Goal: Transaction & Acquisition: Book appointment/travel/reservation

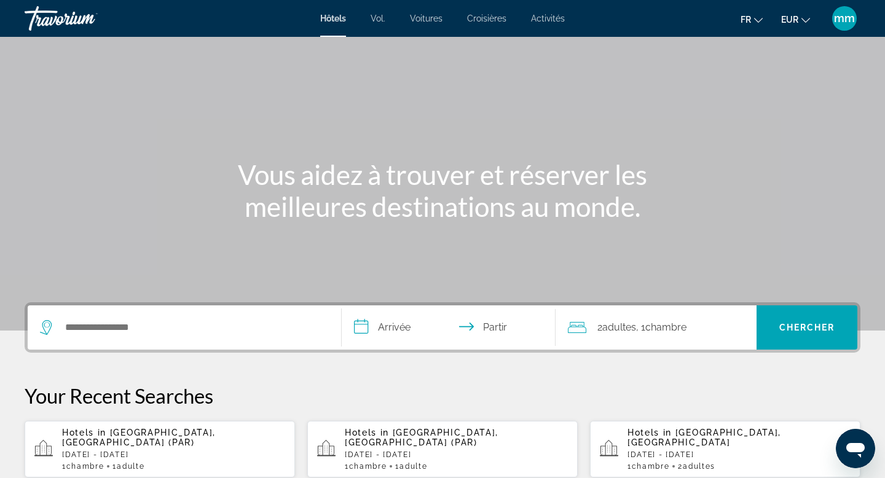
scroll to position [53, 0]
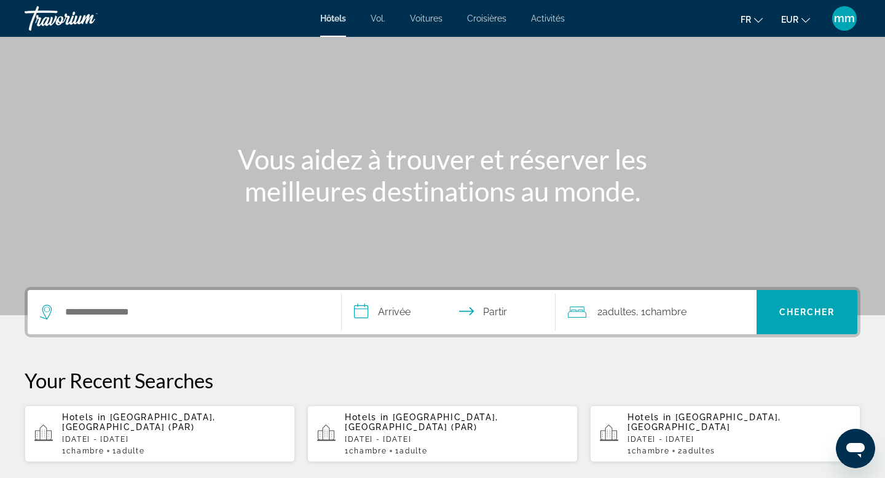
click at [165, 435] on p "[DATE] - [DATE]" at bounding box center [173, 439] width 223 height 9
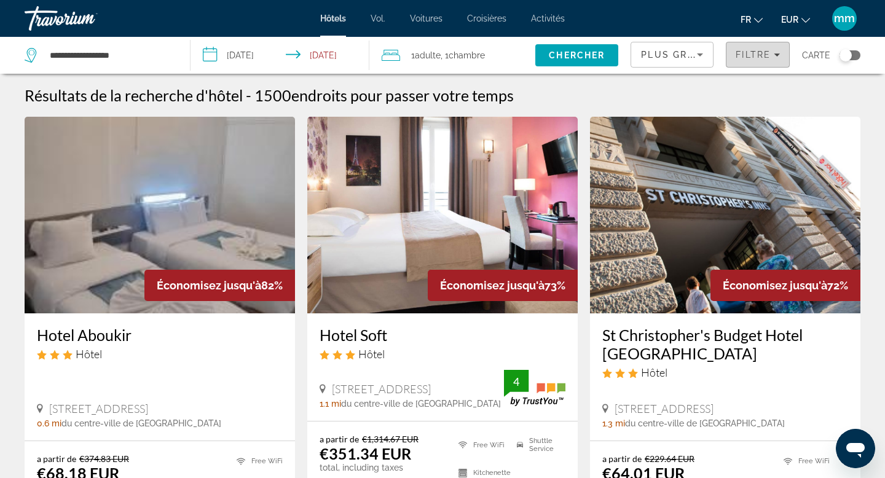
click at [761, 54] on span "Filtre" at bounding box center [752, 55] width 35 height 10
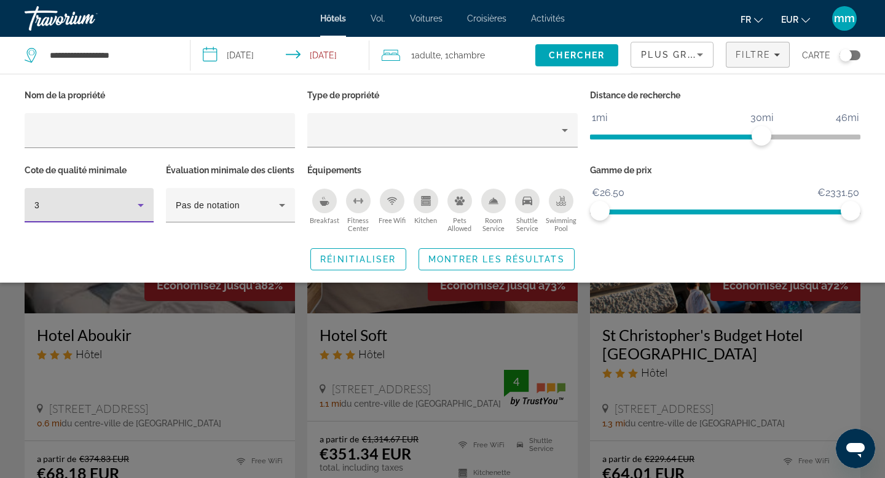
click at [144, 205] on icon "Hotel Filters" at bounding box center [140, 205] width 15 height 15
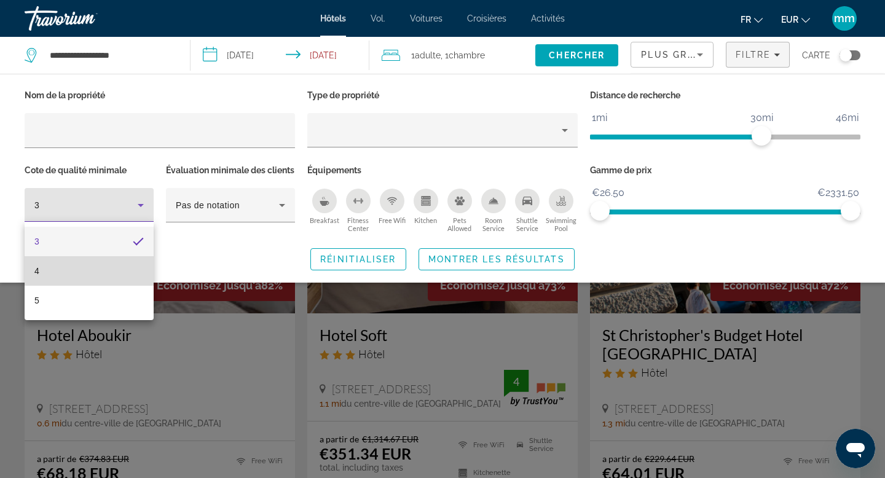
click at [85, 271] on mat-option "4" at bounding box center [89, 270] width 129 height 29
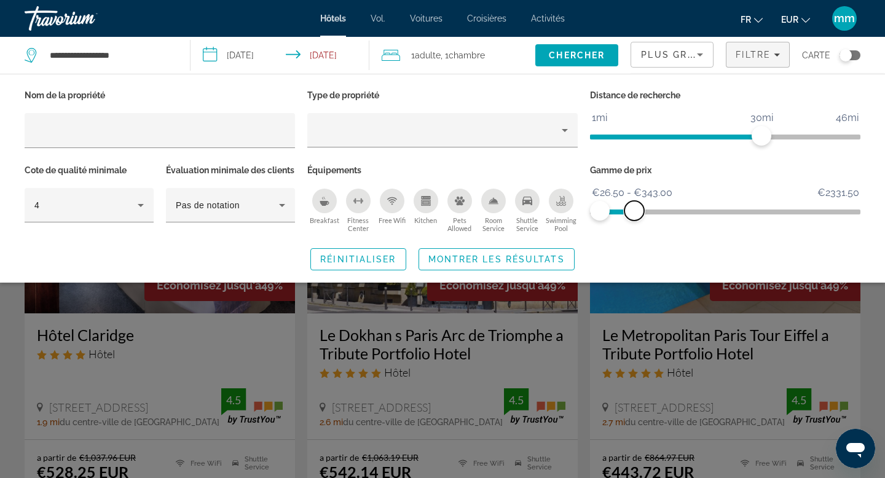
drag, startPoint x: 852, startPoint y: 211, endPoint x: 633, endPoint y: 237, distance: 219.6
click at [634, 236] on div "Gamme de prix €26.50 €2331.50 €26.50 €343.00 €26.50 - €343.00" at bounding box center [725, 199] width 283 height 74
drag, startPoint x: 762, startPoint y: 133, endPoint x: 713, endPoint y: 136, distance: 48.6
click at [713, 136] on span "ngx-slider" at bounding box center [711, 136] width 20 height 20
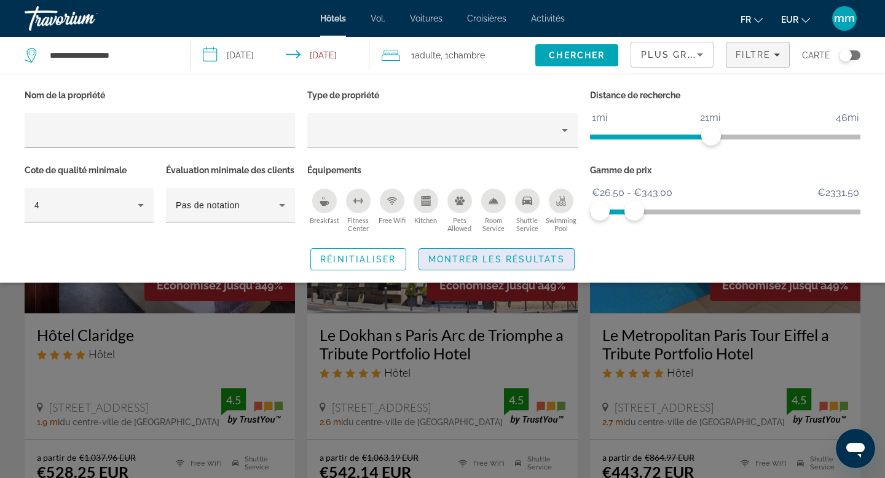
click at [525, 264] on span "Montrer les résultats" at bounding box center [496, 259] width 136 height 10
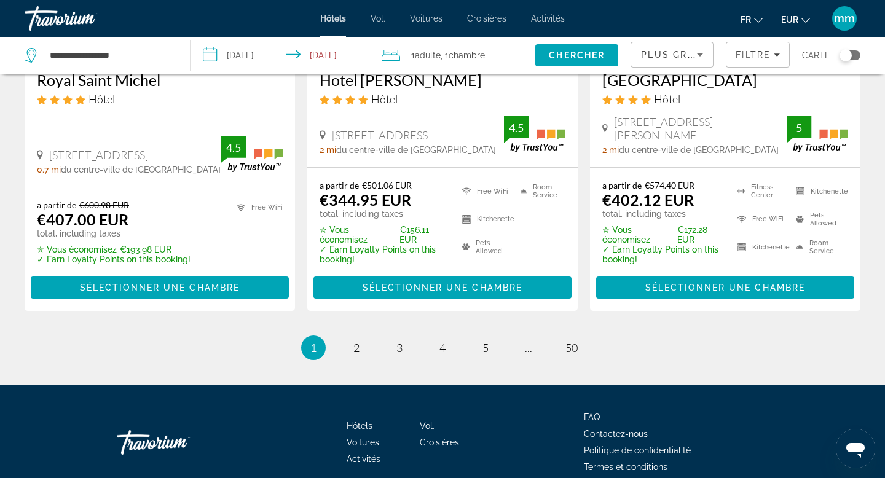
scroll to position [1768, 0]
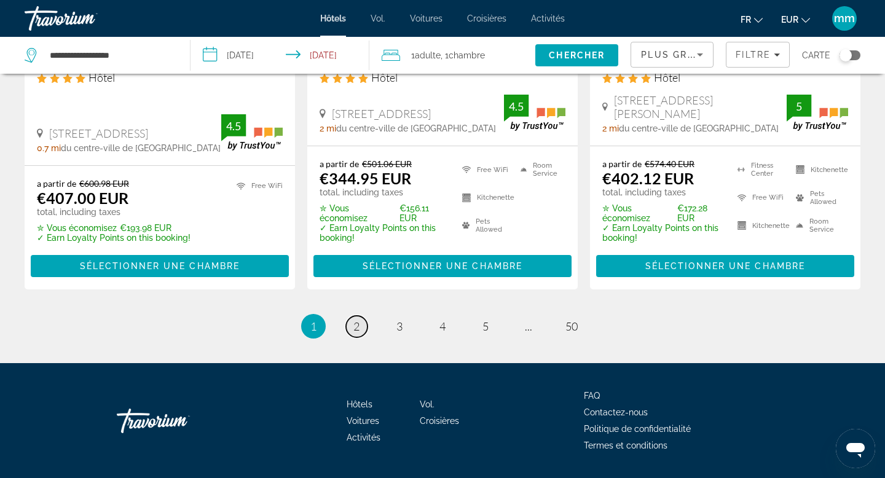
click at [356, 319] on span "2" at bounding box center [356, 326] width 6 height 14
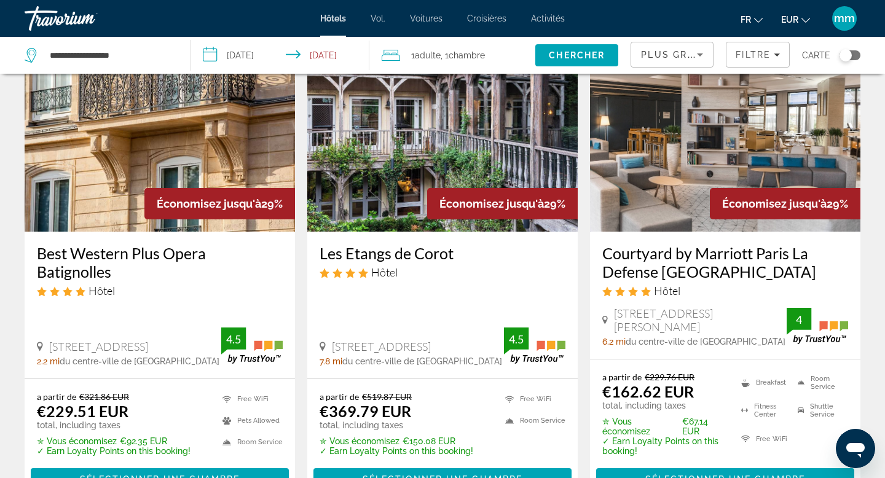
scroll to position [86, 0]
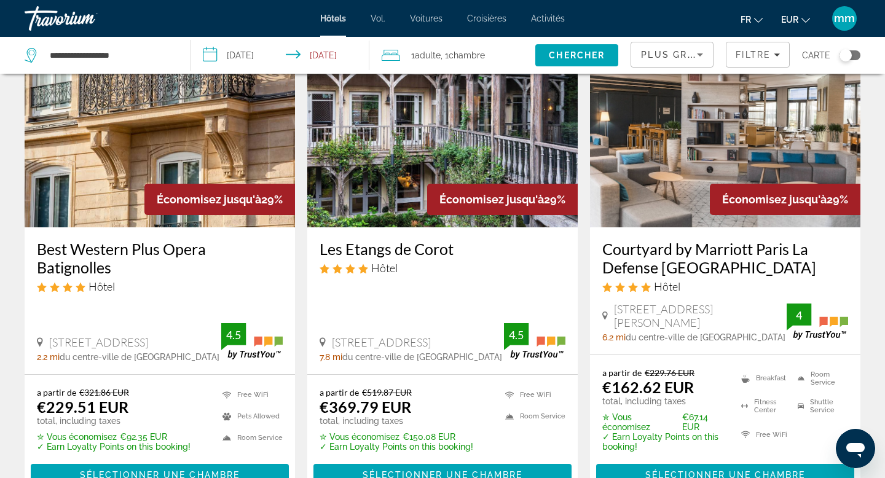
click at [187, 173] on img "Contenu principal" at bounding box center [160, 129] width 270 height 197
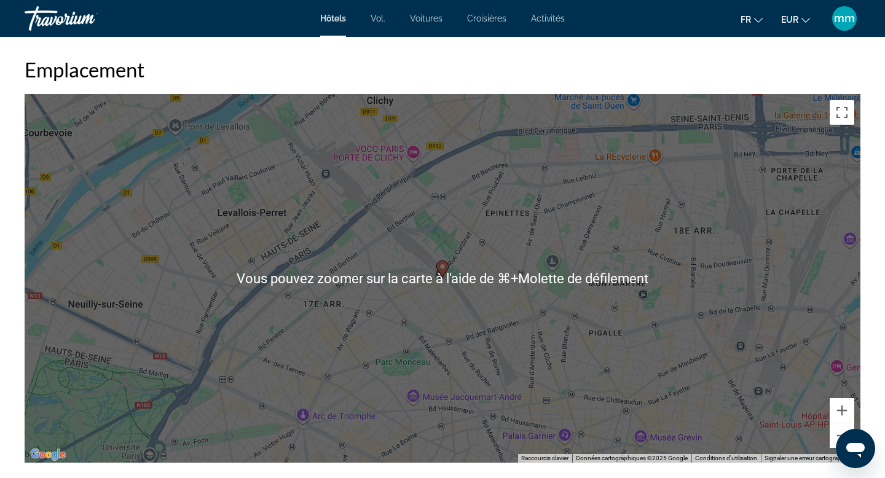
scroll to position [1137, 0]
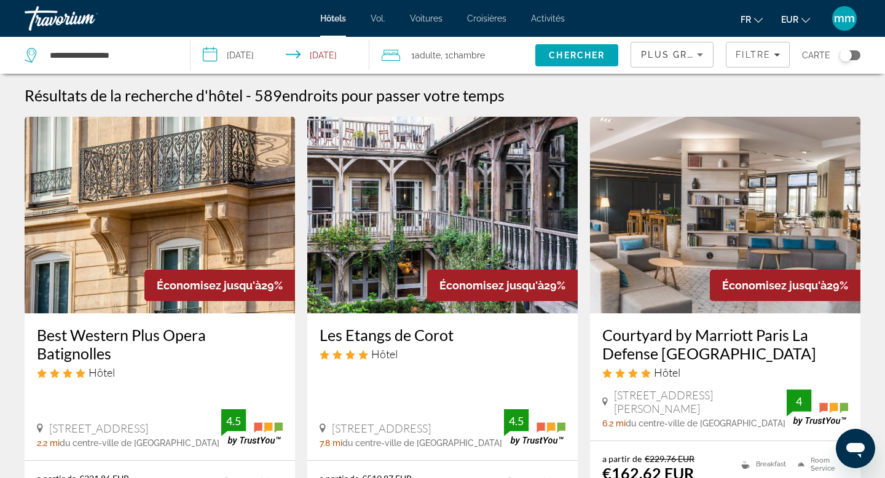
click at [849, 53] on div "Toggle map" at bounding box center [845, 55] width 12 height 12
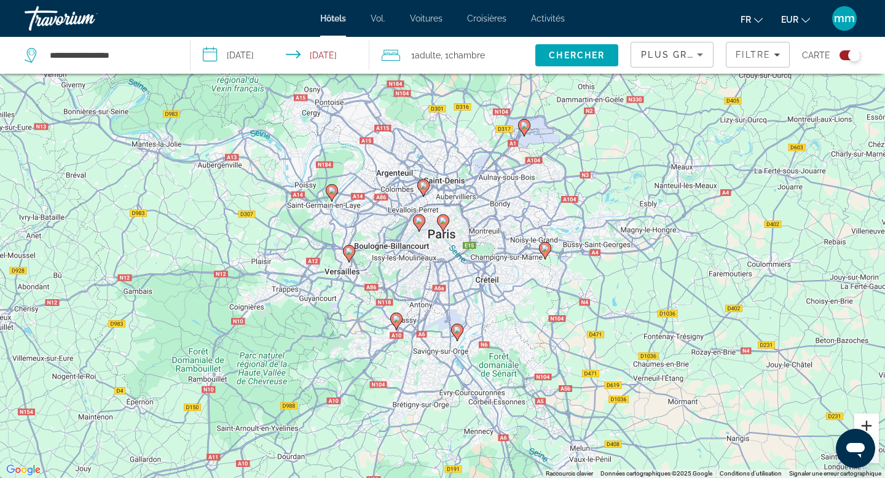
click at [872, 426] on button "Zoom avant" at bounding box center [866, 425] width 25 height 25
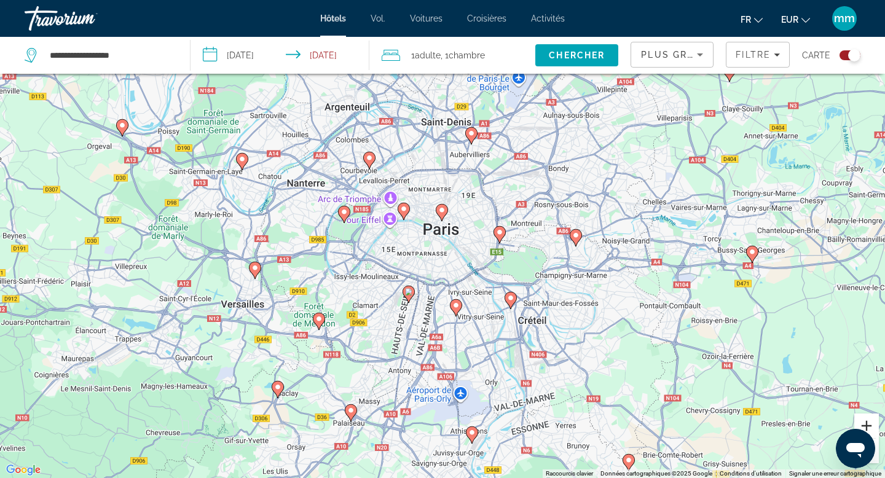
click at [872, 426] on button "Zoom avant" at bounding box center [866, 425] width 25 height 25
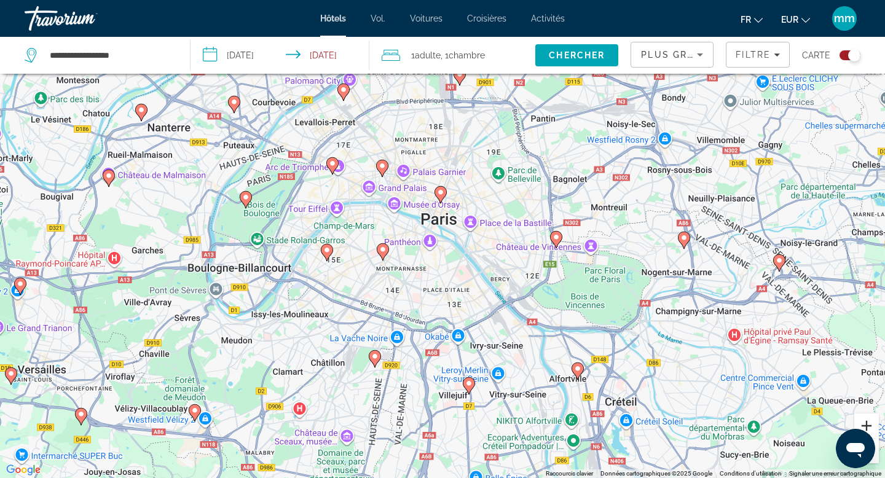
click at [872, 426] on button "Zoom avant" at bounding box center [866, 425] width 25 height 25
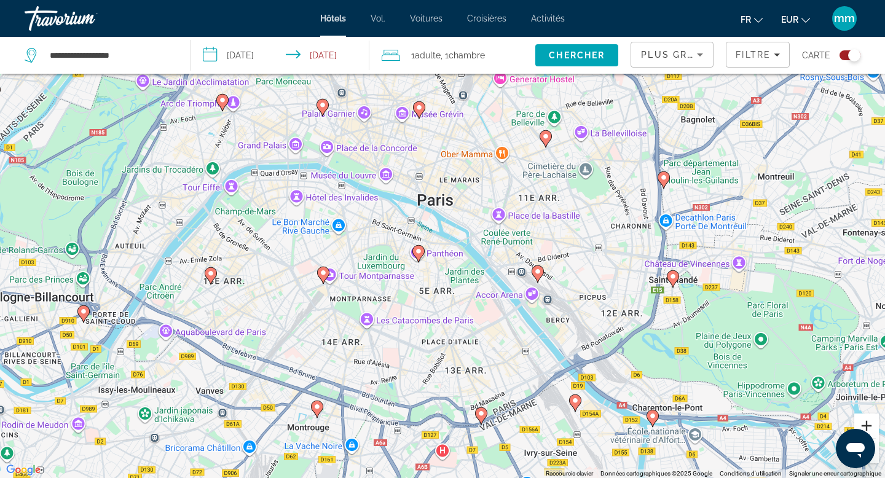
click at [872, 426] on button "Zoom avant" at bounding box center [866, 425] width 25 height 25
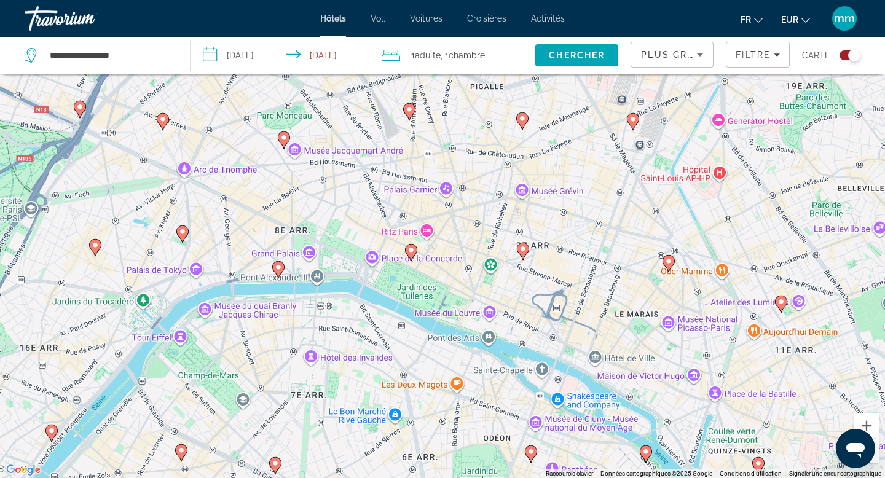
drag, startPoint x: 134, startPoint y: 163, endPoint x: 291, endPoint y: 360, distance: 251.8
click at [293, 360] on div "Pour activer le glissement avec le clavier, appuyez sur Alt+Entrée. Une fois ce…" at bounding box center [442, 239] width 885 height 478
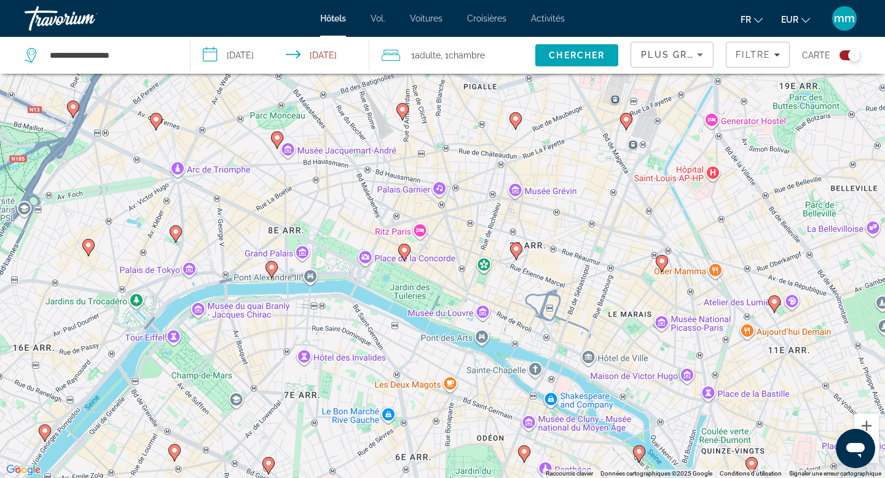
click at [88, 245] on image "Contenu principal" at bounding box center [88, 244] width 7 height 7
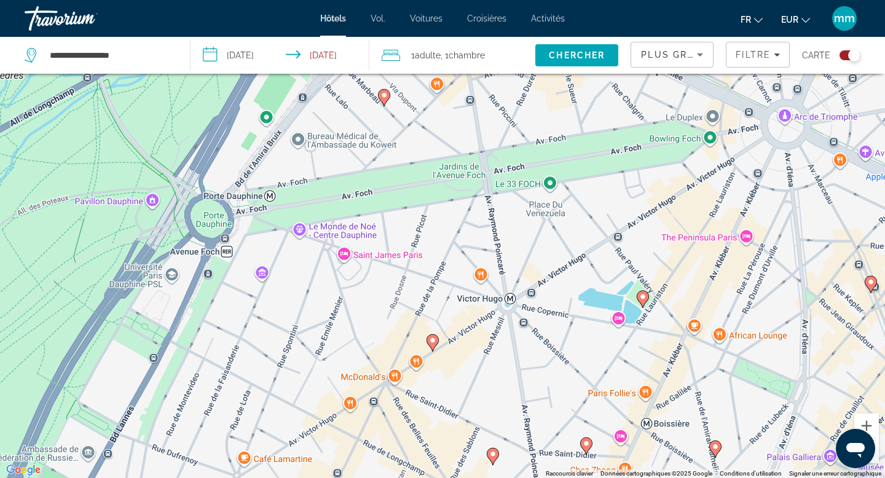
drag, startPoint x: 334, startPoint y: 143, endPoint x: 319, endPoint y: 348, distance: 205.8
click at [319, 348] on div "Pour activer le glissement avec le clavier, appuyez sur Alt+Entrée. Une fois ce…" at bounding box center [442, 239] width 885 height 478
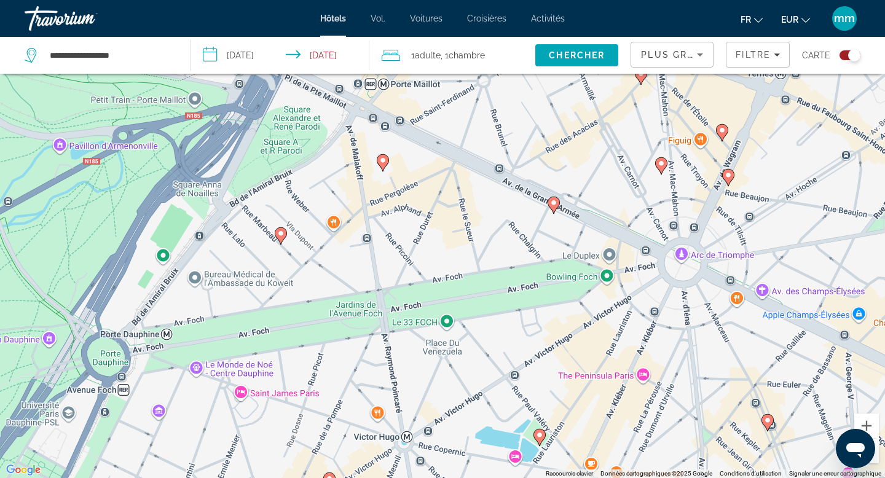
drag, startPoint x: 372, startPoint y: 294, endPoint x: 268, endPoint y: 433, distance: 173.9
click at [268, 433] on div "Pour activer le glissement avec le clavier, appuyez sur Alt+Entrée. Une fois ce…" at bounding box center [442, 239] width 885 height 478
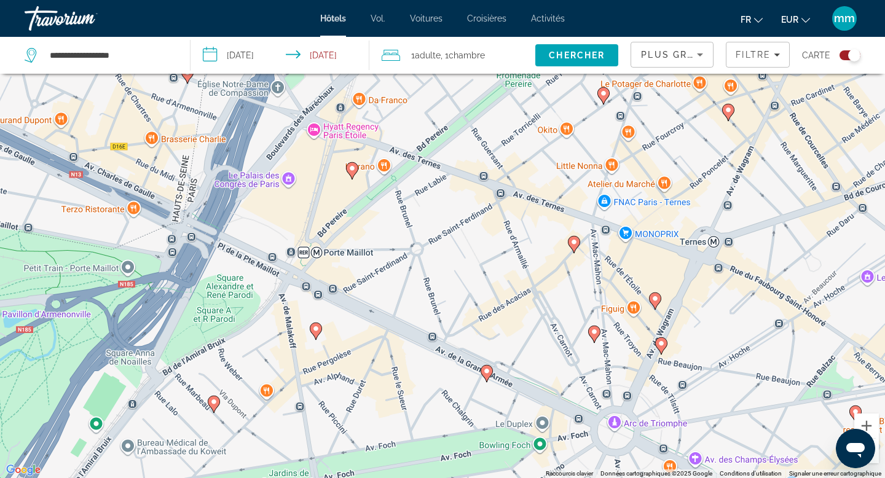
drag, startPoint x: 360, startPoint y: 275, endPoint x: 294, endPoint y: 448, distance: 184.7
click at [294, 448] on div "Pour activer le glissement avec le clavier, appuyez sur Alt+Entrée. Une fois ce…" at bounding box center [442, 239] width 885 height 478
click at [353, 168] on image "Contenu principal" at bounding box center [351, 168] width 7 height 7
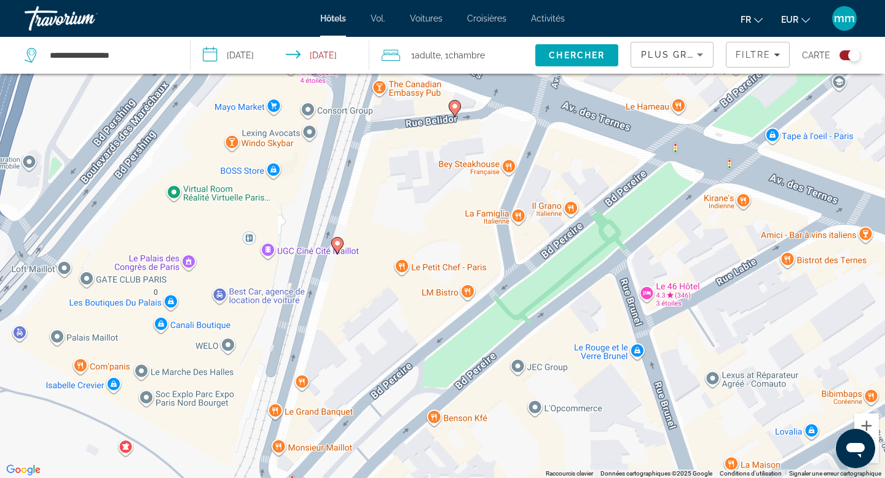
click at [339, 241] on image "Contenu principal" at bounding box center [337, 243] width 7 height 7
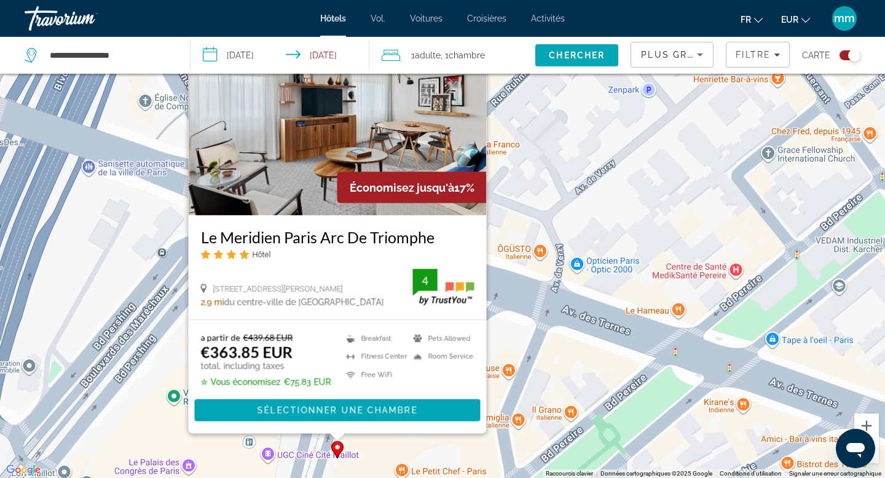
click at [314, 141] on img "Contenu principal" at bounding box center [338, 117] width 298 height 197
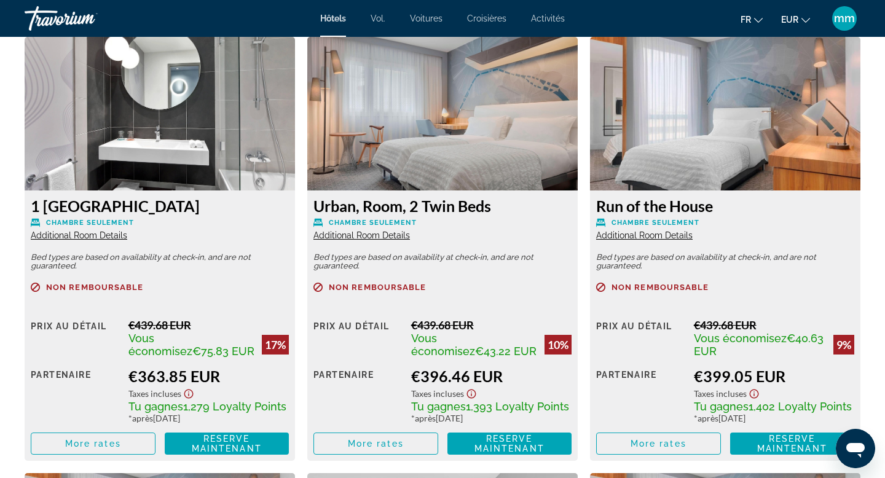
scroll to position [1698, 0]
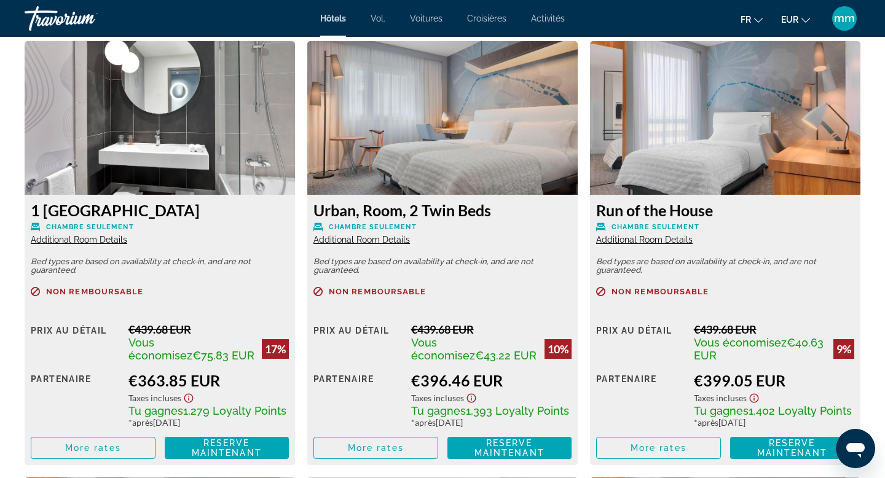
click at [64, 241] on span "Additional Room Details" at bounding box center [79, 240] width 96 height 10
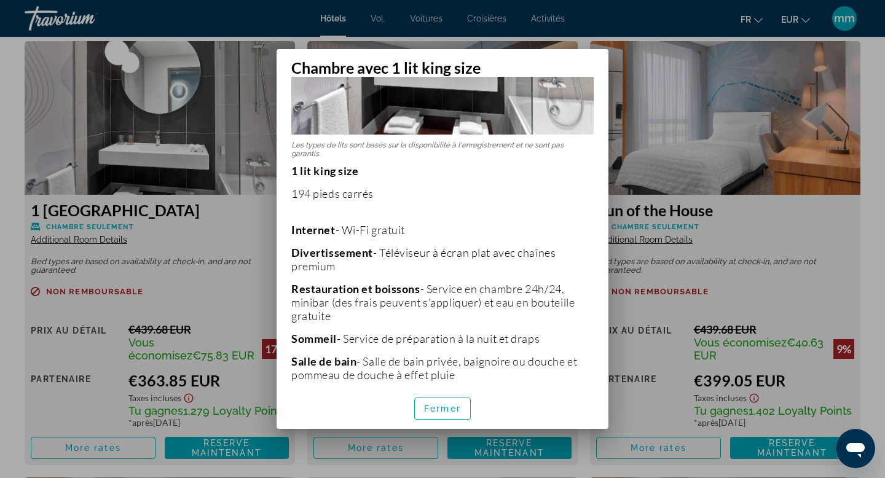
scroll to position [165, 0]
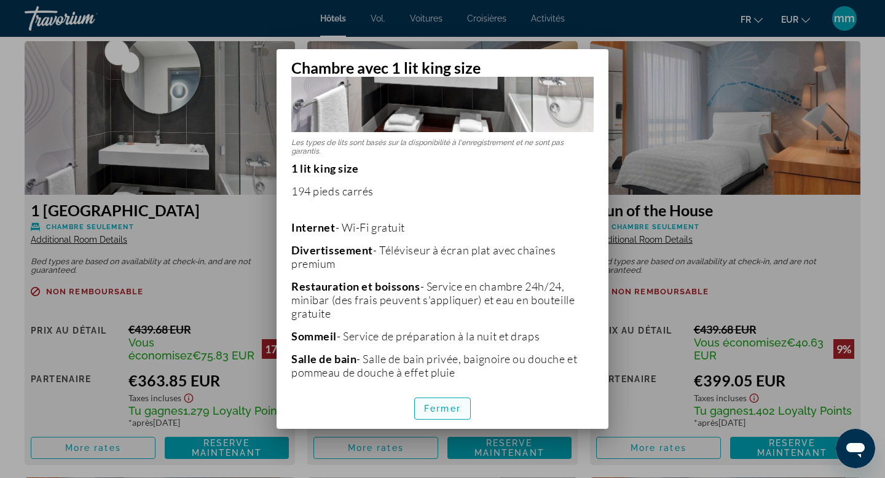
click at [446, 412] on font "Fermer" at bounding box center [442, 409] width 37 height 10
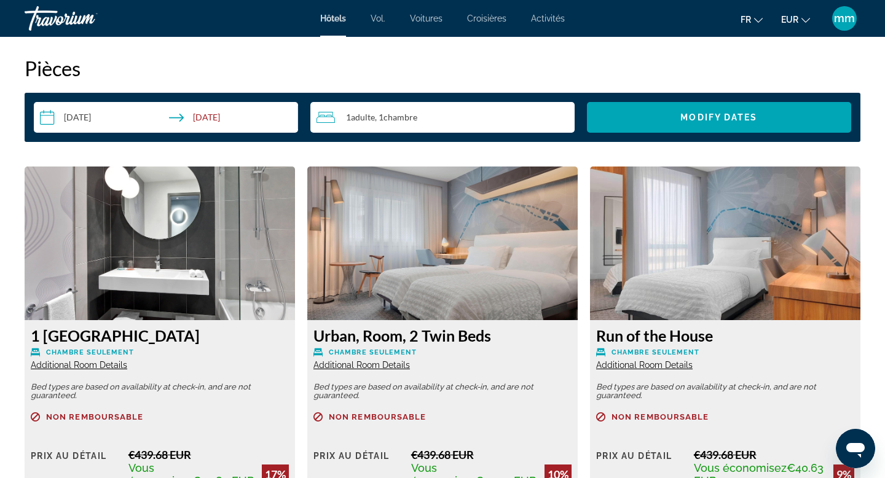
scroll to position [1572, 0]
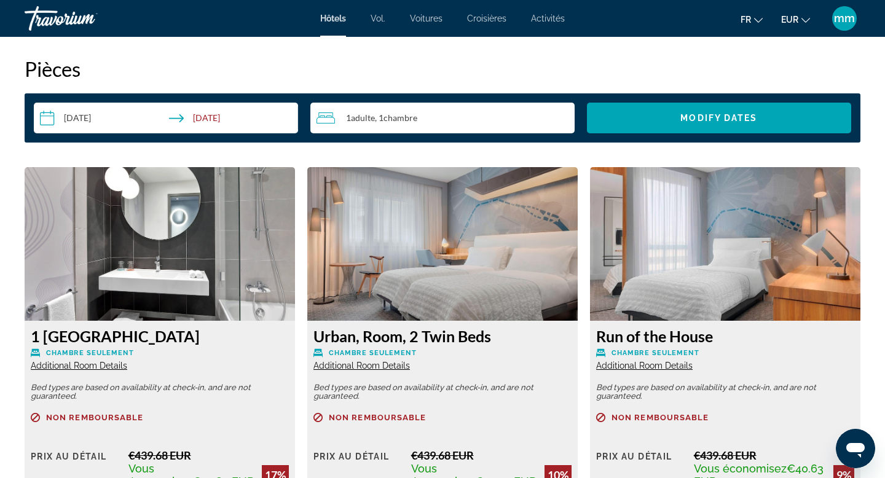
click at [460, 112] on div "1 Adulte Adultes , 1 Chambre pièces" at bounding box center [445, 118] width 258 height 15
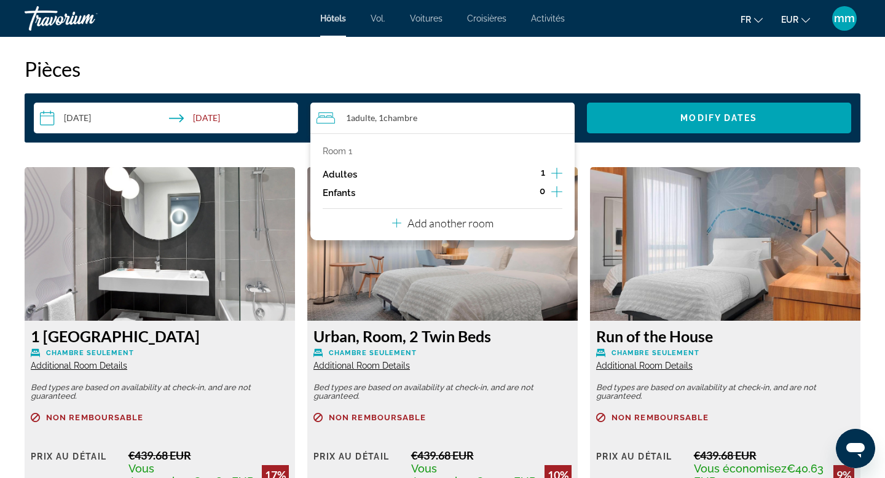
click at [558, 173] on icon "Increment adults" at bounding box center [556, 173] width 11 height 15
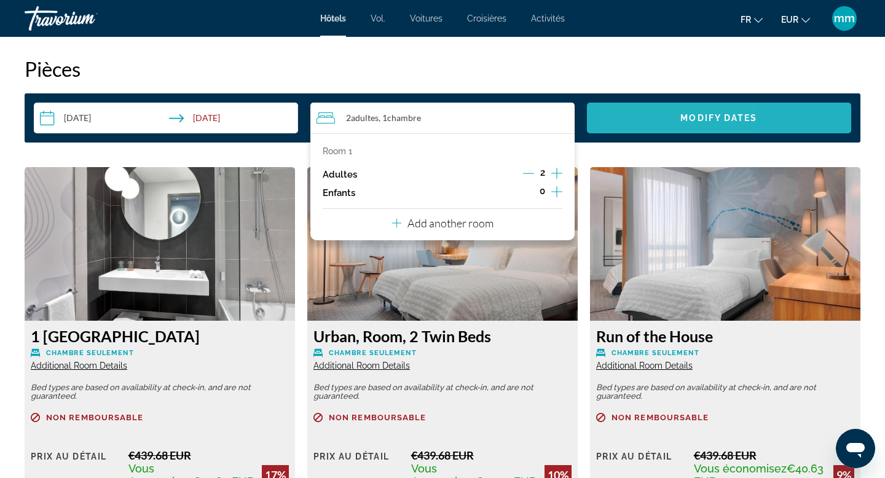
click at [648, 127] on span "Search widget" at bounding box center [719, 117] width 264 height 29
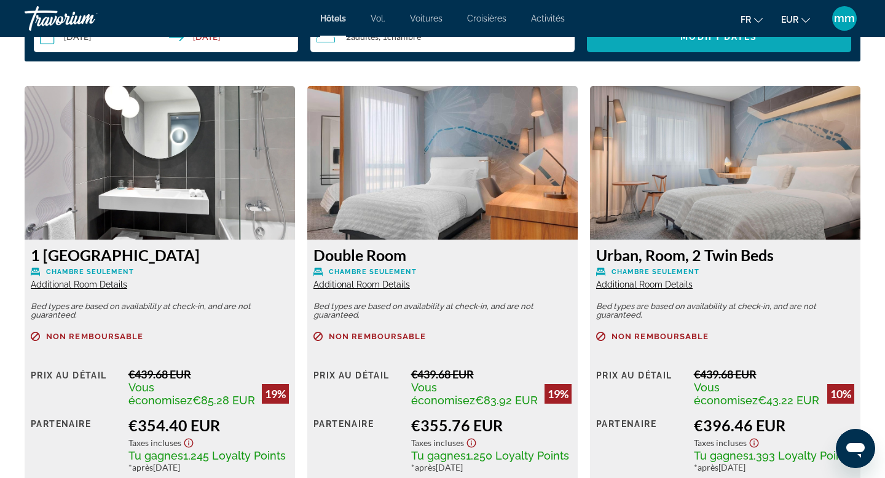
scroll to position [1656, 0]
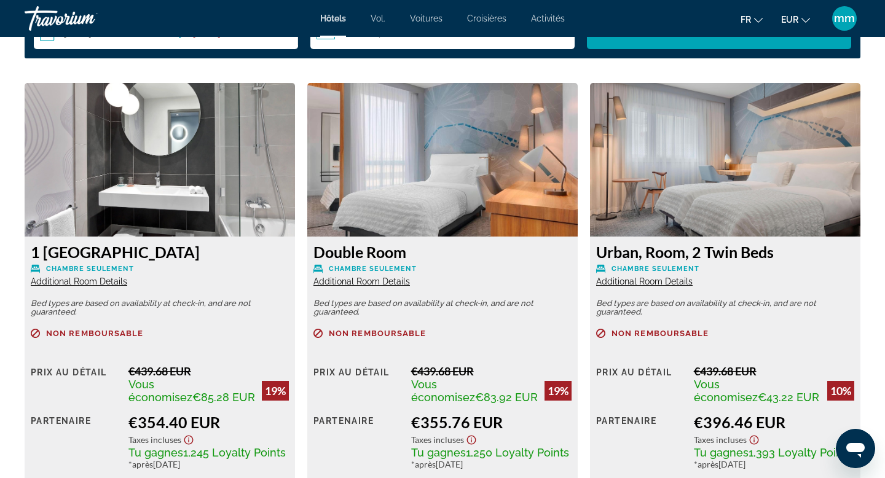
click at [377, 280] on span "Additional Room Details" at bounding box center [361, 281] width 96 height 10
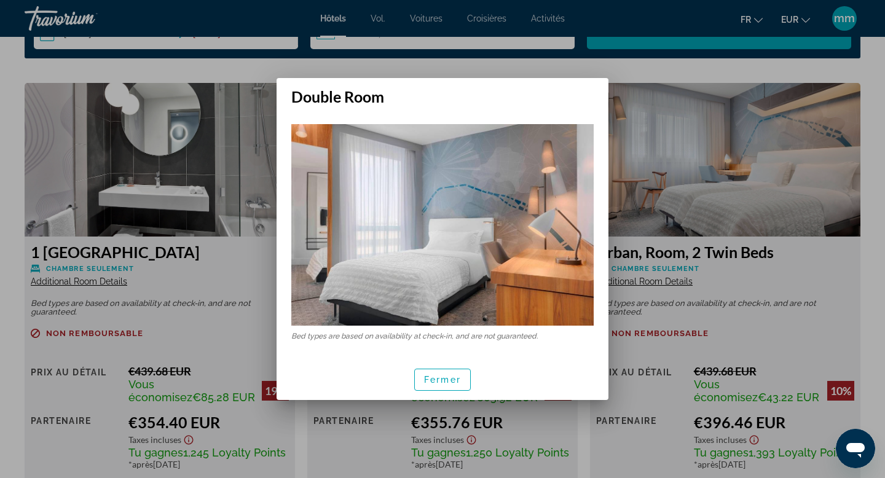
scroll to position [0, 0]
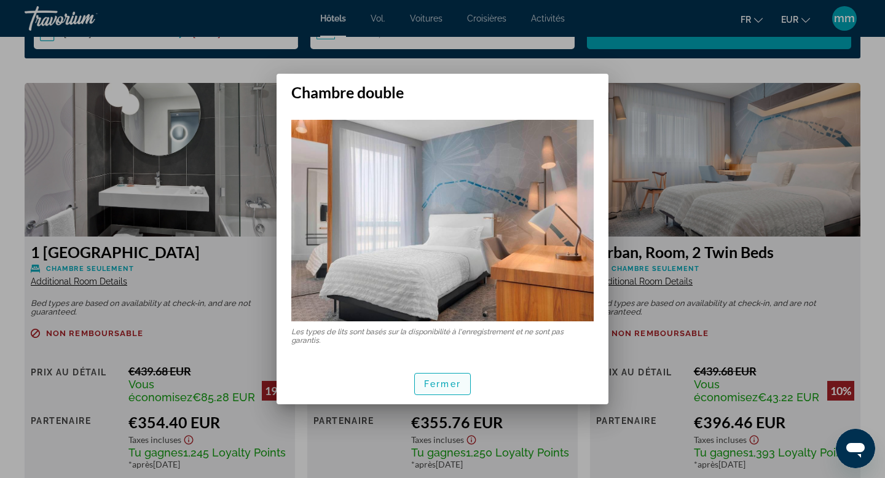
click at [445, 385] on font "Fermer" at bounding box center [442, 384] width 37 height 10
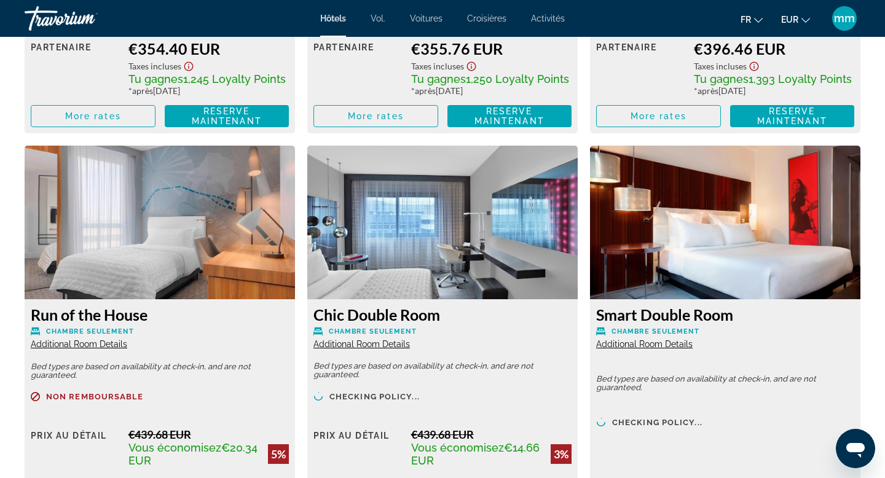
scroll to position [2037, 0]
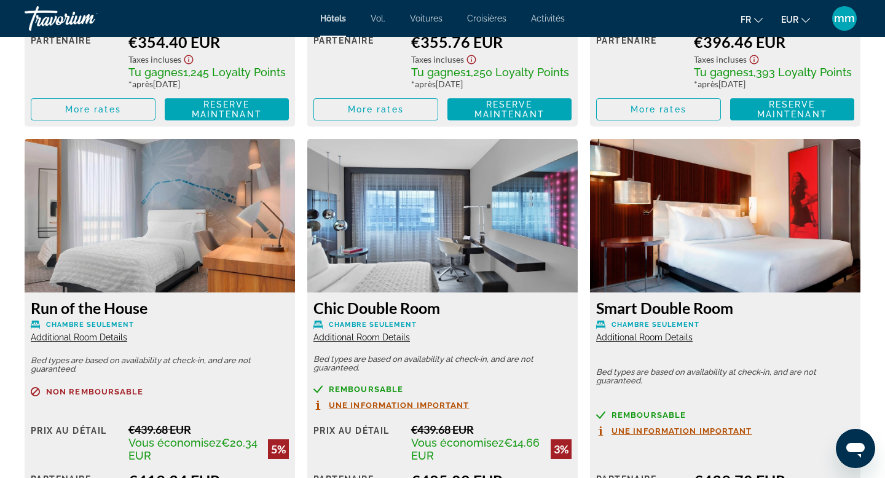
click at [103, 337] on span "Additional Room Details" at bounding box center [79, 337] width 96 height 10
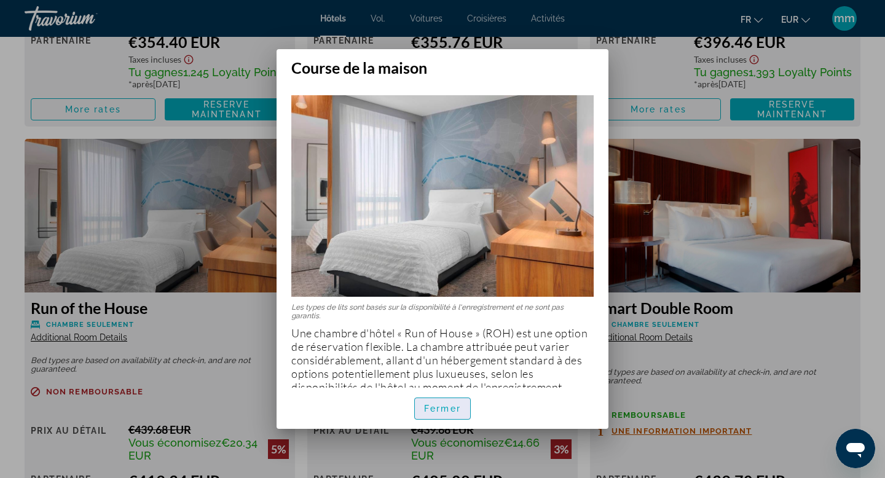
click at [424, 411] on font "Fermer" at bounding box center [442, 409] width 37 height 10
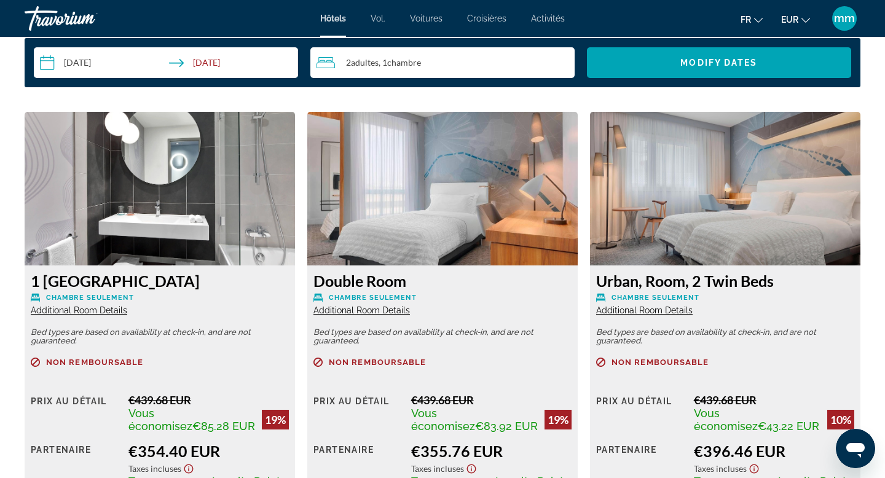
scroll to position [1641, 0]
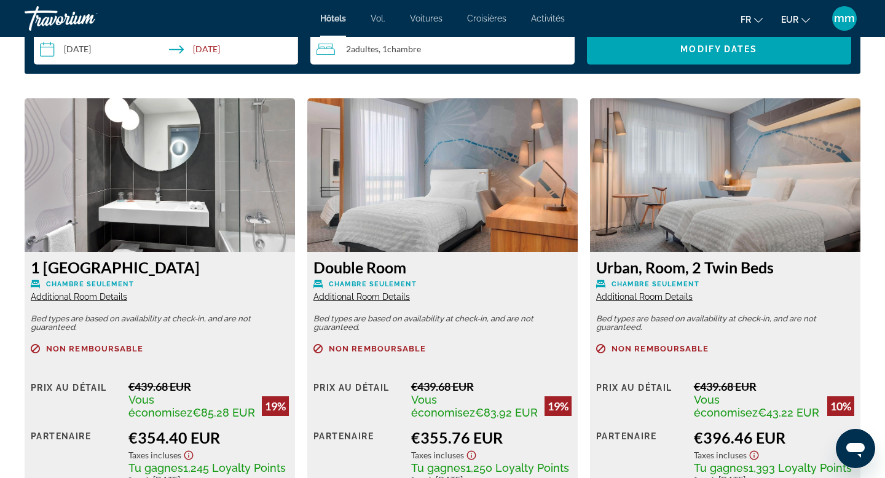
click at [118, 297] on span "Additional Room Details" at bounding box center [79, 297] width 96 height 10
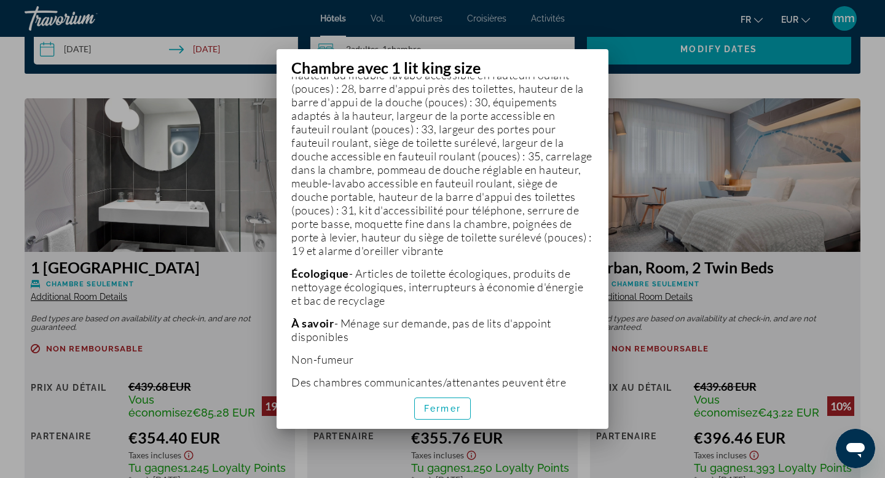
scroll to position [621, 0]
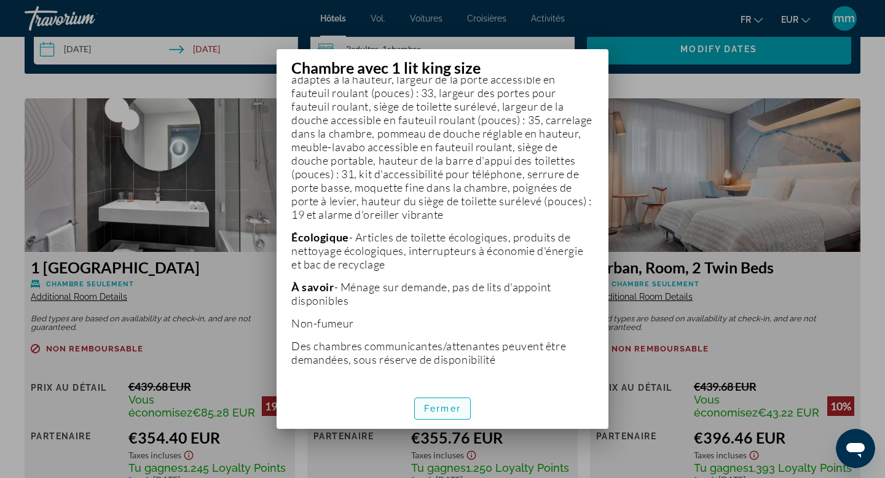
click at [433, 409] on font "Fermer" at bounding box center [442, 409] width 37 height 10
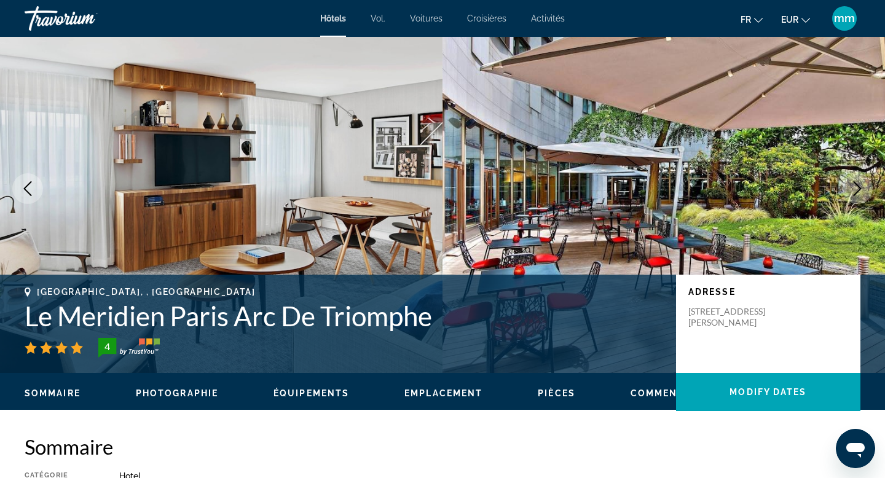
scroll to position [0, 0]
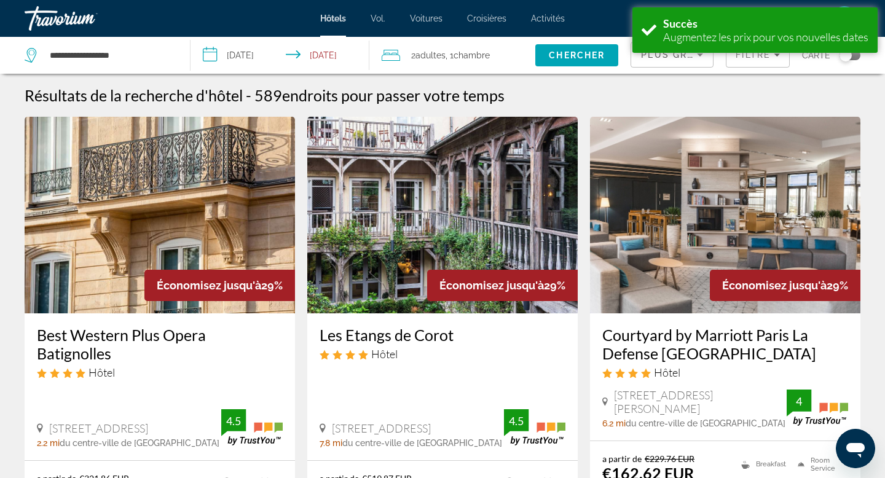
click at [853, 58] on div "Toggle map" at bounding box center [849, 55] width 21 height 10
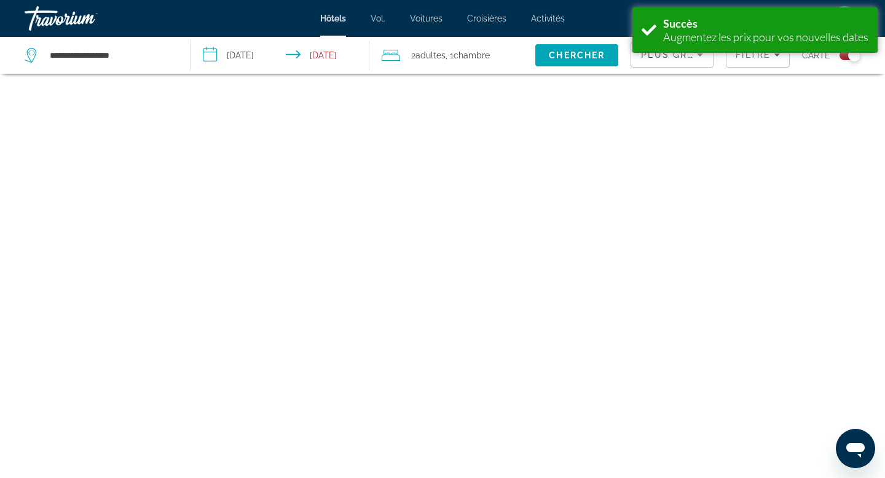
scroll to position [74, 0]
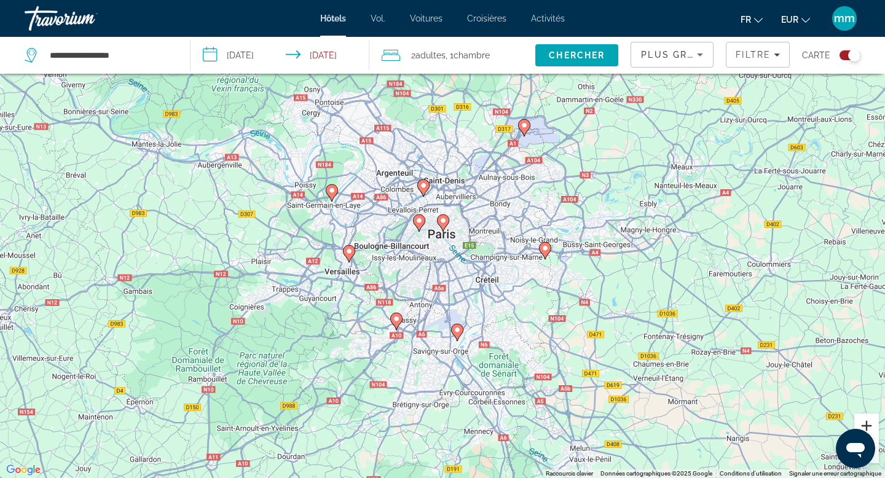
click at [869, 423] on button "Zoom avant" at bounding box center [866, 425] width 25 height 25
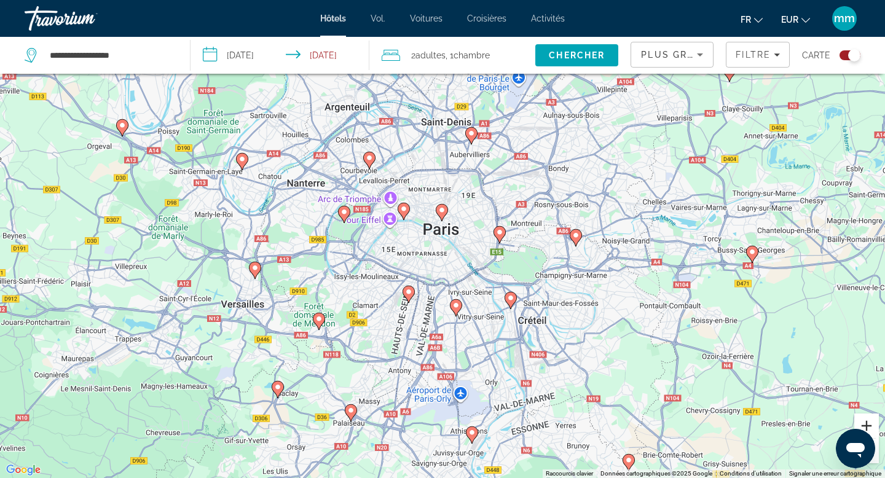
click at [869, 423] on button "Zoom avant" at bounding box center [866, 425] width 25 height 25
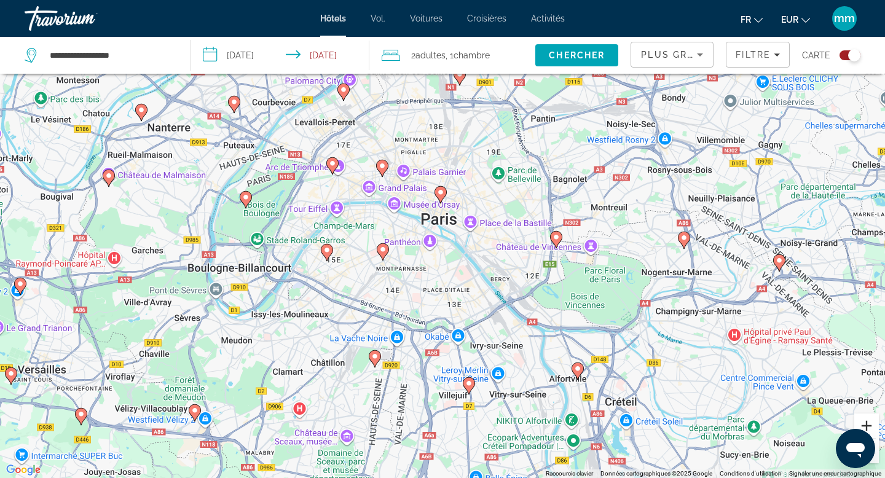
click at [869, 423] on button "Zoom avant" at bounding box center [866, 425] width 25 height 25
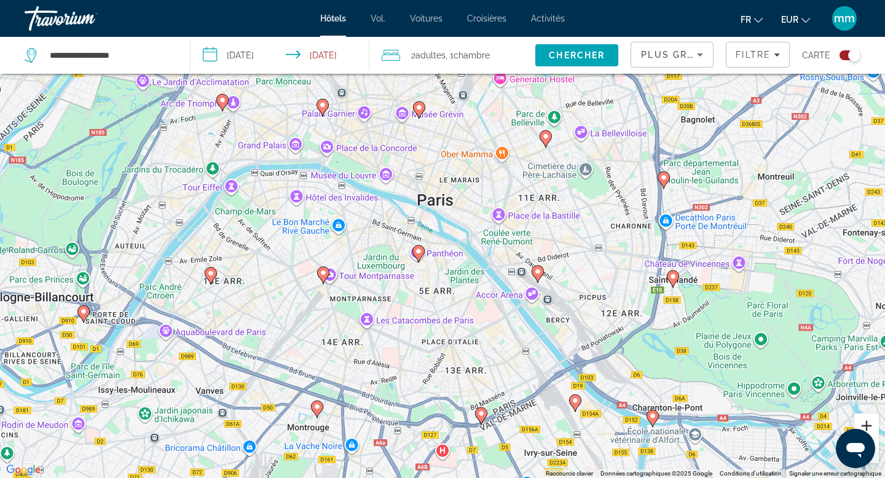
click at [869, 423] on button "Zoom avant" at bounding box center [866, 425] width 25 height 25
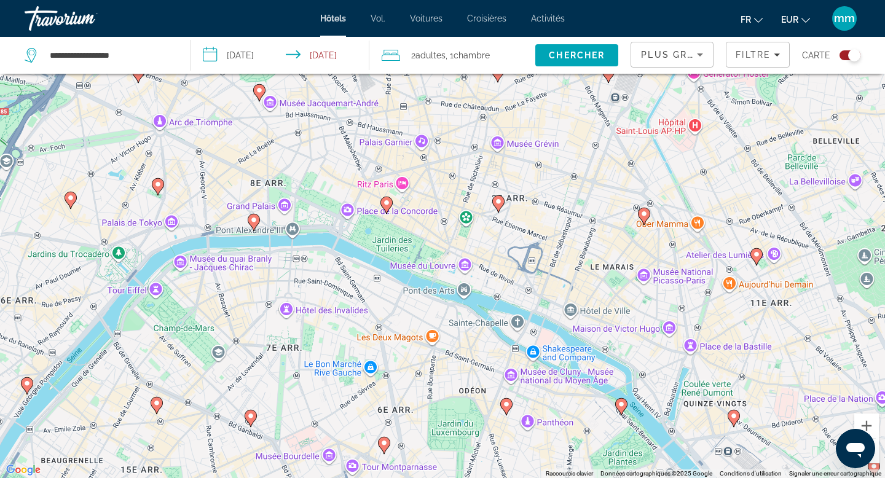
drag, startPoint x: 29, startPoint y: 151, endPoint x: 157, endPoint y: 283, distance: 183.8
click at [157, 283] on div "Pour activer le glissement avec le clavier, appuyez sur Alt+Entrée. Une fois ce…" at bounding box center [442, 239] width 885 height 478
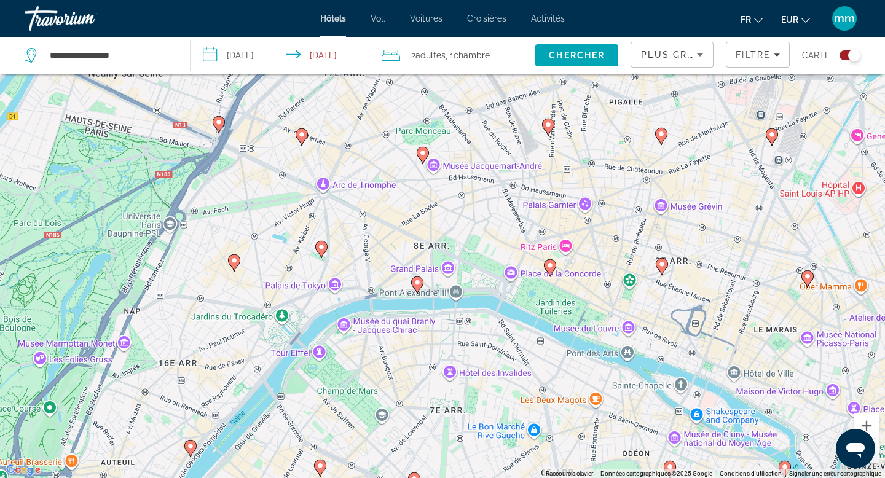
drag, startPoint x: 121, startPoint y: 219, endPoint x: 286, endPoint y: 283, distance: 176.6
click at [286, 283] on div "Pour activer le glissement avec le clavier, appuyez sur Alt+Entrée. Une fois ce…" at bounding box center [442, 239] width 885 height 478
click at [872, 423] on button "Zoom avant" at bounding box center [866, 425] width 25 height 25
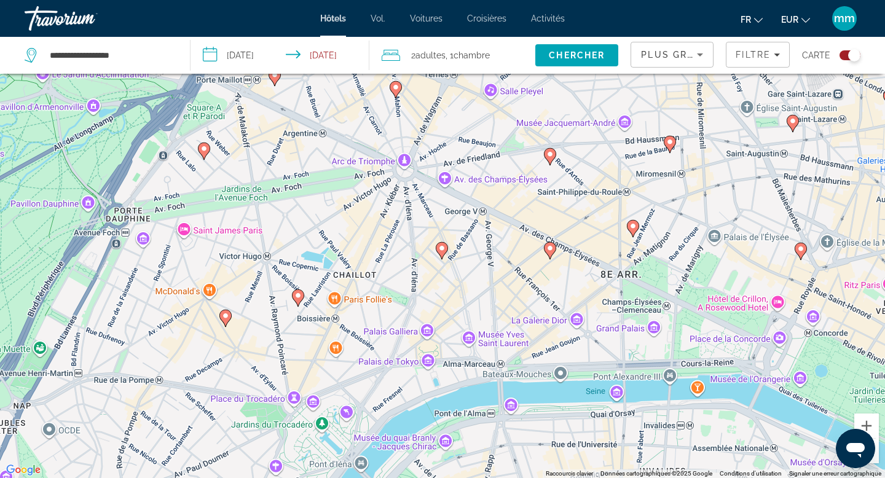
drag, startPoint x: 59, startPoint y: 304, endPoint x: 260, endPoint y: 326, distance: 202.7
click at [260, 326] on div "Pour activer le glissement avec le clavier, appuyez sur Alt+Entrée. Une fois ce…" at bounding box center [442, 239] width 885 height 478
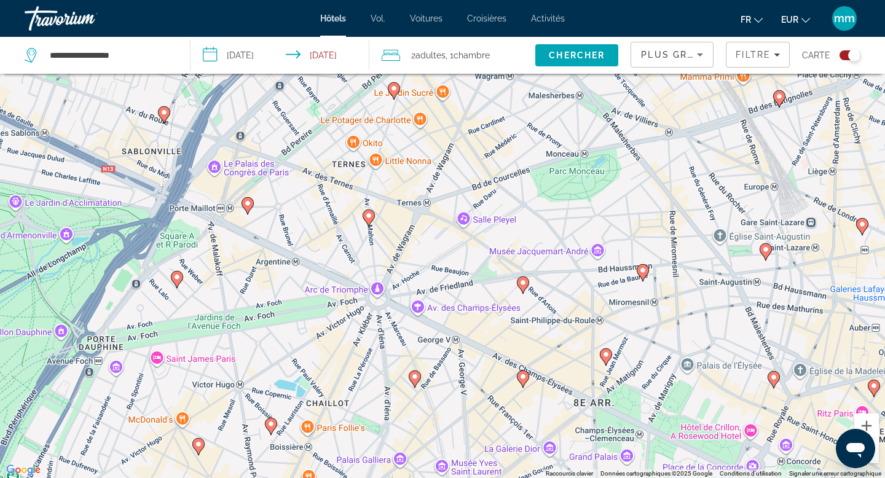
drag, startPoint x: 348, startPoint y: 195, endPoint x: 321, endPoint y: 324, distance: 132.6
click at [321, 324] on div "Pour activer le glissement avec le clavier, appuyez sur Alt+Entrée. Une fois ce…" at bounding box center [442, 239] width 885 height 478
click at [249, 202] on image "Contenu principal" at bounding box center [247, 201] width 7 height 7
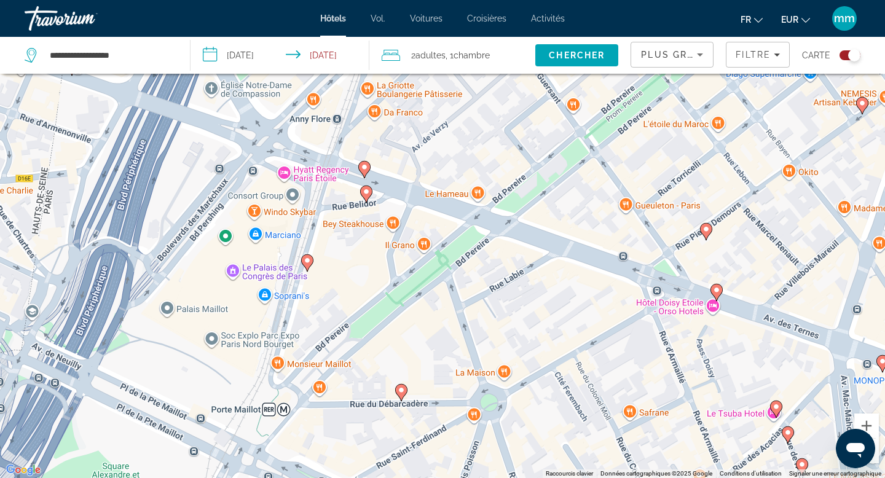
drag, startPoint x: 363, startPoint y: 185, endPoint x: 287, endPoint y: 382, distance: 210.8
click at [288, 382] on div "Pour naviguer, appuyez sur les touches fléchées. Pour activer le glissement ave…" at bounding box center [442, 239] width 885 height 478
click at [367, 192] on image "Contenu principal" at bounding box center [365, 190] width 7 height 7
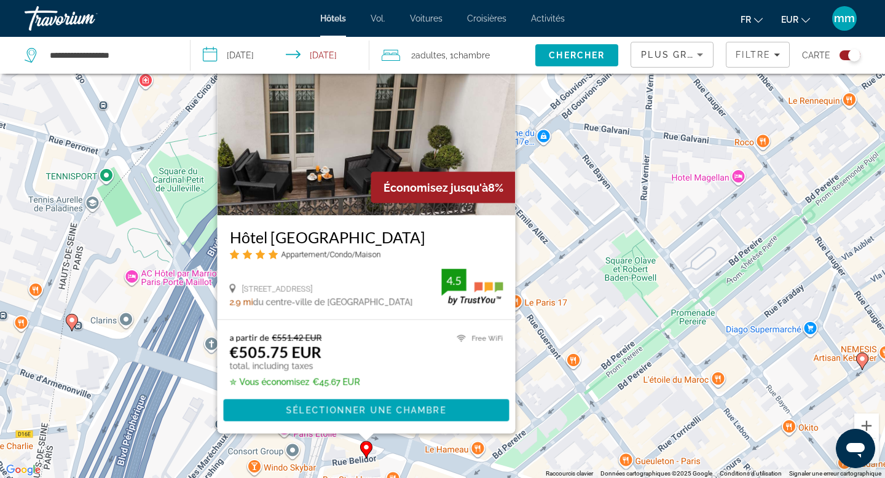
click at [191, 206] on div "Pour activer le glissement avec le clavier, appuyez sur Alt+Entrée. Une fois ce…" at bounding box center [442, 239] width 885 height 478
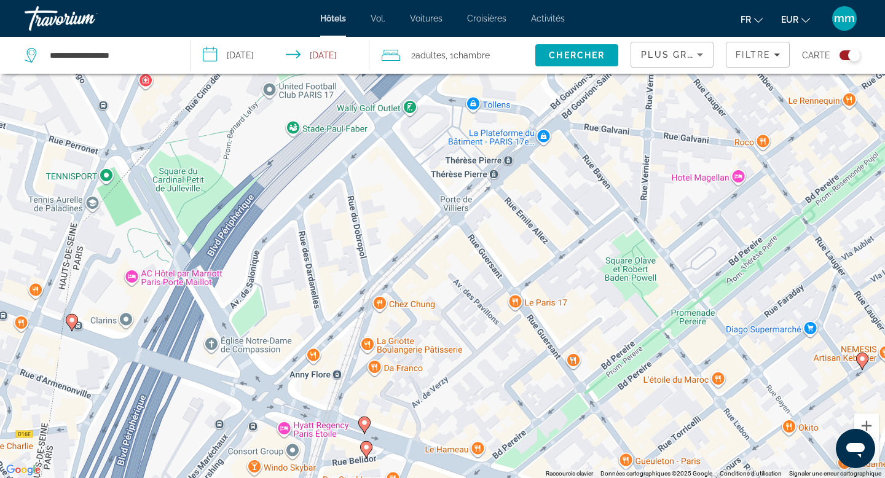
click at [366, 423] on image "Contenu principal" at bounding box center [364, 422] width 7 height 7
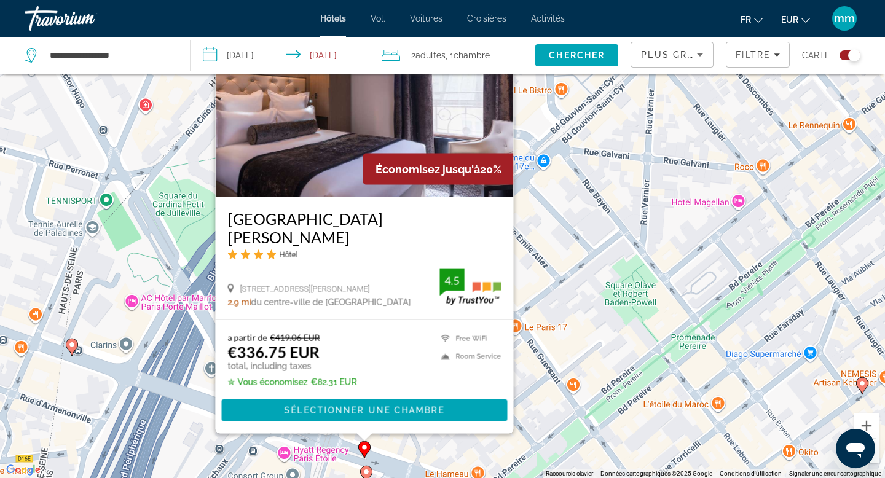
click at [190, 250] on div "Pour activer le glissement avec le clavier, appuyez sur Alt+Entrée. Une fois ce…" at bounding box center [442, 239] width 885 height 478
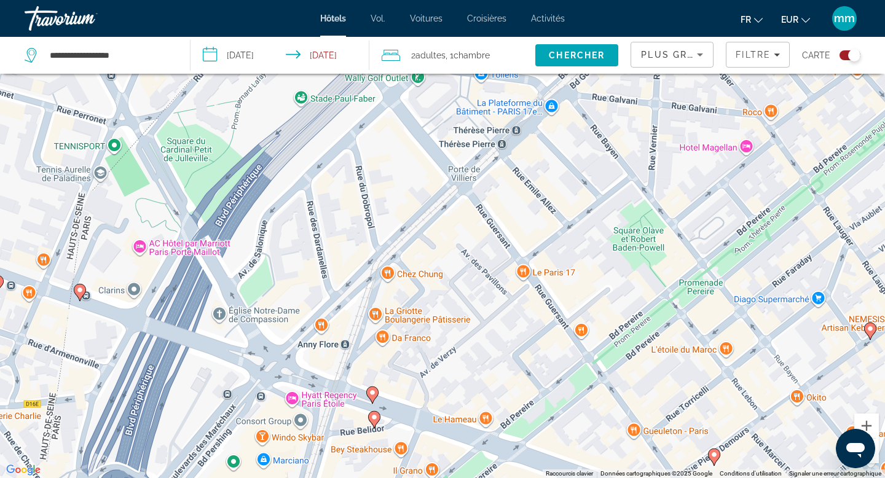
drag, startPoint x: 255, startPoint y: 393, endPoint x: 263, endPoint y: 337, distance: 56.5
click at [263, 337] on div "Pour activer le glissement avec le clavier, appuyez sur Alt+Entrée. Une fois ce…" at bounding box center [442, 239] width 885 height 478
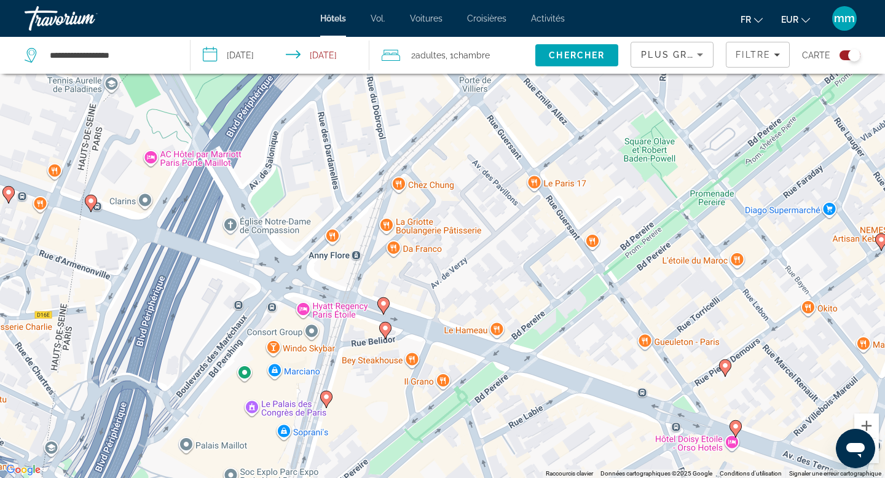
drag, startPoint x: 267, startPoint y: 372, endPoint x: 278, endPoint y: 291, distance: 82.5
click at [278, 291] on div "Pour activer le glissement avec le clavier, appuyez sur Alt+Entrée. Une fois ce…" at bounding box center [442, 239] width 885 height 478
click at [307, 309] on div "Pour activer le glissement avec le clavier, appuyez sur Alt+Entrée. Une fois ce…" at bounding box center [442, 239] width 885 height 478
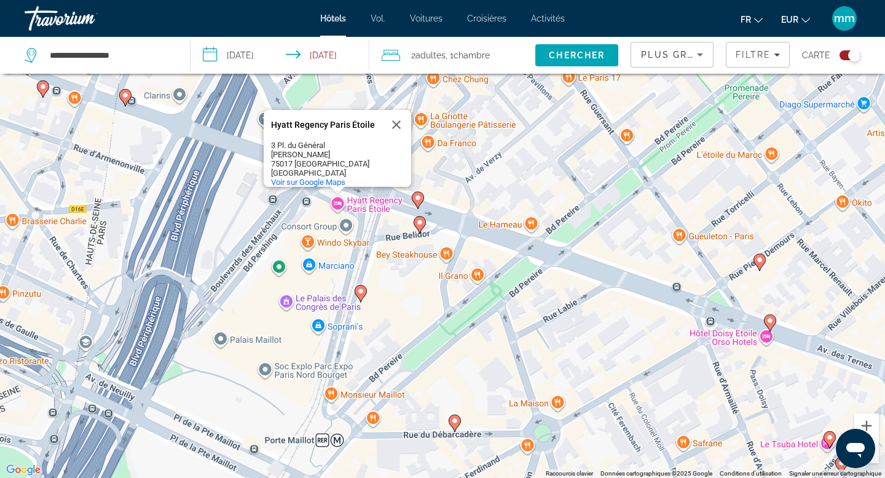
drag, startPoint x: 351, startPoint y: 434, endPoint x: 386, endPoint y: 329, distance: 111.1
click at [386, 329] on div "Pour activer le glissement avec le clavier, appuyez sur Alt+Entrée. Une fois ce…" at bounding box center [442, 239] width 885 height 478
click at [361, 292] on image "Contenu principal" at bounding box center [360, 291] width 7 height 7
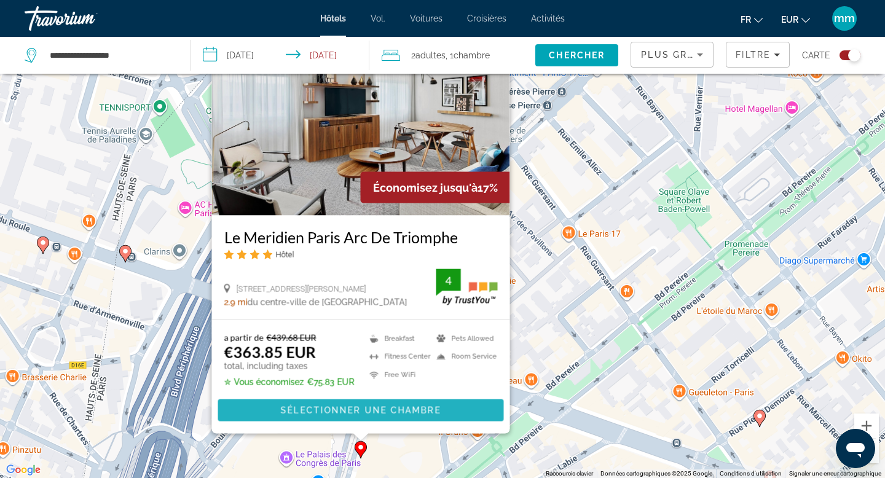
click at [378, 409] on span "Sélectionner une chambre" at bounding box center [361, 410] width 160 height 10
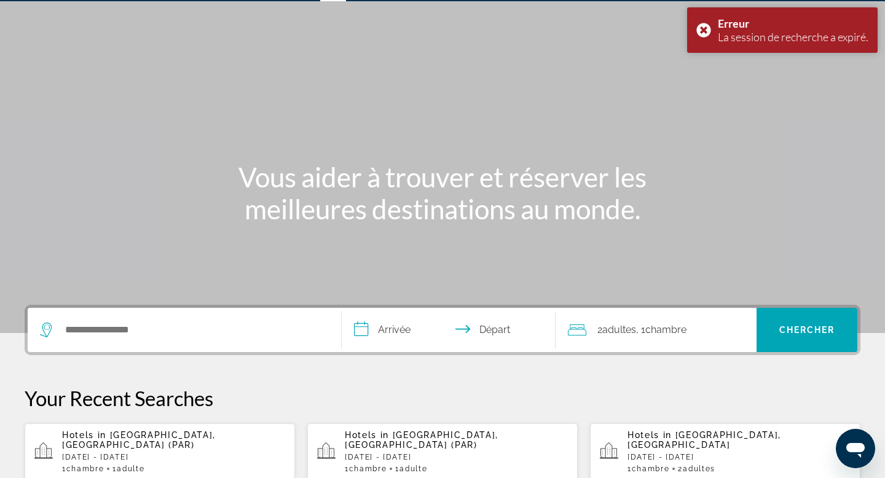
scroll to position [37, 0]
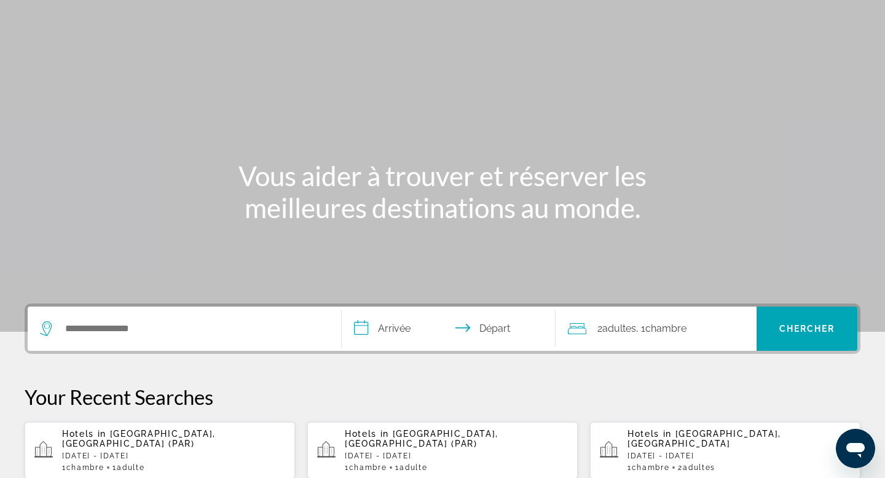
click at [141, 441] on div "Hotels in [GEOGRAPHIC_DATA], [GEOGRAPHIC_DATA] ([GEOGRAPHIC_DATA]) [DATE] - [DA…" at bounding box center [173, 450] width 223 height 43
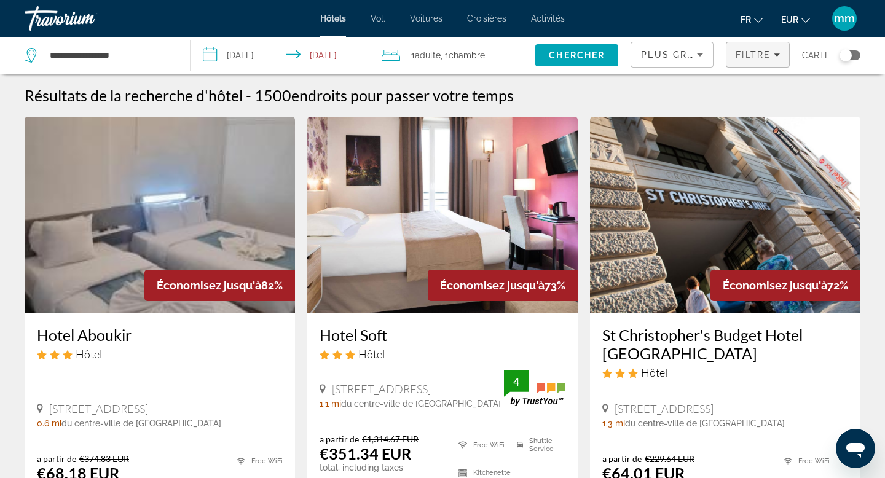
click at [757, 54] on span "Filtre" at bounding box center [752, 55] width 35 height 10
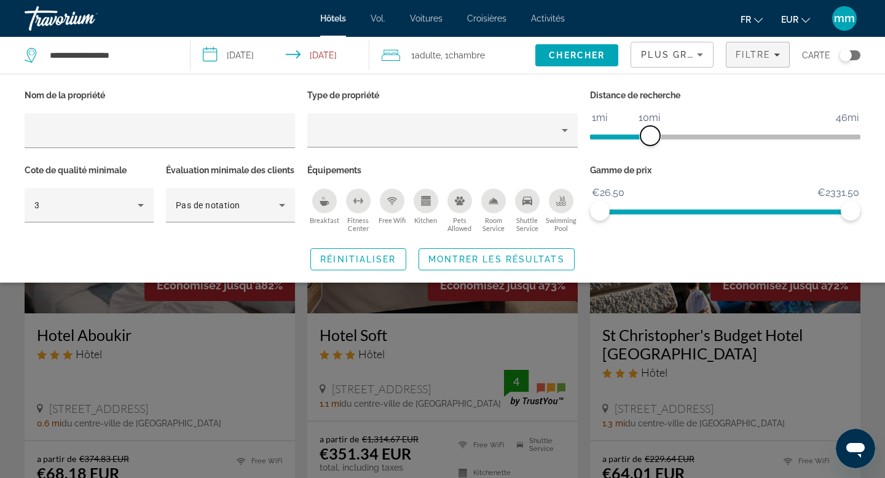
drag, startPoint x: 762, startPoint y: 128, endPoint x: 648, endPoint y: 145, distance: 116.2
click at [648, 145] on span "ngx-slider" at bounding box center [650, 136] width 20 height 20
drag, startPoint x: 845, startPoint y: 205, endPoint x: 646, endPoint y: 218, distance: 199.5
click at [646, 218] on span "ngx-slider-max" at bounding box center [646, 211] width 20 height 20
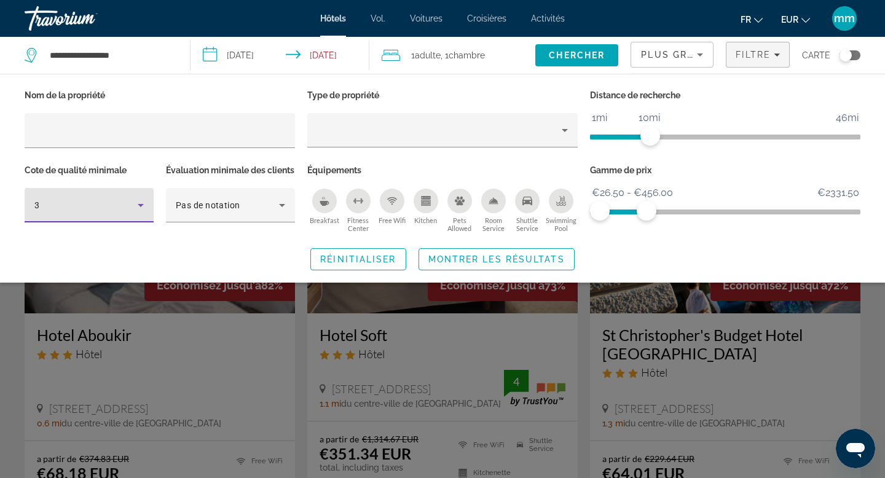
click at [141, 206] on icon "Hotel Filters" at bounding box center [140, 205] width 15 height 15
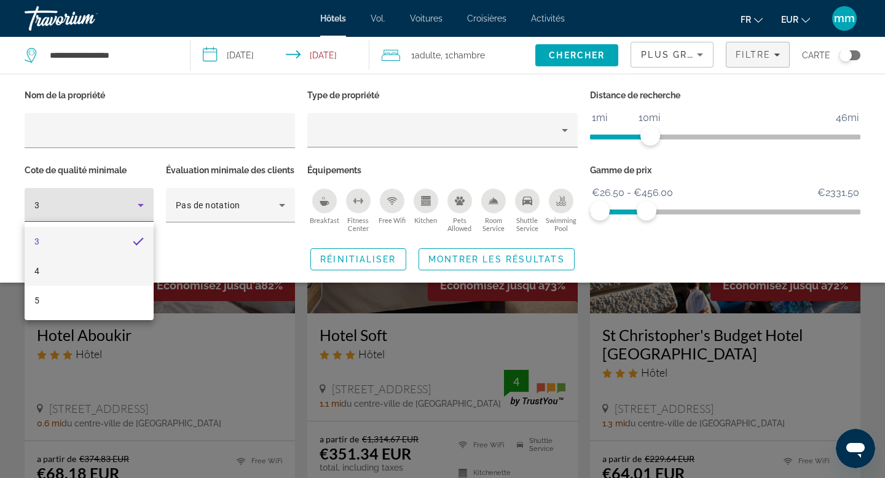
click at [91, 267] on mat-option "4" at bounding box center [89, 270] width 129 height 29
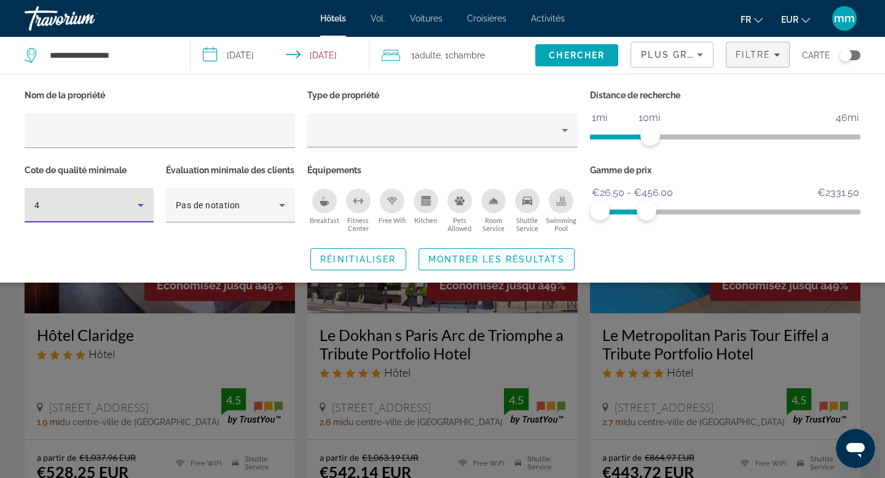
click at [461, 264] on span "Montrer les résultats" at bounding box center [496, 259] width 136 height 10
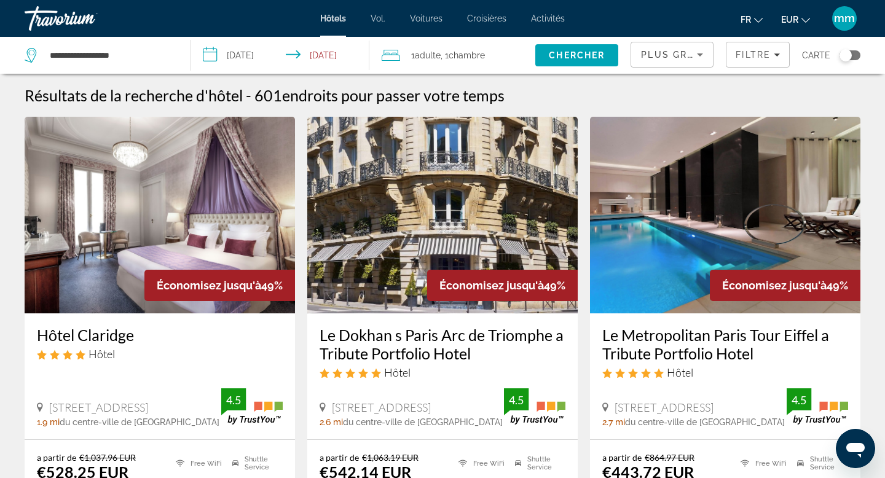
click at [852, 56] on div "Toggle map" at bounding box center [849, 55] width 21 height 10
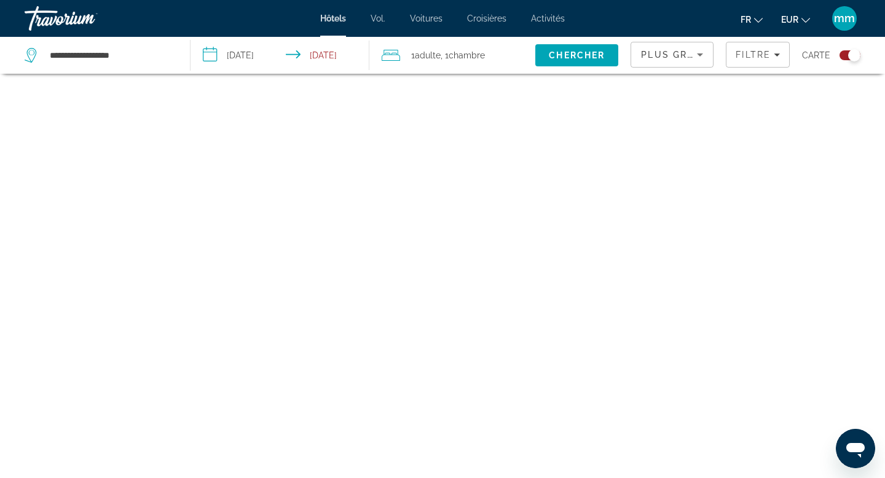
scroll to position [74, 0]
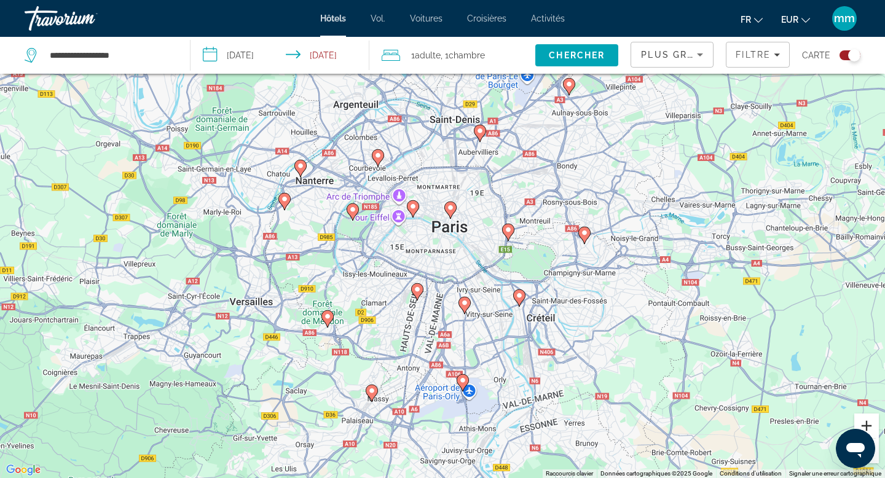
click at [869, 428] on button "Zoom avant" at bounding box center [866, 425] width 25 height 25
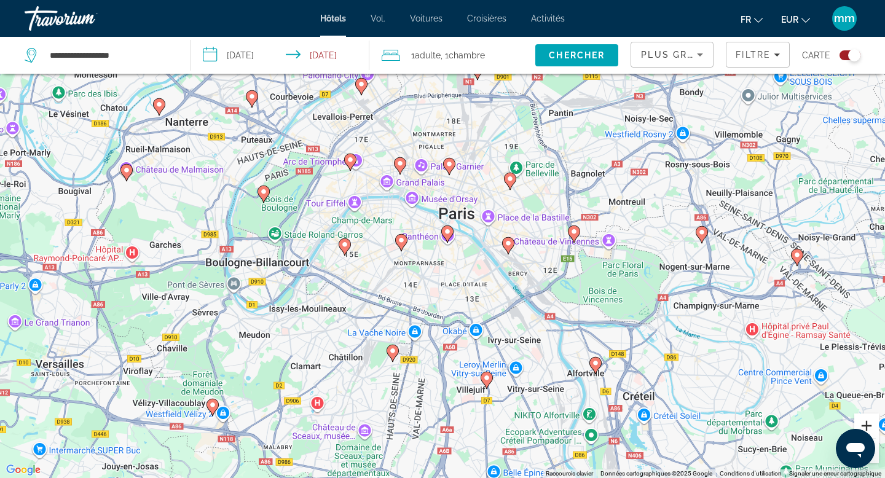
click at [869, 428] on button "Zoom avant" at bounding box center [866, 425] width 25 height 25
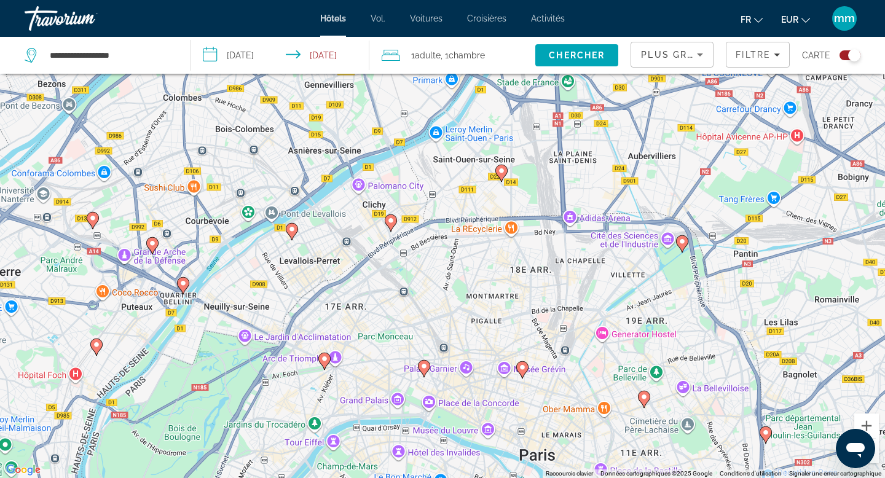
drag, startPoint x: 275, startPoint y: 119, endPoint x: 340, endPoint y: 387, distance: 276.4
click at [340, 387] on div "Pour activer le glissement avec le clavier, appuyez sur Alt+Entrée. Une fois ce…" at bounding box center [442, 239] width 885 height 478
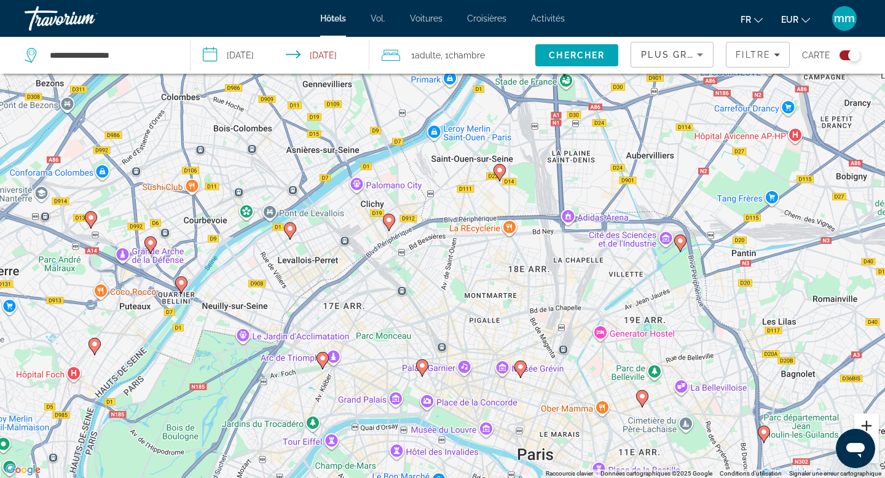
click at [866, 420] on button "Zoom avant" at bounding box center [866, 425] width 25 height 25
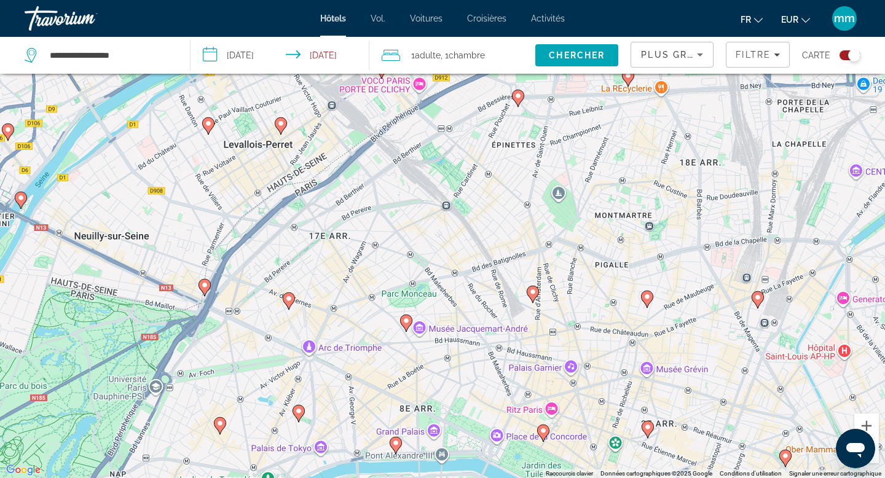
drag, startPoint x: 253, startPoint y: 428, endPoint x: 339, endPoint y: 288, distance: 164.9
click at [339, 288] on div "Pour activer le glissement avec le clavier, appuyez sur Alt+Entrée. Une fois ce…" at bounding box center [442, 239] width 885 height 478
click at [290, 299] on image "Contenu principal" at bounding box center [288, 298] width 7 height 7
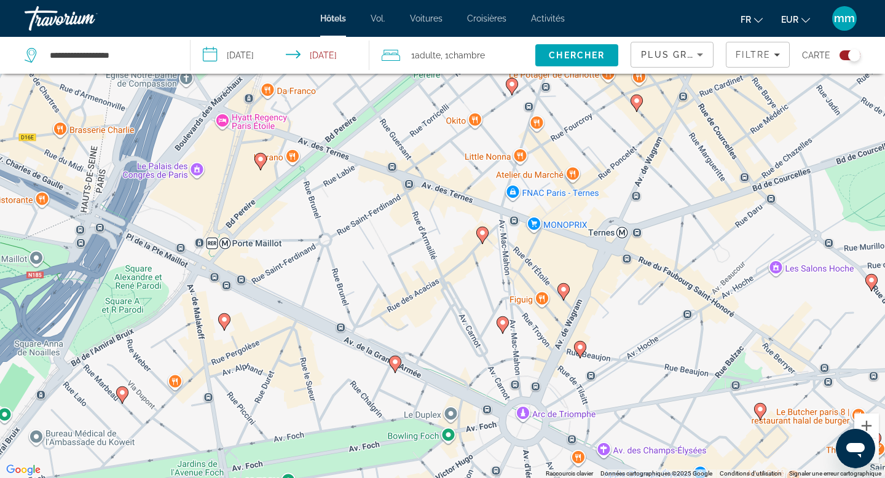
click at [262, 157] on image "Contenu principal" at bounding box center [260, 158] width 7 height 7
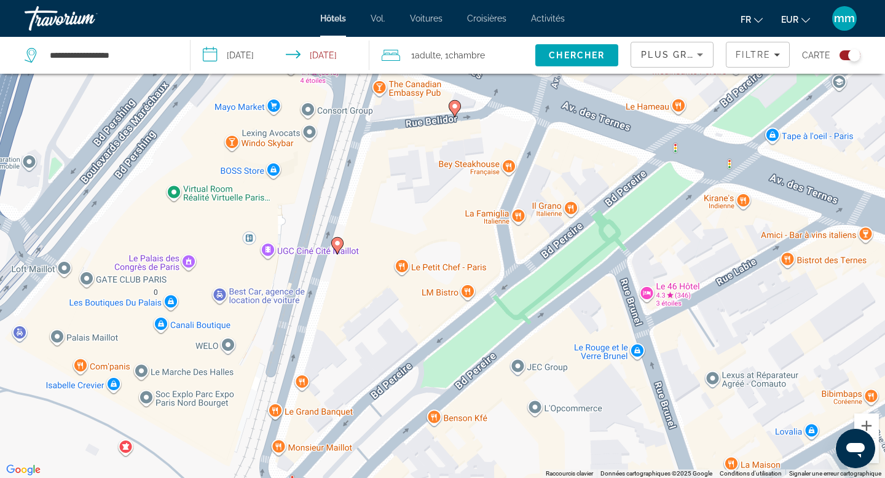
click at [337, 243] on image "Contenu principal" at bounding box center [337, 243] width 7 height 7
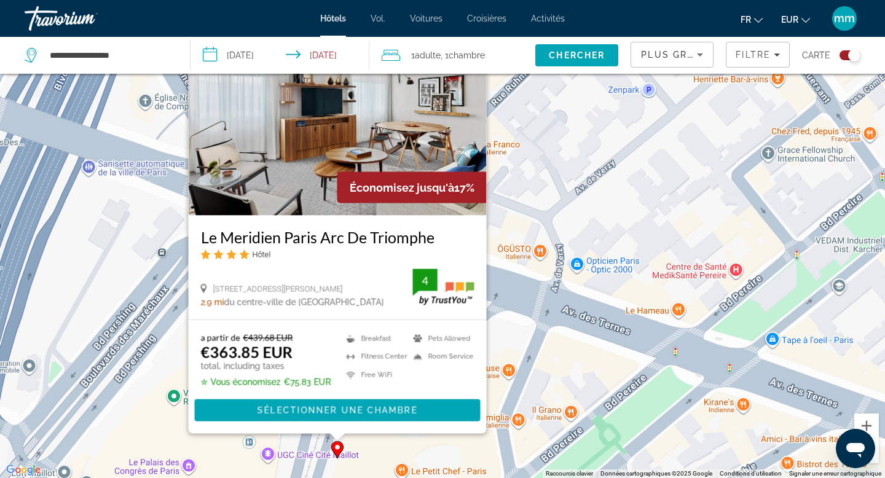
click at [323, 173] on img "Contenu principal" at bounding box center [338, 117] width 298 height 197
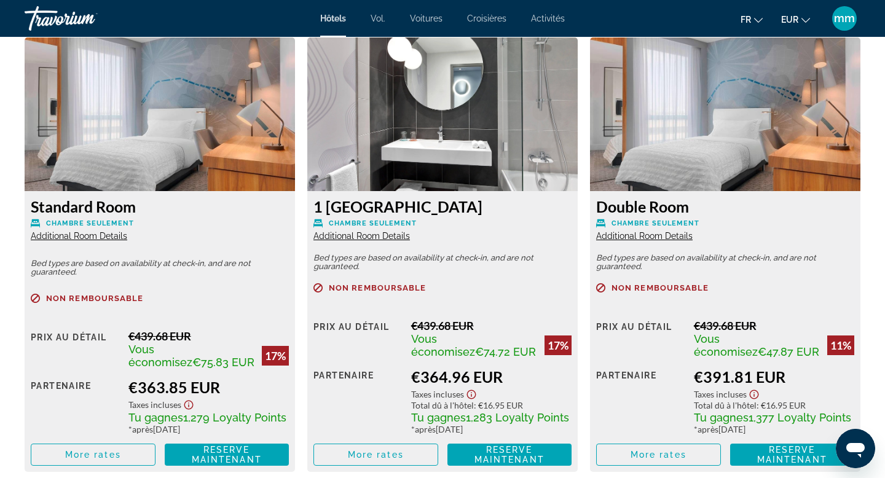
scroll to position [1703, 0]
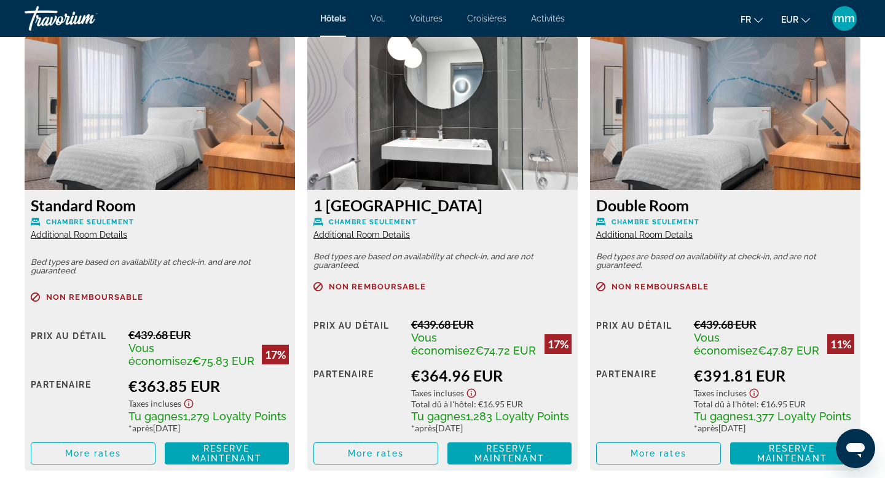
click at [390, 235] on span "Additional Room Details" at bounding box center [361, 235] width 96 height 10
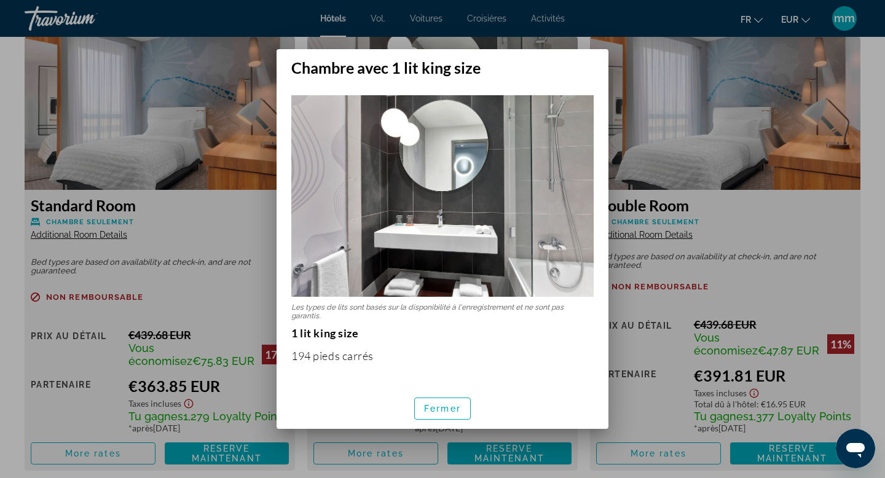
scroll to position [37, 0]
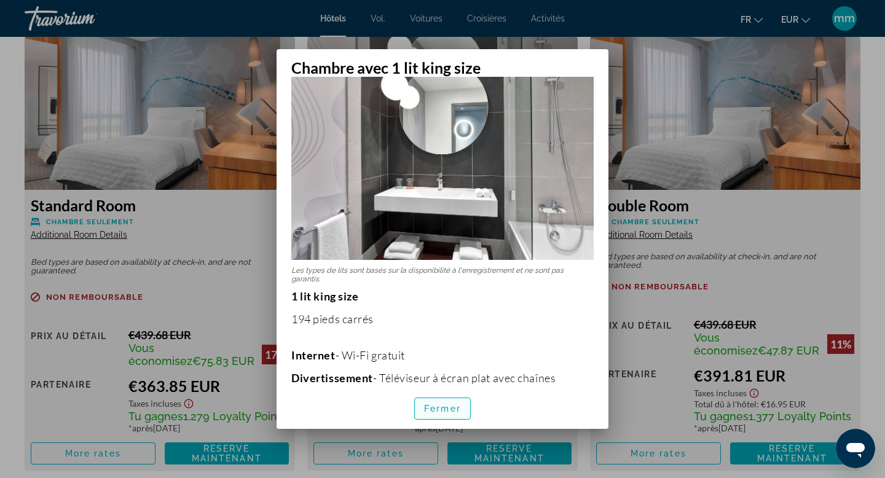
click at [441, 408] on font "Fermer" at bounding box center [442, 409] width 37 height 10
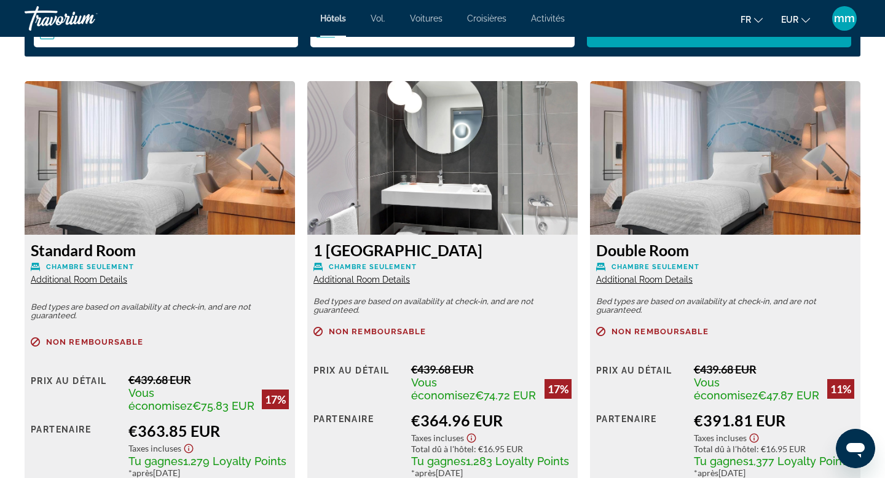
scroll to position [1650, 0]
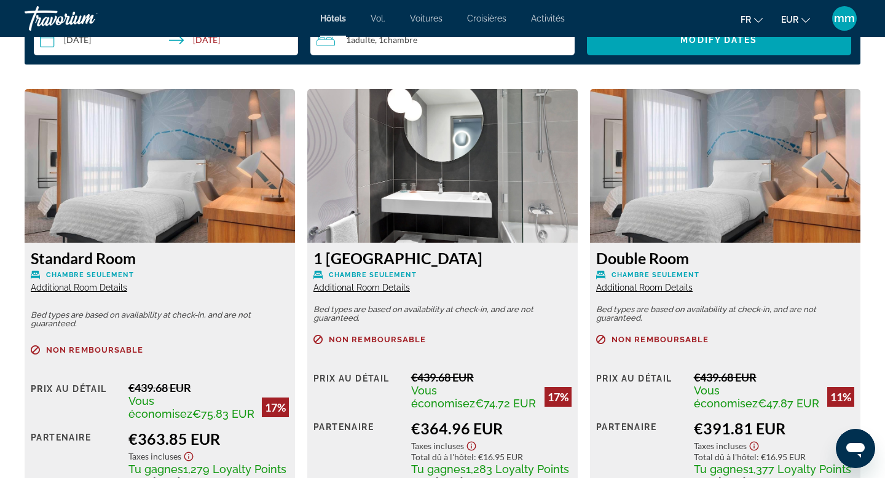
click at [72, 288] on span "Additional Room Details" at bounding box center [79, 288] width 96 height 10
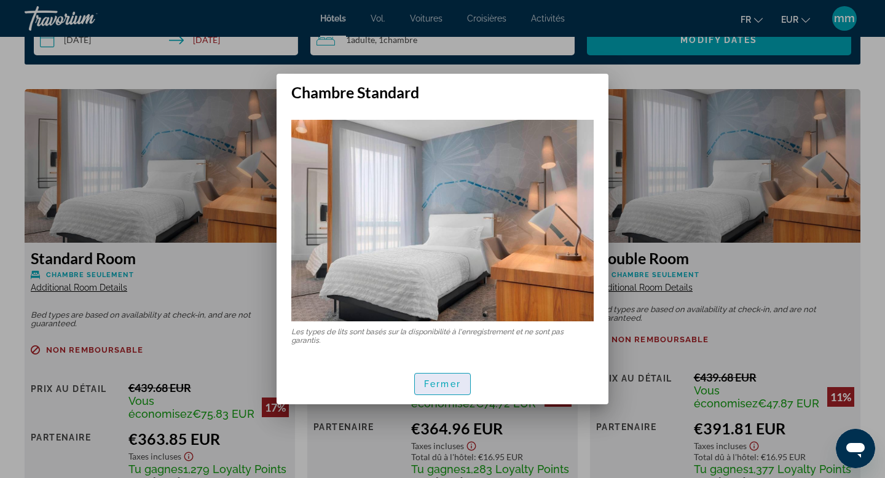
click at [444, 377] on span "button" at bounding box center [442, 383] width 55 height 29
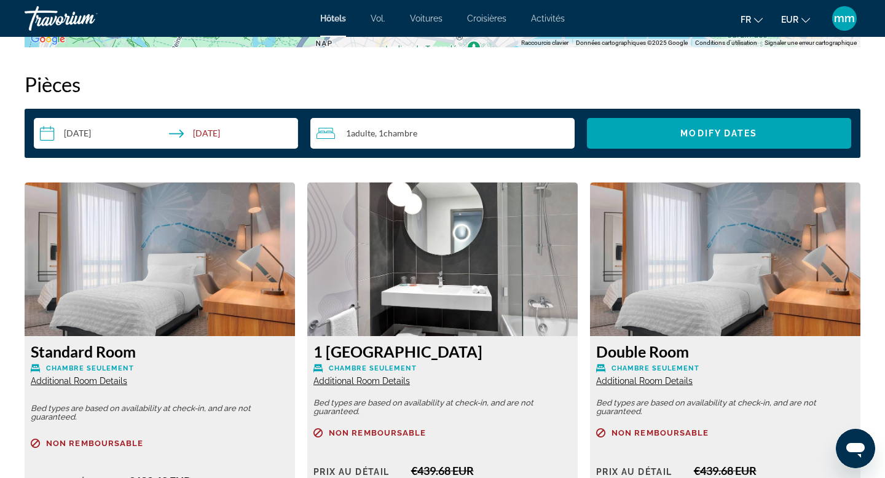
scroll to position [1552, 0]
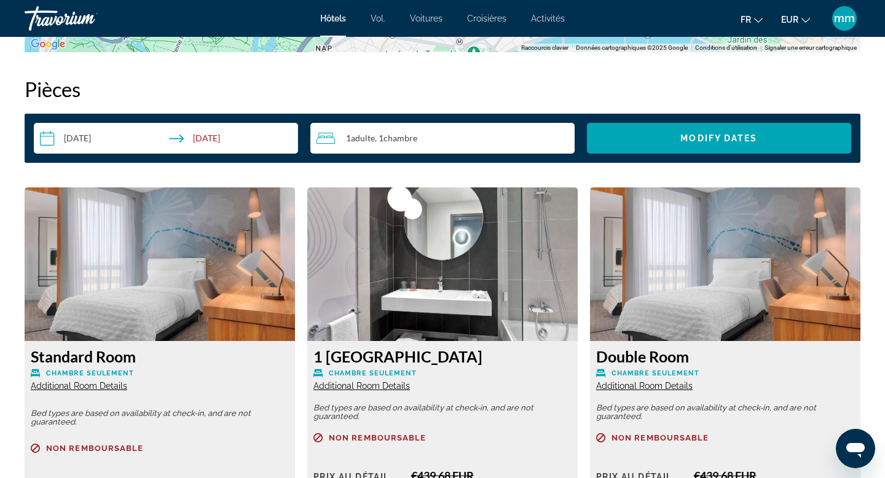
click at [433, 139] on div "1 Adulte Adultes , 1 Chambre pièces" at bounding box center [445, 138] width 258 height 15
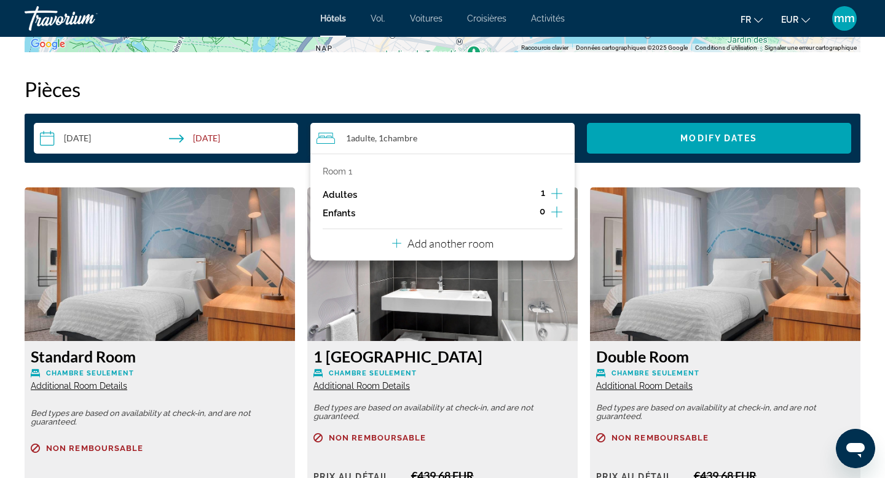
click at [558, 189] on icon "Increment adults" at bounding box center [556, 193] width 11 height 15
click at [668, 134] on span "Search widget" at bounding box center [719, 137] width 264 height 29
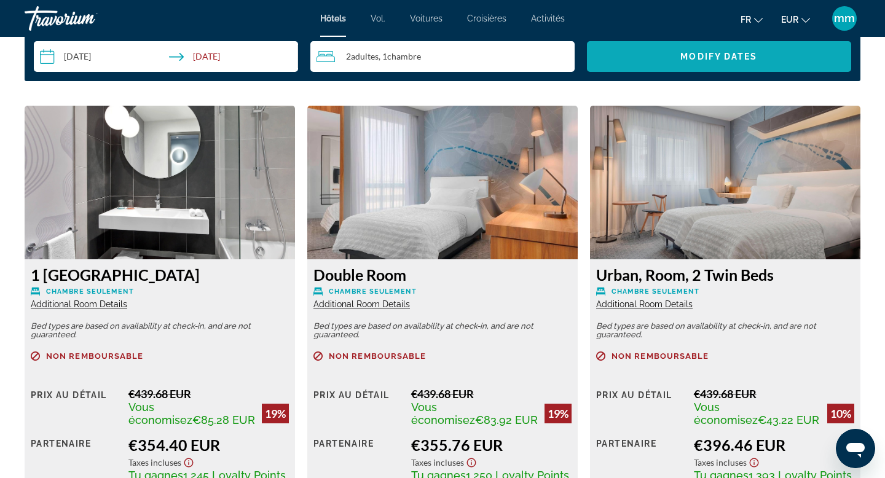
scroll to position [1692, 0]
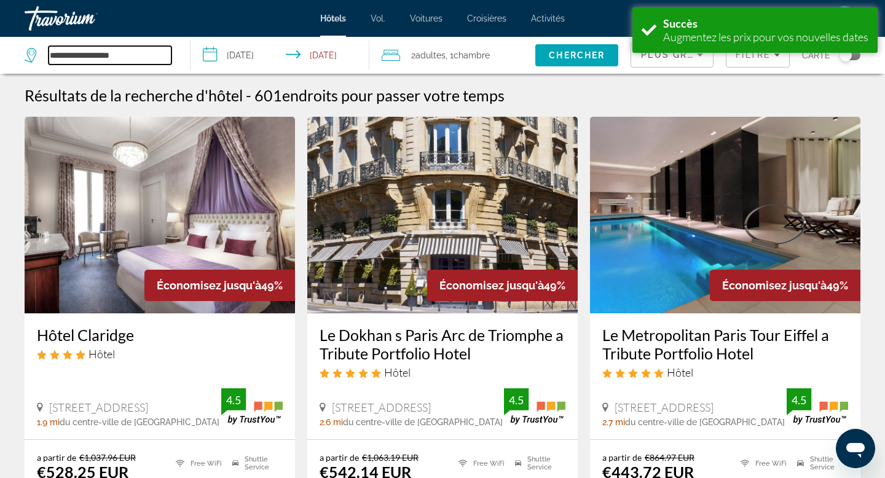
click at [133, 58] on input "**********" at bounding box center [110, 55] width 123 height 18
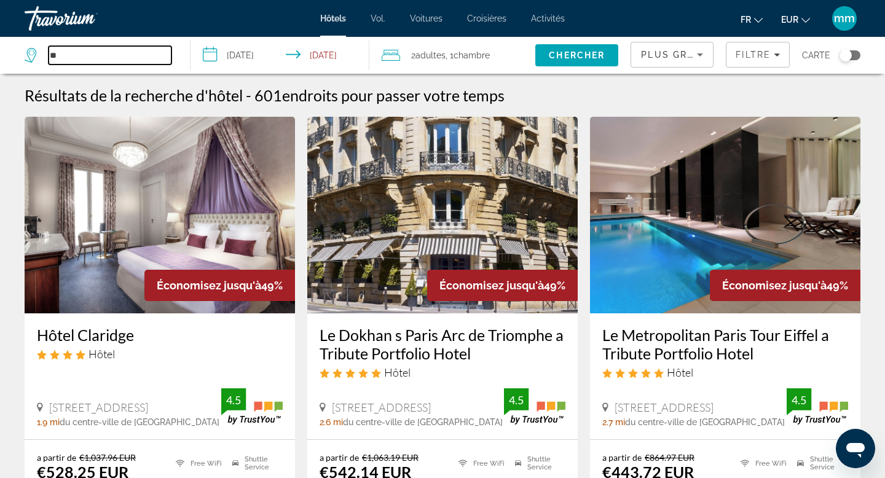
type input "*"
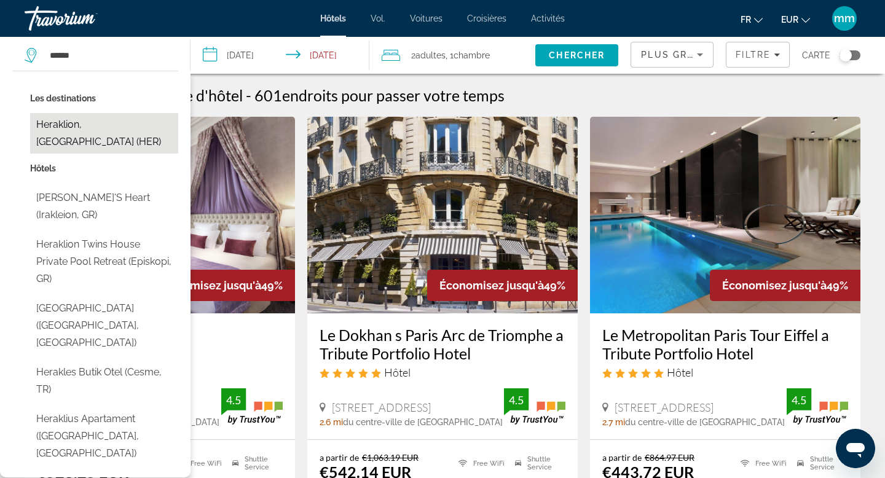
click at [93, 127] on button "Heraklion, [GEOGRAPHIC_DATA] (HER)" at bounding box center [104, 133] width 148 height 41
type input "**********"
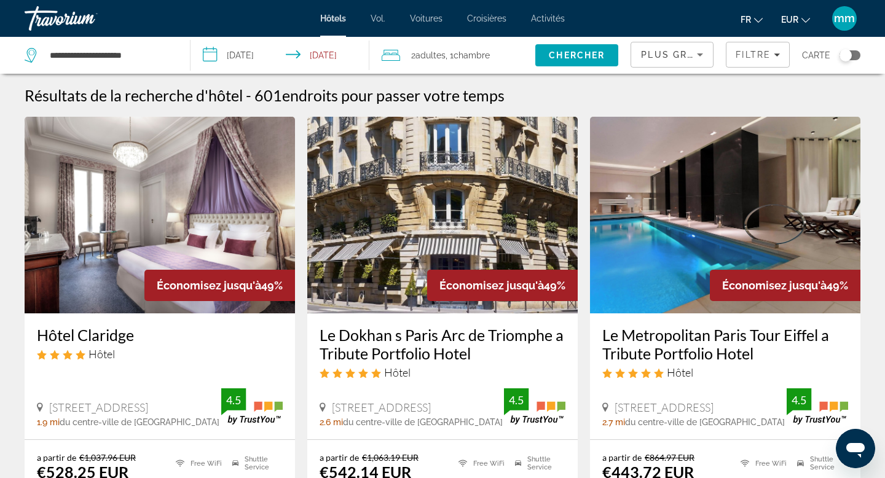
click at [289, 58] on input "**********" at bounding box center [281, 57] width 183 height 41
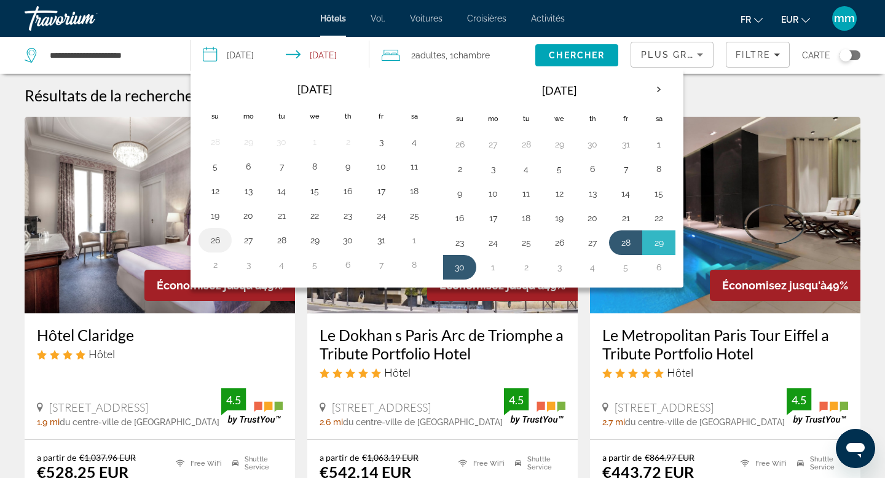
click at [213, 237] on button "26" at bounding box center [215, 240] width 20 height 17
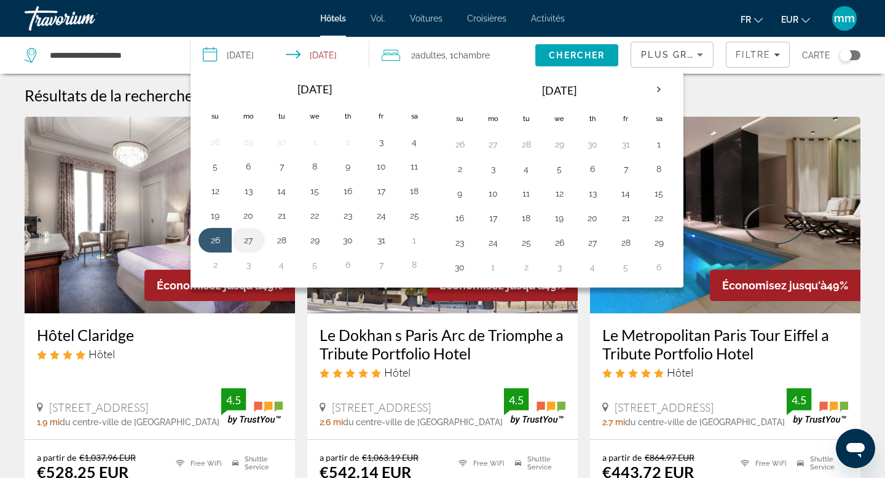
click at [246, 237] on button "27" at bounding box center [248, 240] width 20 height 17
type input "**********"
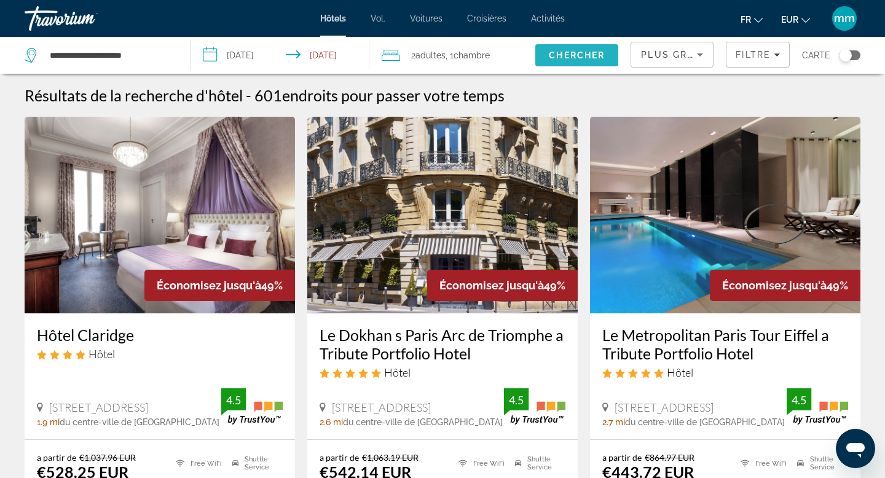
click at [593, 55] on span "Chercher" at bounding box center [577, 55] width 56 height 10
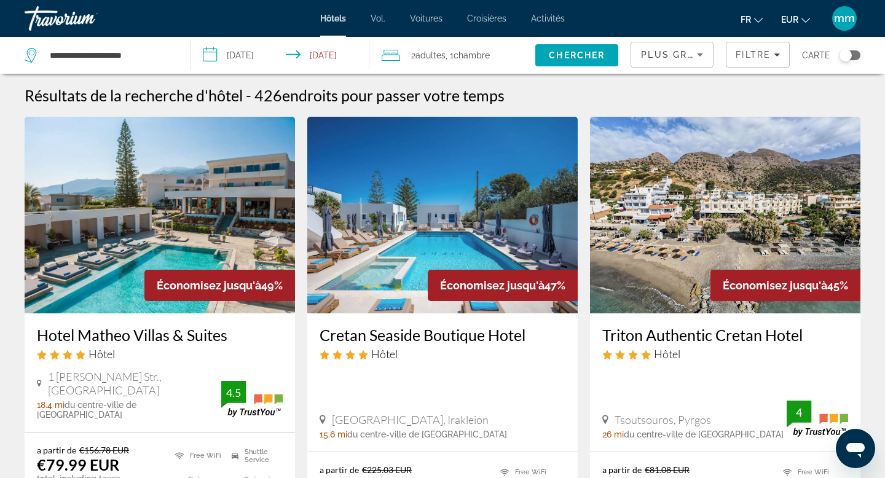
click at [672, 50] on span "Plus grandes économies" at bounding box center [714, 55] width 147 height 10
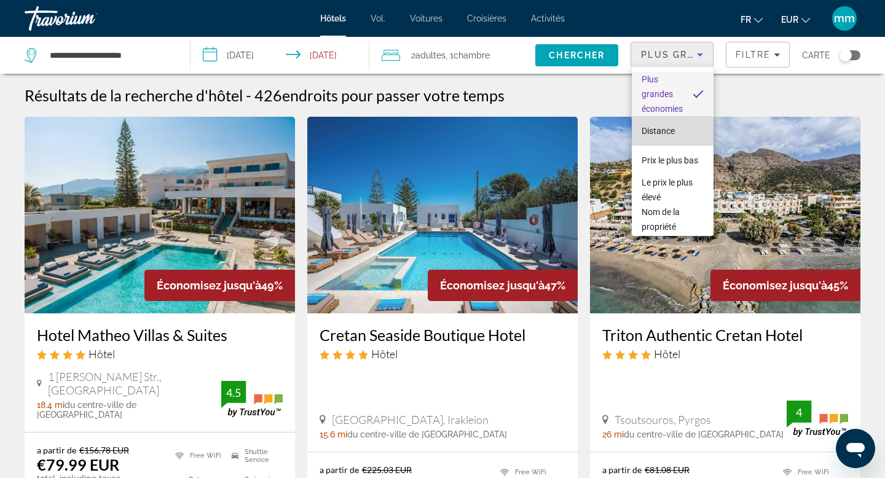
click at [661, 131] on font "Distance" at bounding box center [657, 131] width 33 height 10
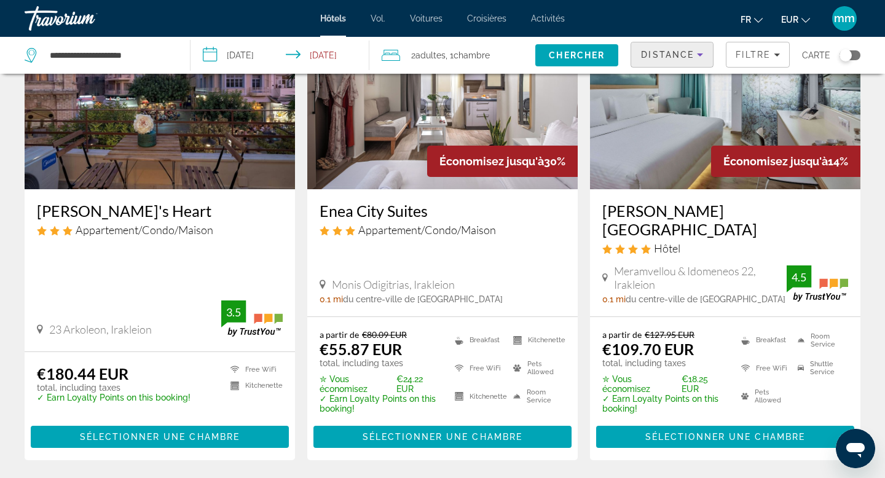
scroll to position [125, 0]
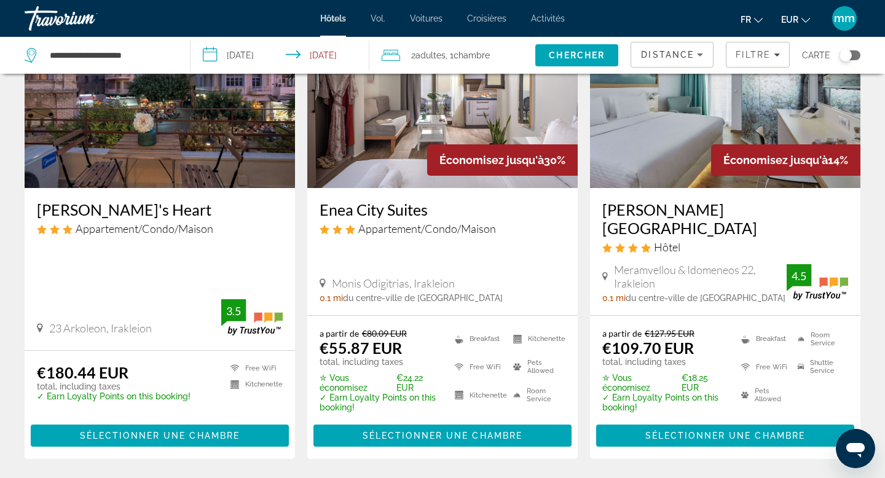
click at [372, 96] on img "Contenu principal" at bounding box center [442, 89] width 270 height 197
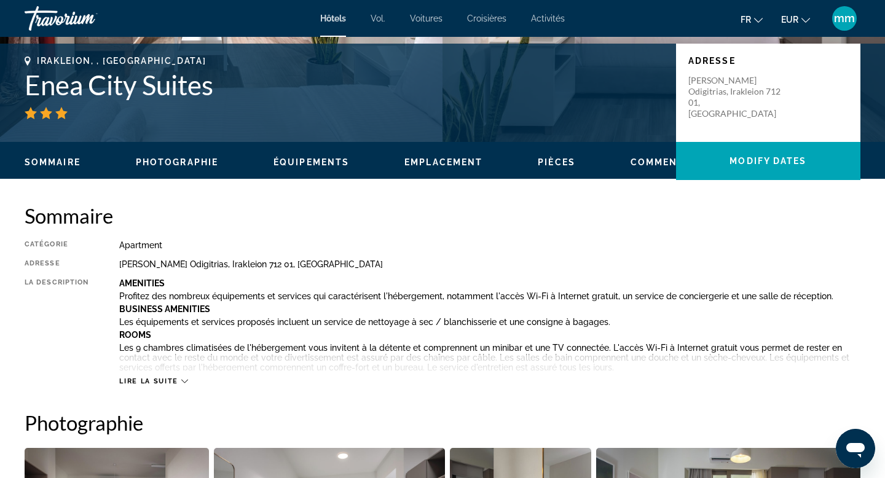
scroll to position [262, 0]
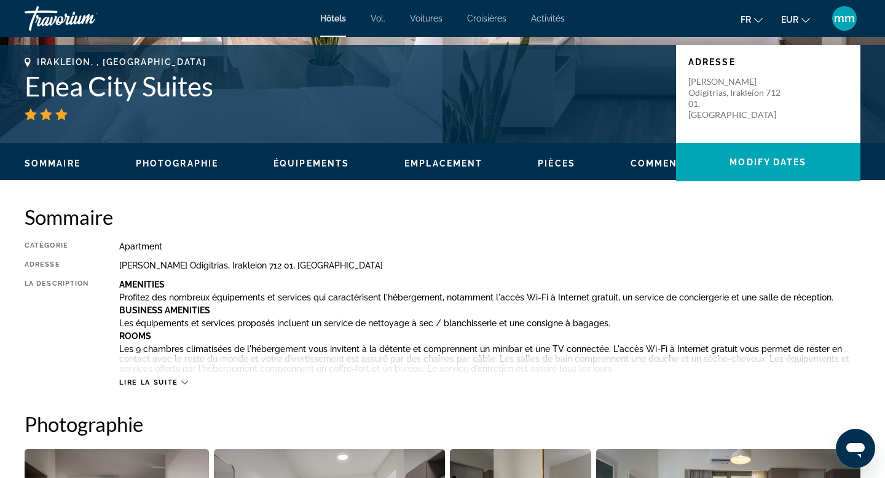
click at [169, 384] on span "Lire la suite" at bounding box center [148, 382] width 58 height 8
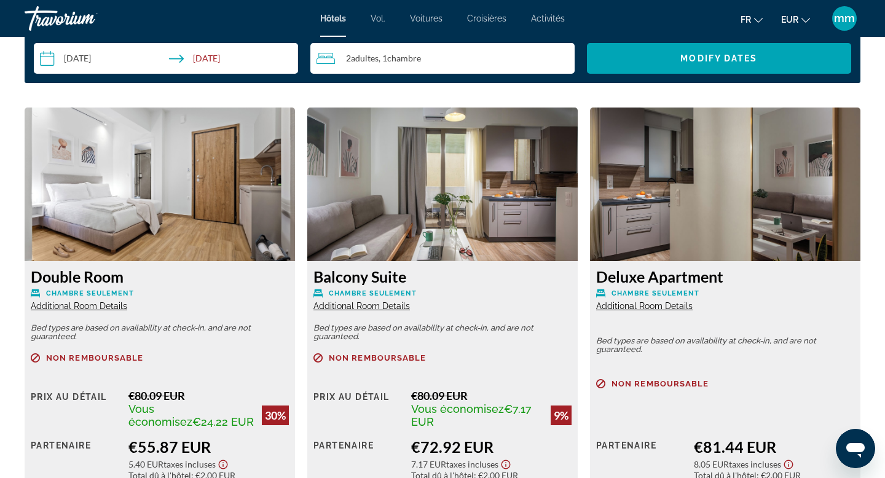
scroll to position [1947, 0]
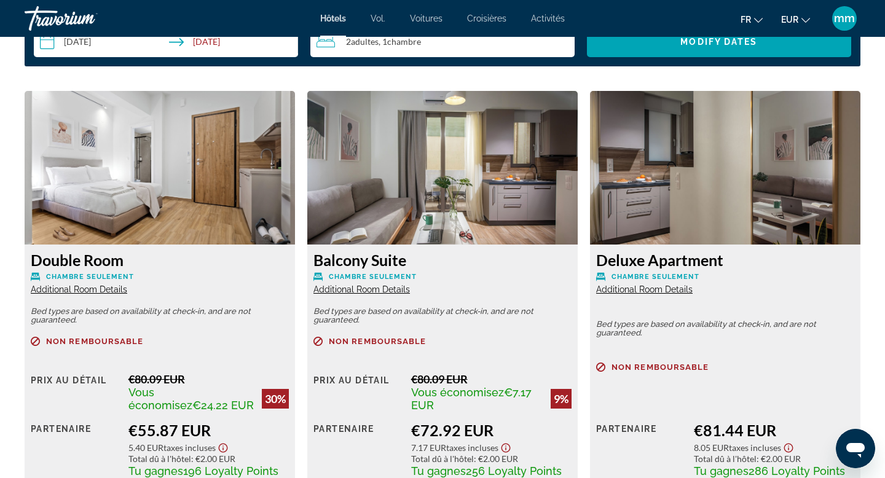
click at [345, 290] on span "Additional Room Details" at bounding box center [361, 289] width 96 height 10
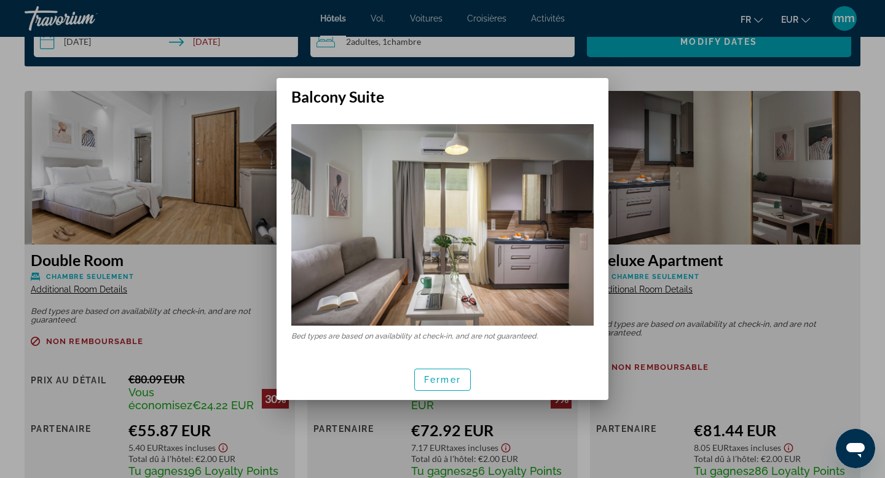
scroll to position [0, 0]
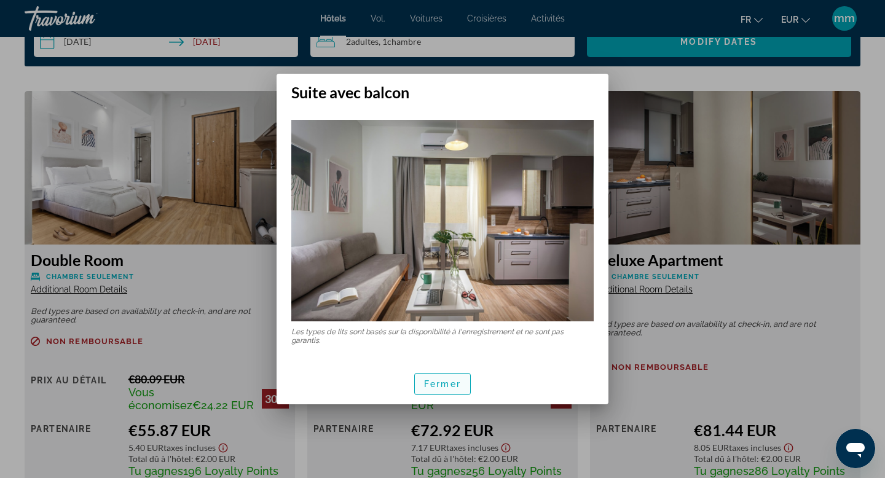
click at [431, 380] on font "Fermer" at bounding box center [442, 384] width 37 height 10
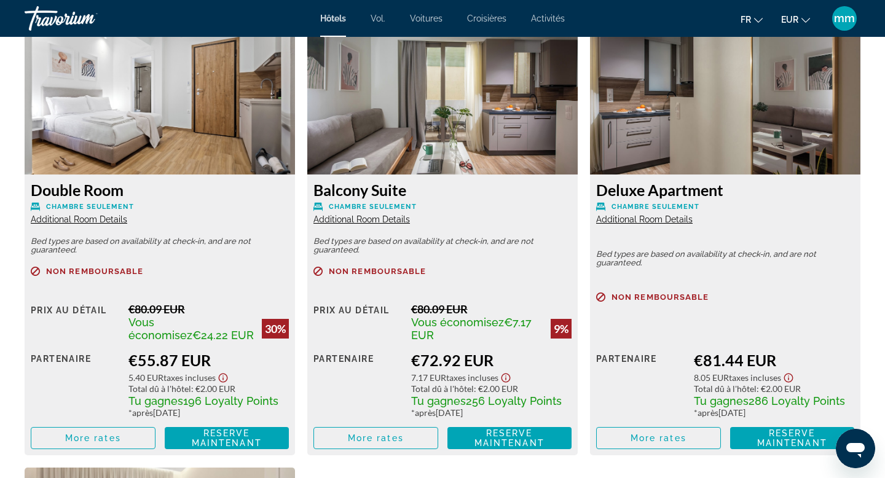
scroll to position [2010, 0]
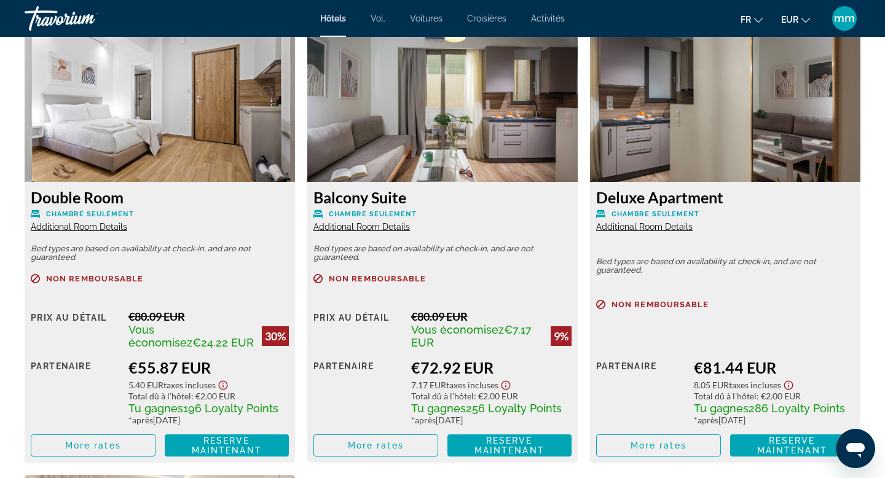
click at [672, 227] on span "Additional Room Details" at bounding box center [644, 227] width 96 height 10
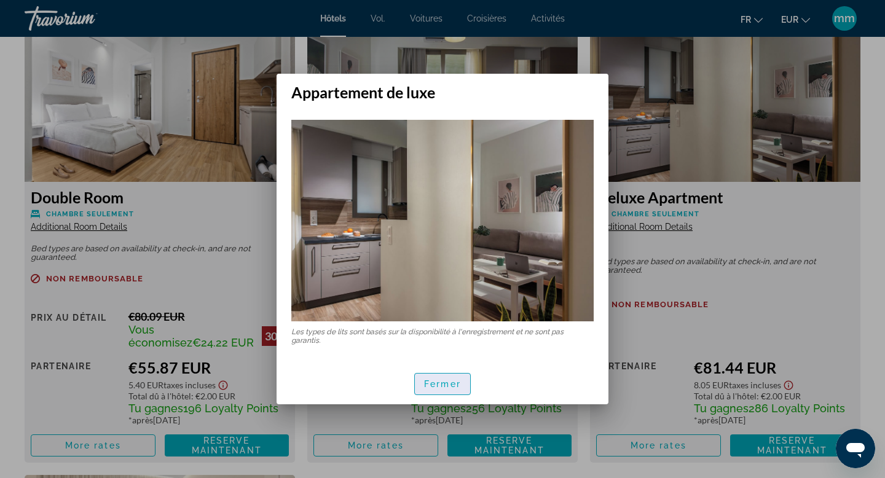
click at [439, 388] on font "Fermer" at bounding box center [442, 384] width 37 height 10
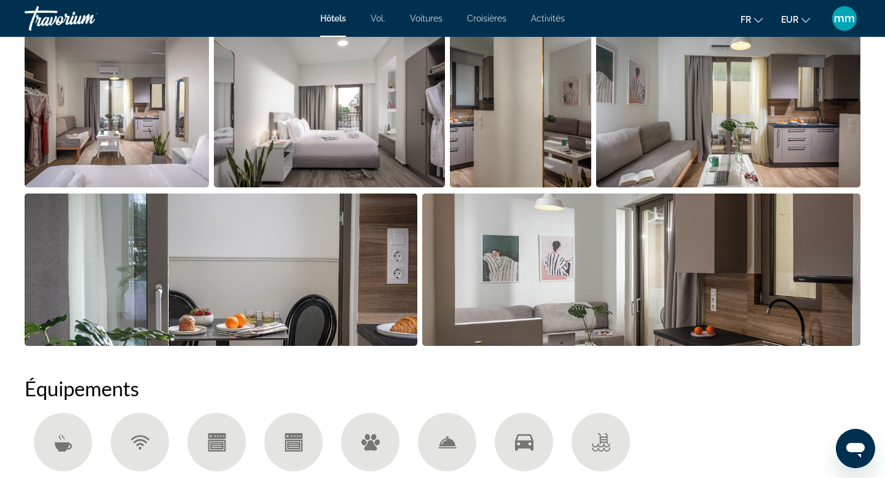
scroll to position [973, 0]
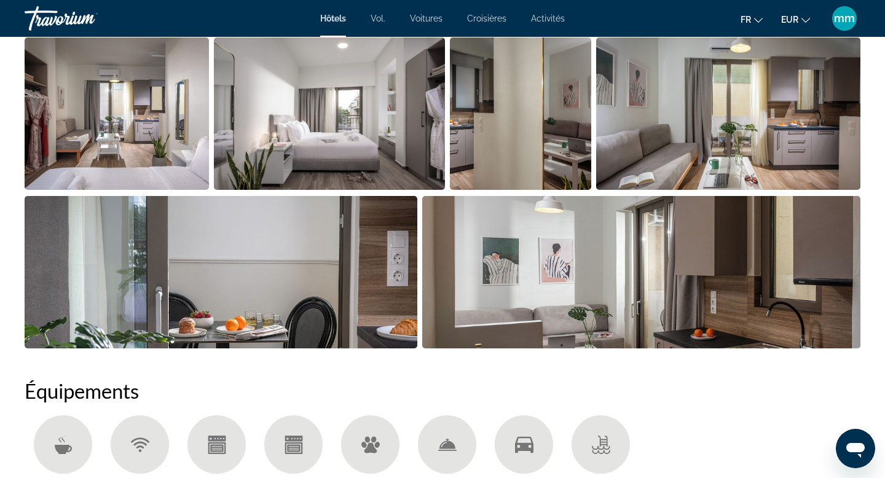
click at [112, 109] on img "Open full-screen image slider" at bounding box center [117, 113] width 184 height 152
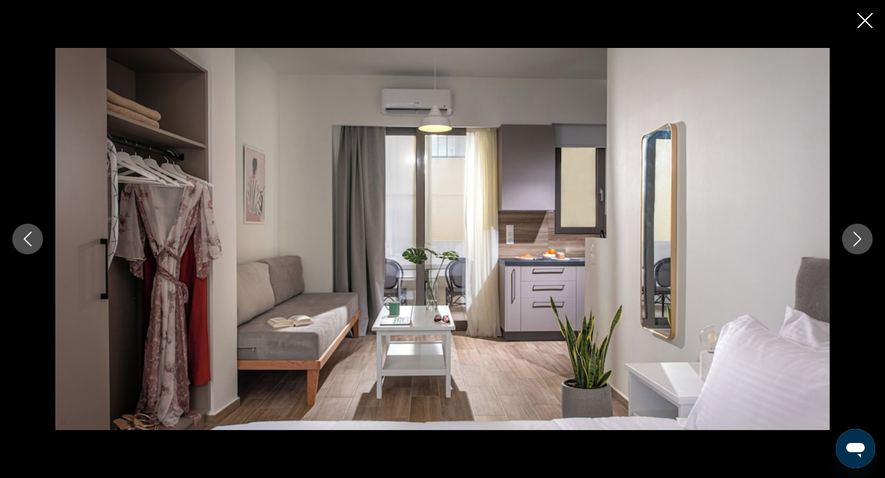
scroll to position [1417, 0]
click at [865, 241] on button "Next image" at bounding box center [857, 239] width 31 height 31
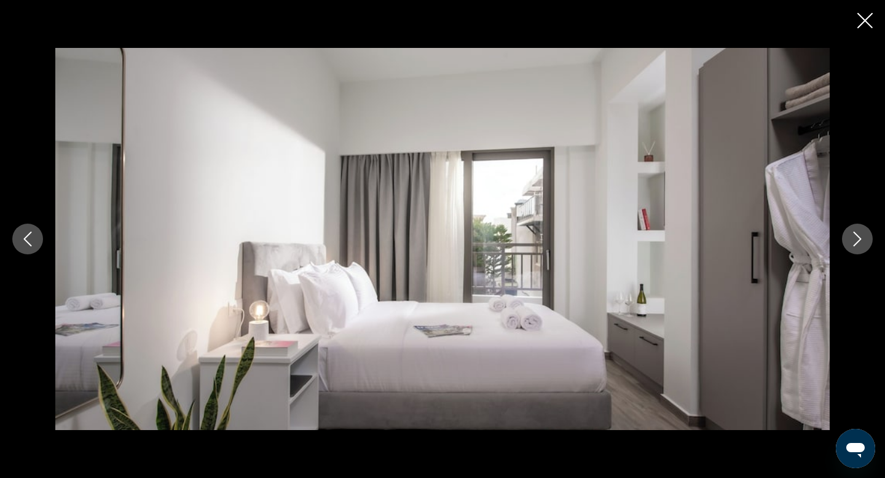
click at [865, 241] on button "Next image" at bounding box center [857, 239] width 31 height 31
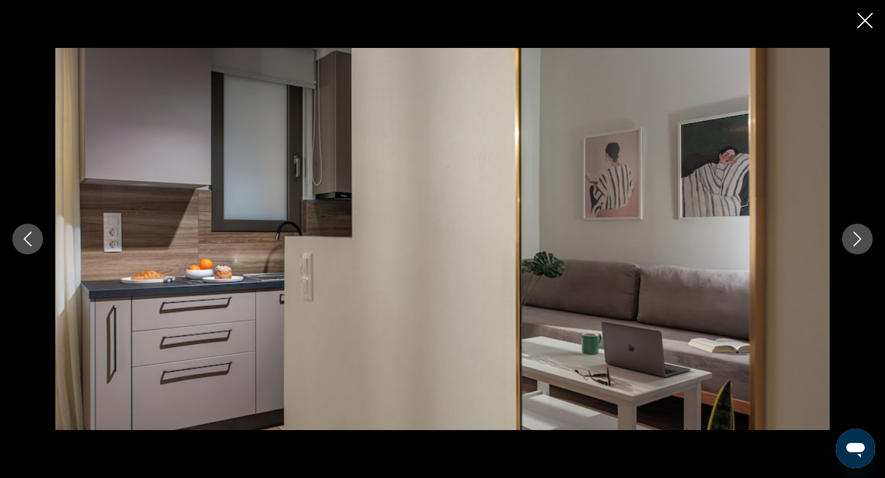
click at [865, 241] on button "Next image" at bounding box center [857, 239] width 31 height 31
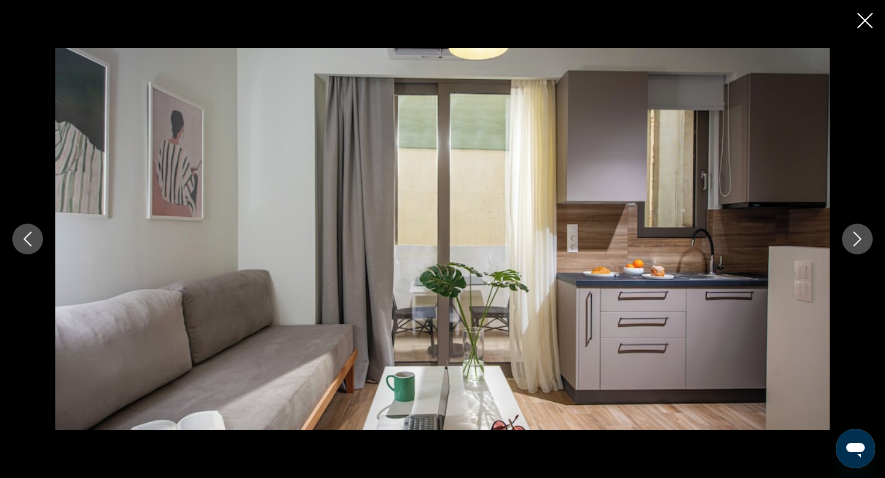
click at [865, 241] on button "Next image" at bounding box center [857, 239] width 31 height 31
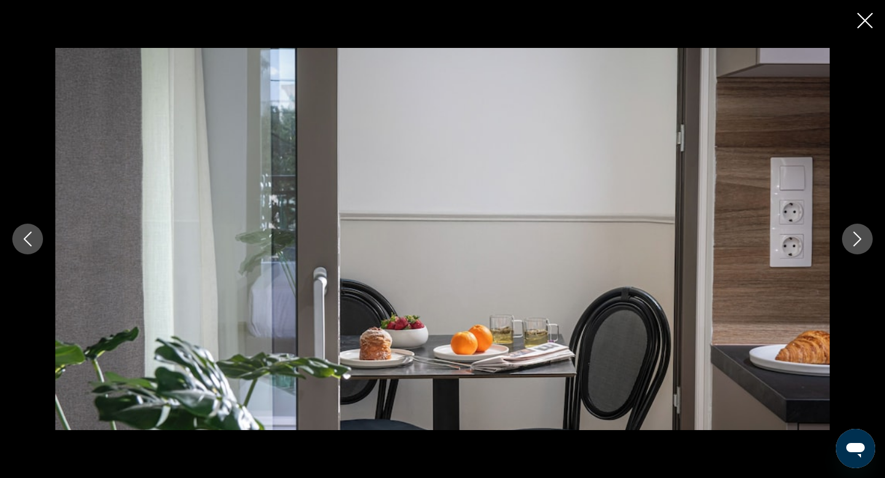
click at [865, 241] on button "Next image" at bounding box center [857, 239] width 31 height 31
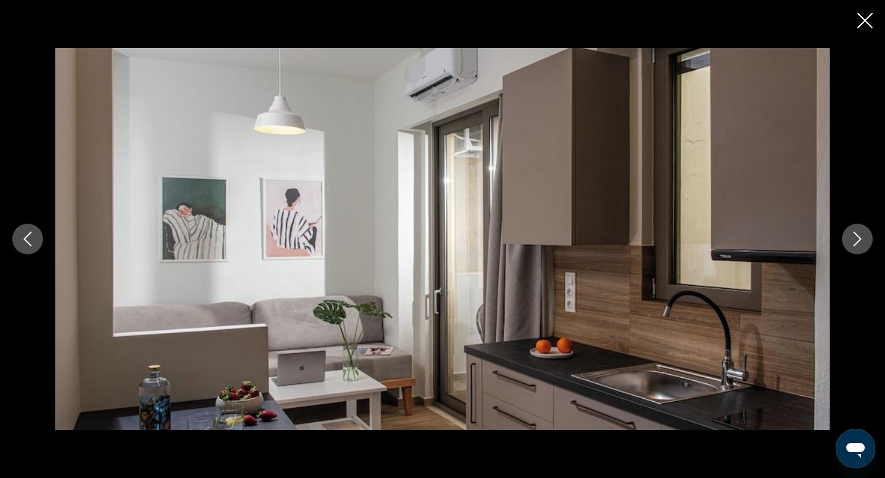
click at [865, 241] on button "Next image" at bounding box center [857, 239] width 31 height 31
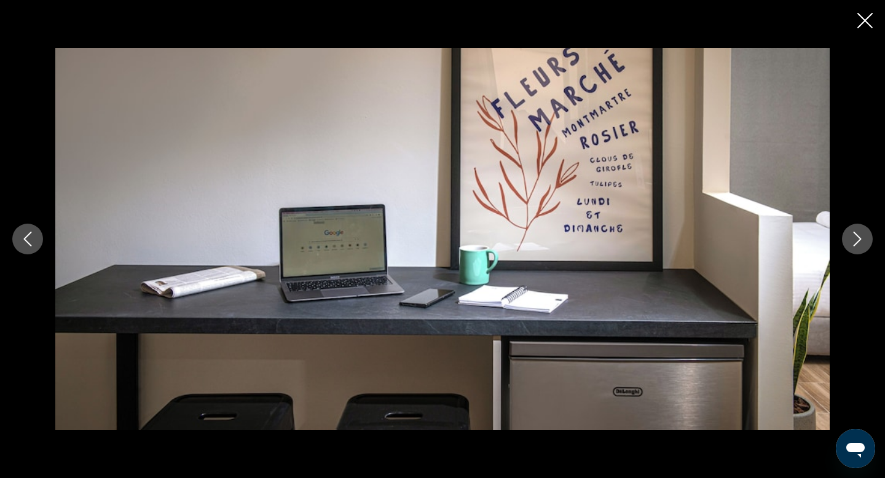
click at [865, 241] on button "Next image" at bounding box center [857, 239] width 31 height 31
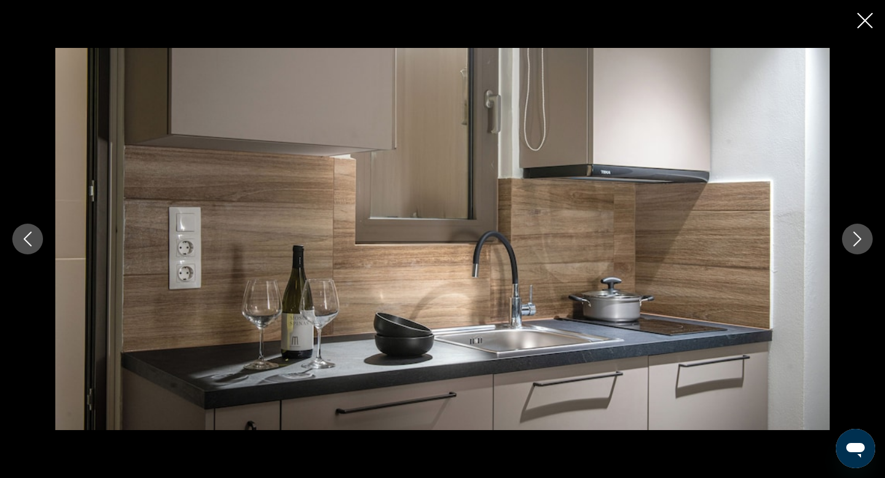
click at [865, 241] on button "Next image" at bounding box center [857, 239] width 31 height 31
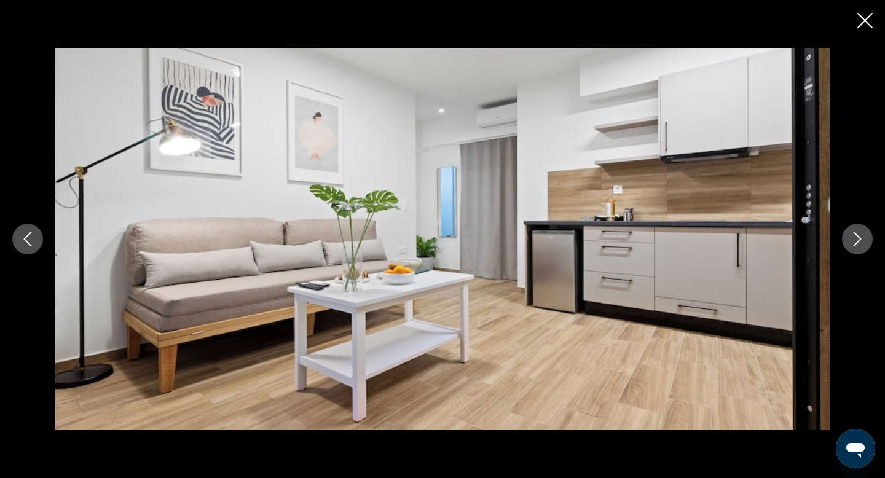
click at [865, 241] on button "Next image" at bounding box center [857, 239] width 31 height 31
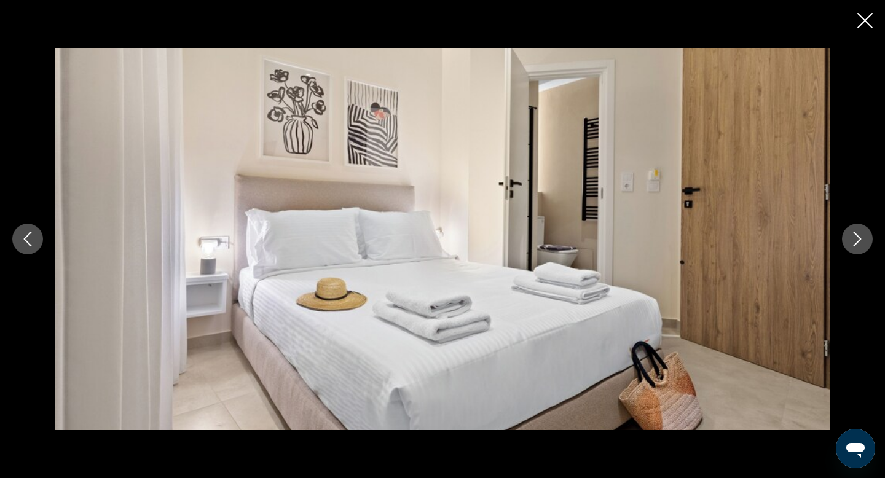
click at [865, 241] on button "Next image" at bounding box center [857, 239] width 31 height 31
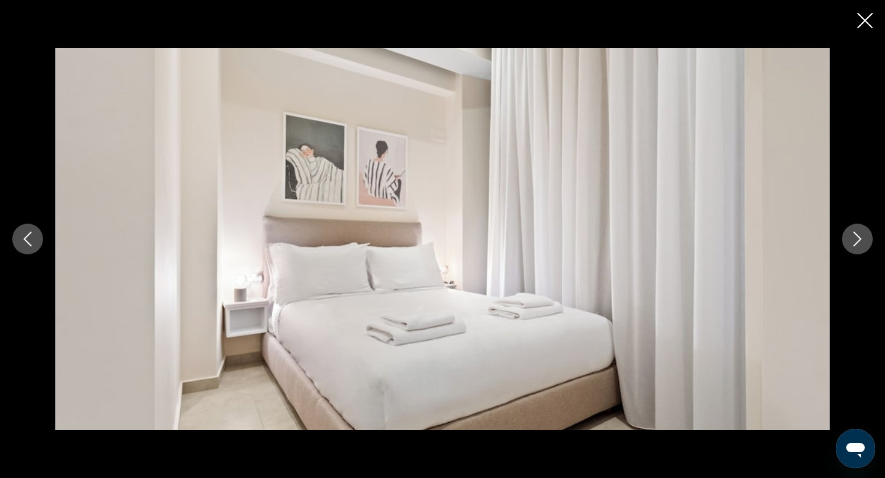
click at [865, 241] on button "Next image" at bounding box center [857, 239] width 31 height 31
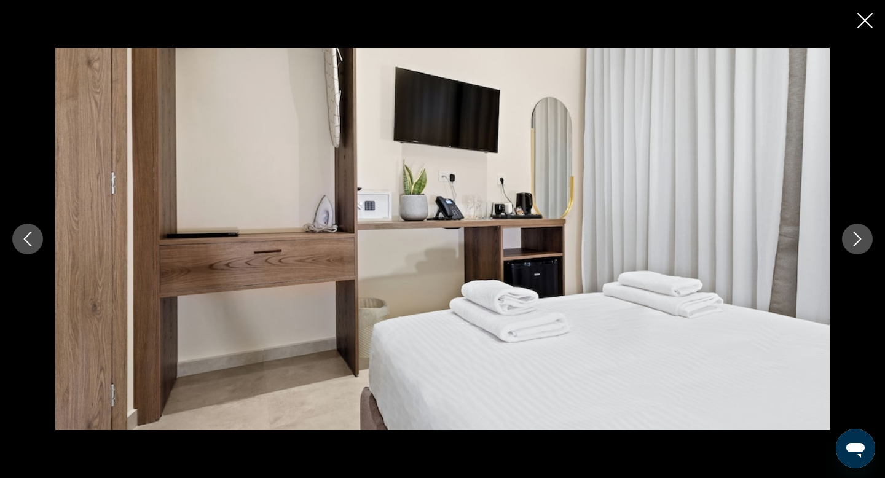
click at [865, 241] on button "Next image" at bounding box center [857, 239] width 31 height 31
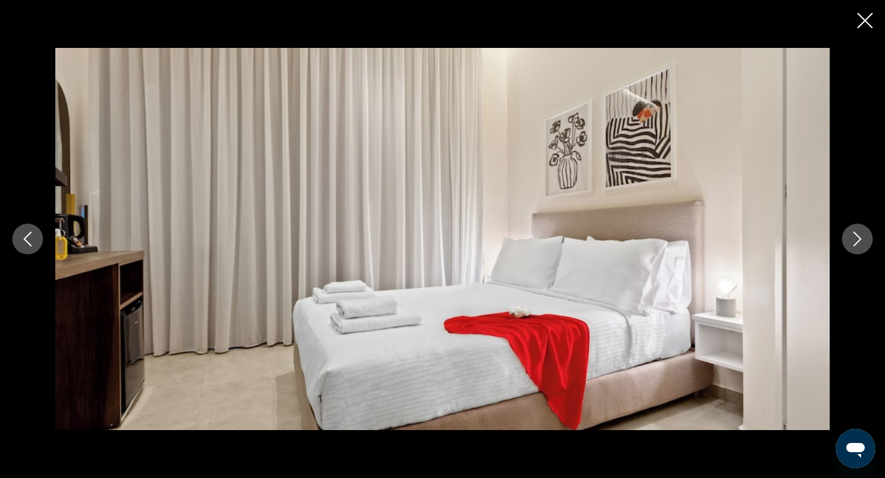
click at [865, 241] on button "Next image" at bounding box center [857, 239] width 31 height 31
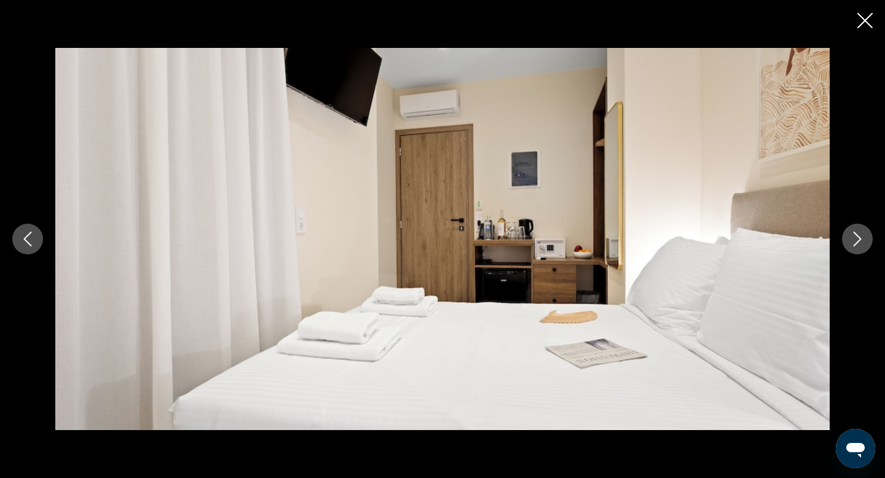
click at [865, 241] on button "Next image" at bounding box center [857, 239] width 31 height 31
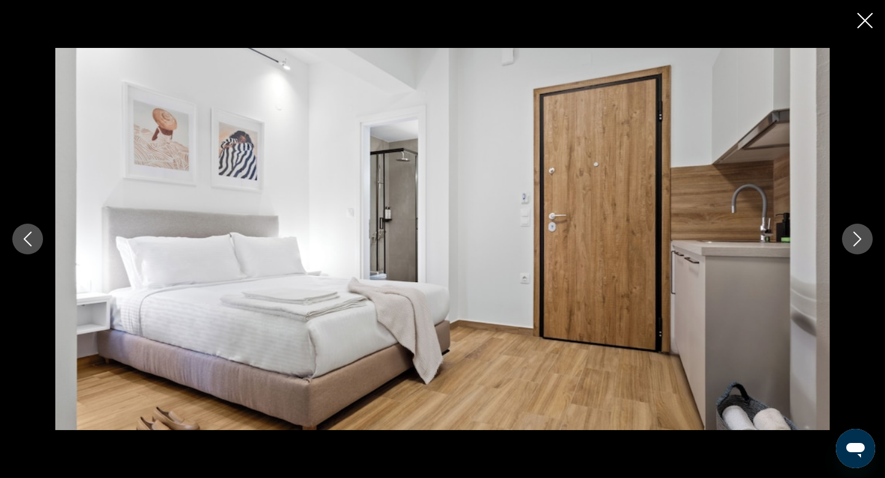
scroll to position [1503, 0]
click at [858, 236] on icon "Next image" at bounding box center [857, 239] width 8 height 15
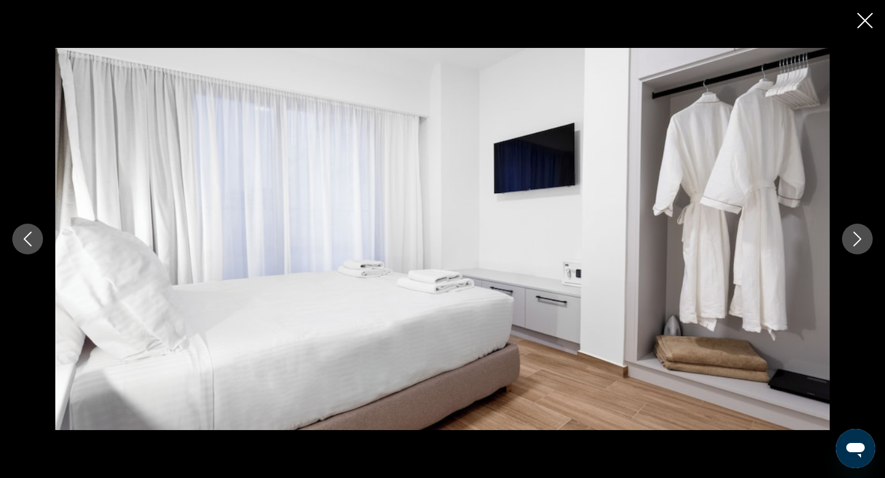
click at [858, 236] on icon "Next image" at bounding box center [857, 239] width 8 height 15
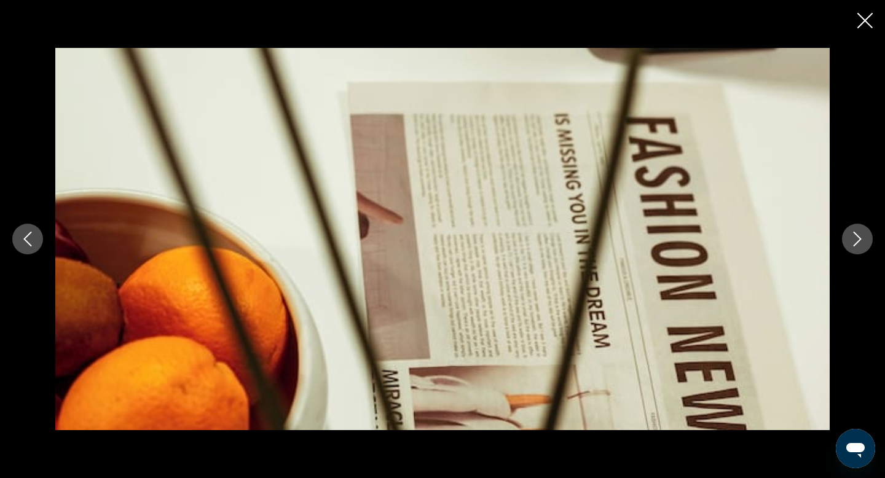
click at [858, 236] on icon "Next image" at bounding box center [857, 239] width 8 height 15
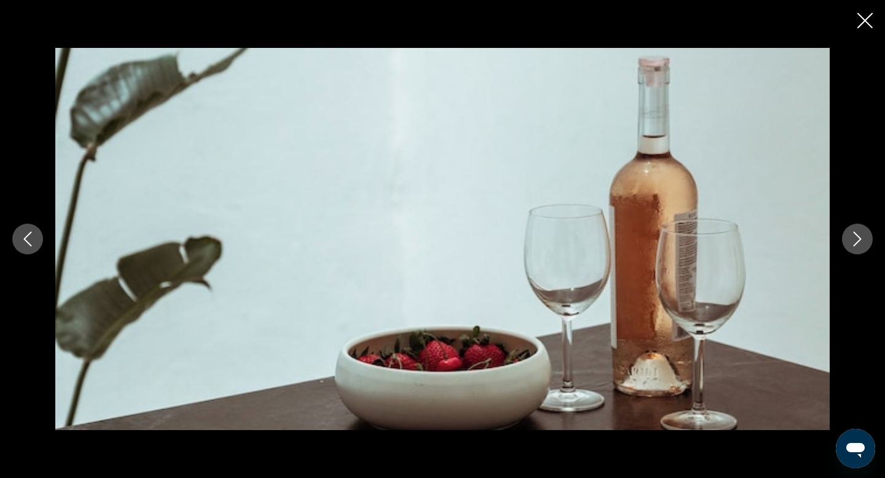
click at [858, 236] on icon "Next image" at bounding box center [857, 239] width 8 height 15
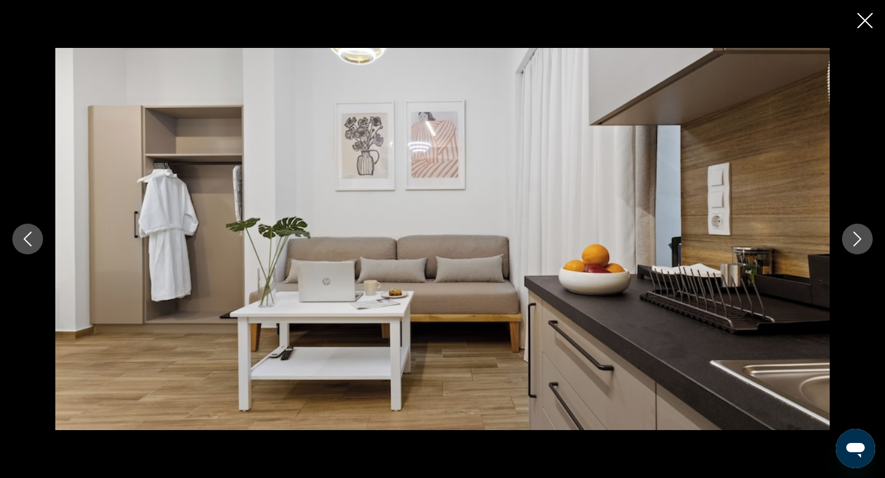
click at [858, 236] on icon "Next image" at bounding box center [857, 239] width 8 height 15
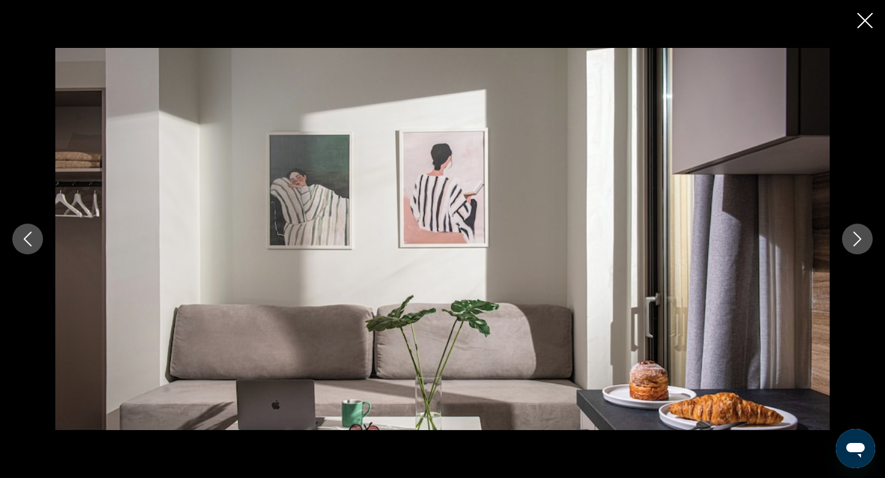
click at [858, 236] on icon "Next image" at bounding box center [857, 239] width 8 height 15
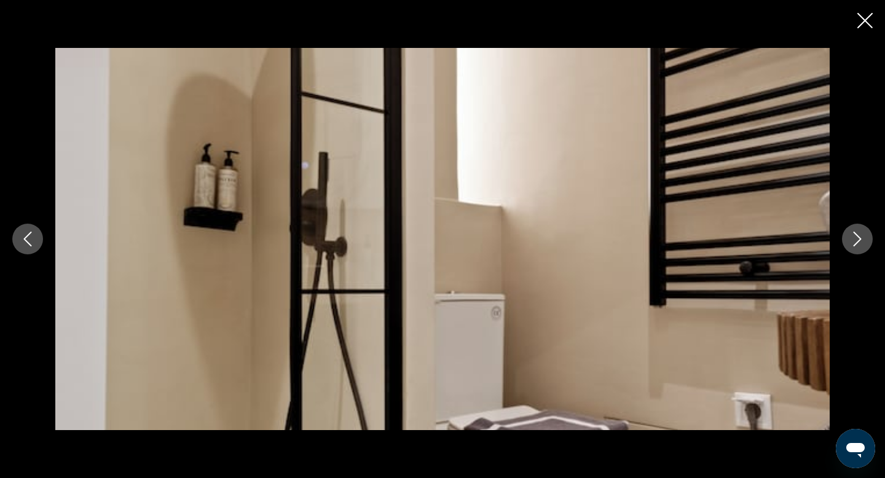
click at [858, 236] on icon "Next image" at bounding box center [857, 239] width 8 height 15
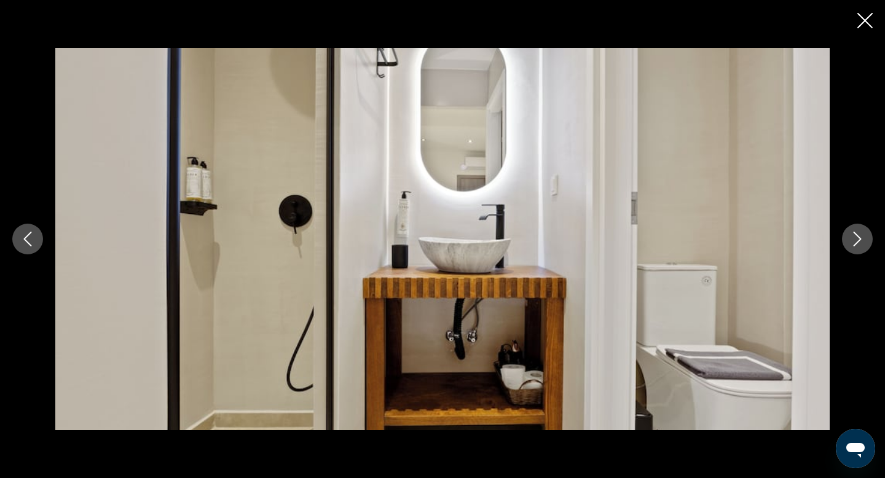
click at [858, 236] on icon "Next image" at bounding box center [857, 239] width 8 height 15
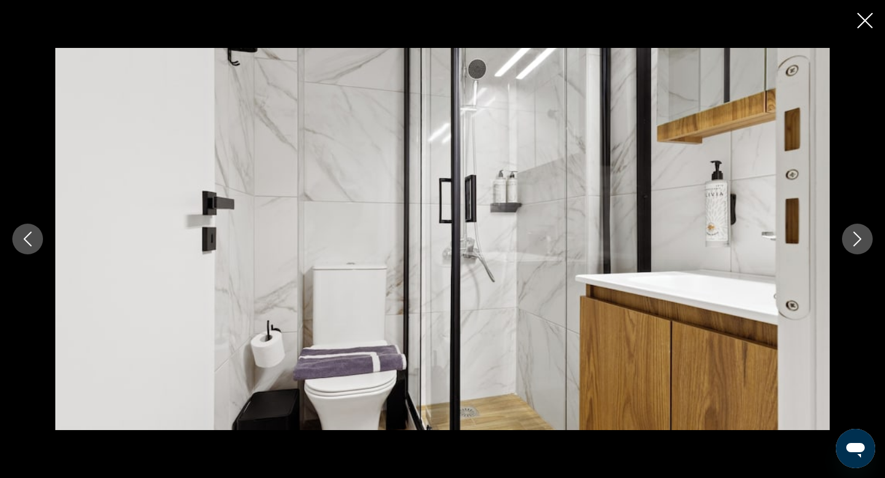
click at [858, 236] on icon "Next image" at bounding box center [857, 239] width 8 height 15
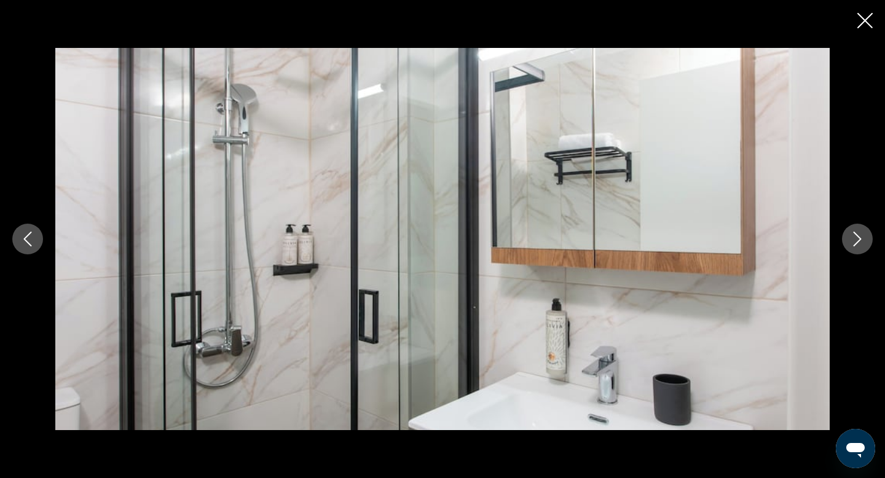
click at [858, 236] on icon "Next image" at bounding box center [857, 239] width 8 height 15
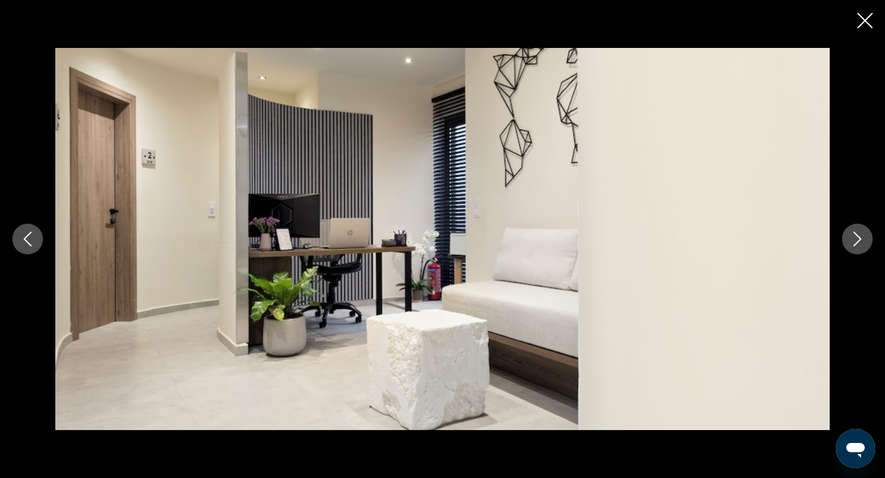
click at [858, 236] on icon "Next image" at bounding box center [857, 239] width 8 height 15
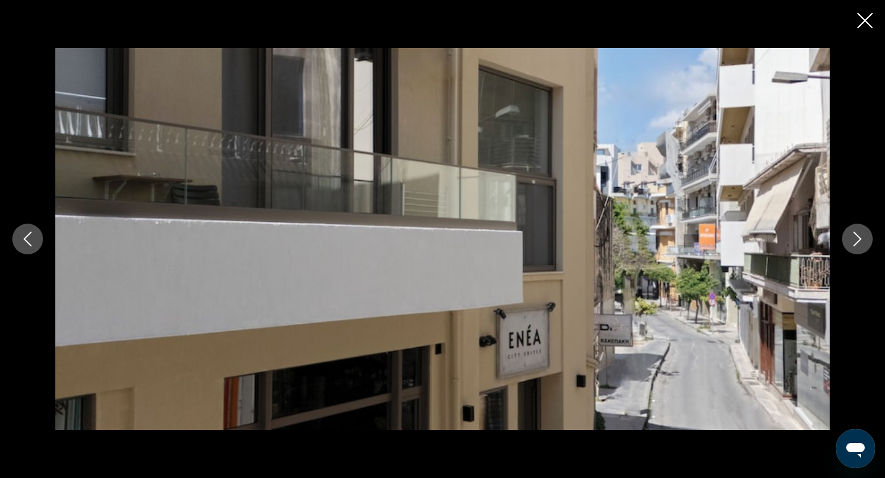
click at [858, 237] on icon "Next image" at bounding box center [857, 239] width 8 height 15
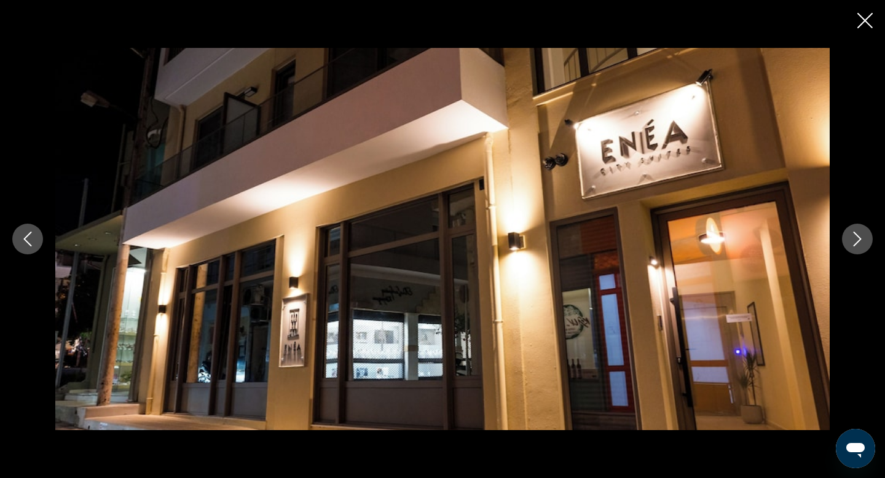
click at [858, 237] on icon "Next image" at bounding box center [857, 239] width 15 height 15
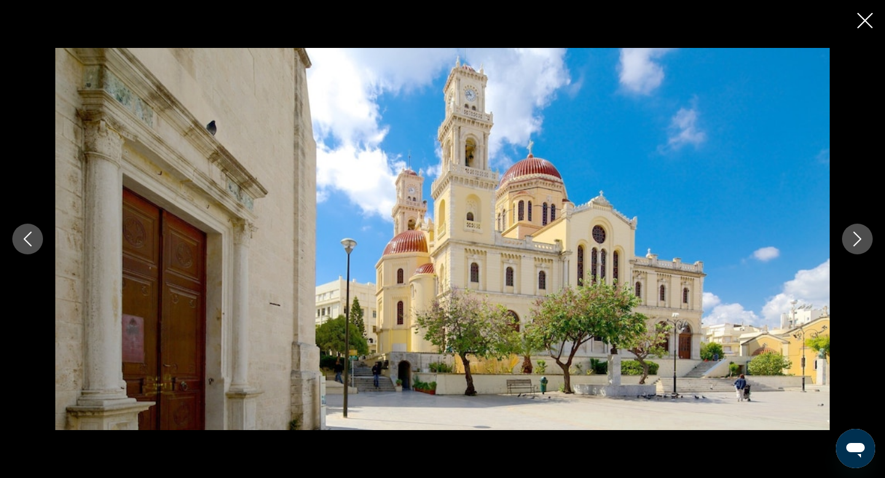
click at [858, 237] on icon "Next image" at bounding box center [857, 239] width 15 height 15
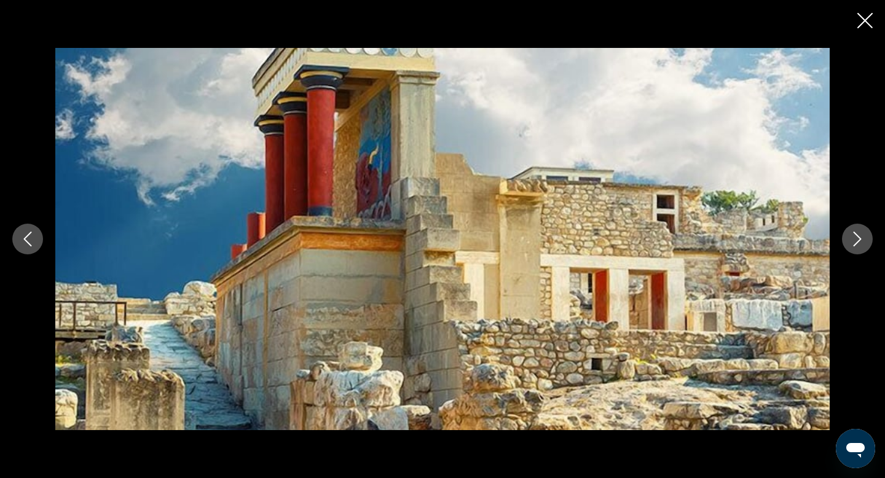
click at [858, 237] on icon "Next image" at bounding box center [857, 239] width 15 height 15
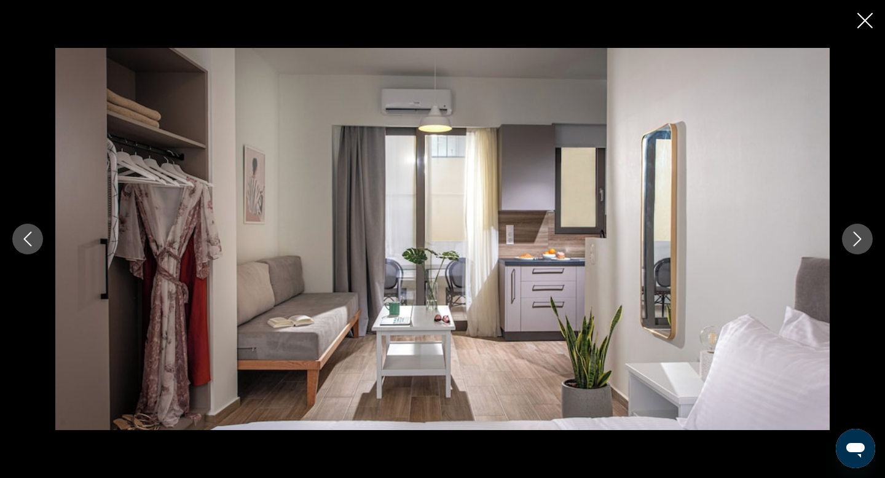
click at [858, 238] on icon "Next image" at bounding box center [857, 239] width 15 height 15
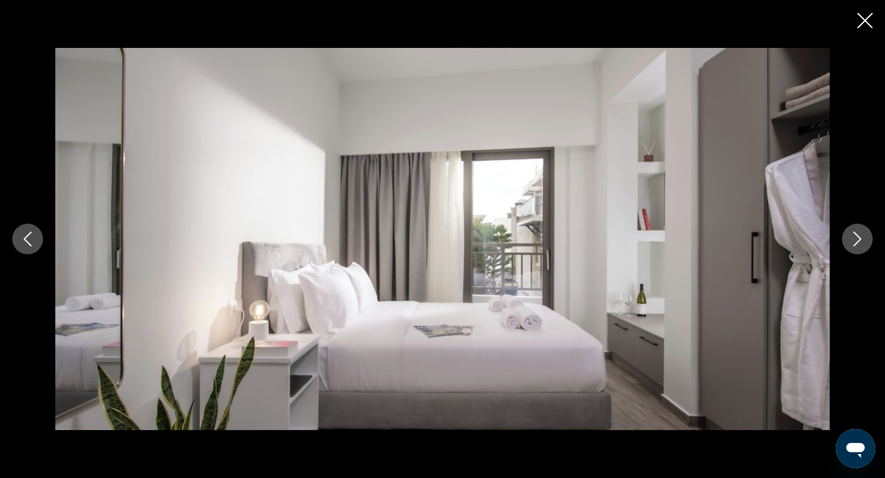
click at [858, 238] on icon "Next image" at bounding box center [857, 239] width 15 height 15
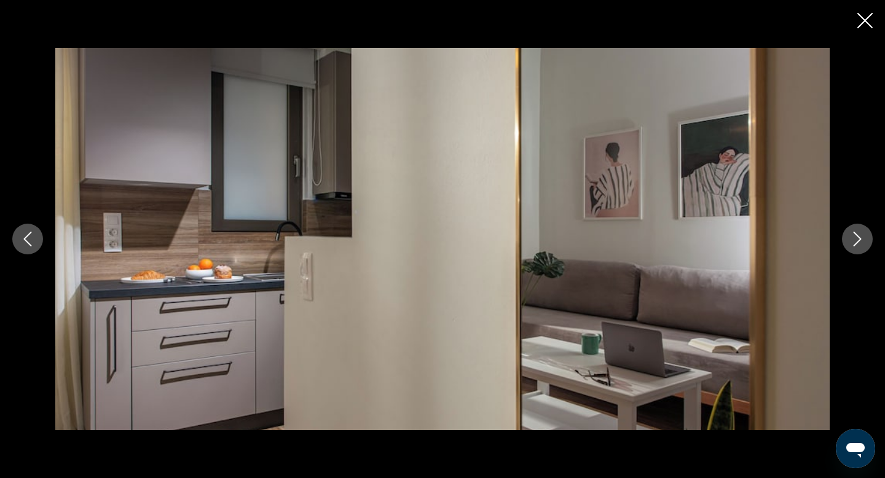
click at [869, 23] on icon "Close slideshow" at bounding box center [864, 20] width 15 height 15
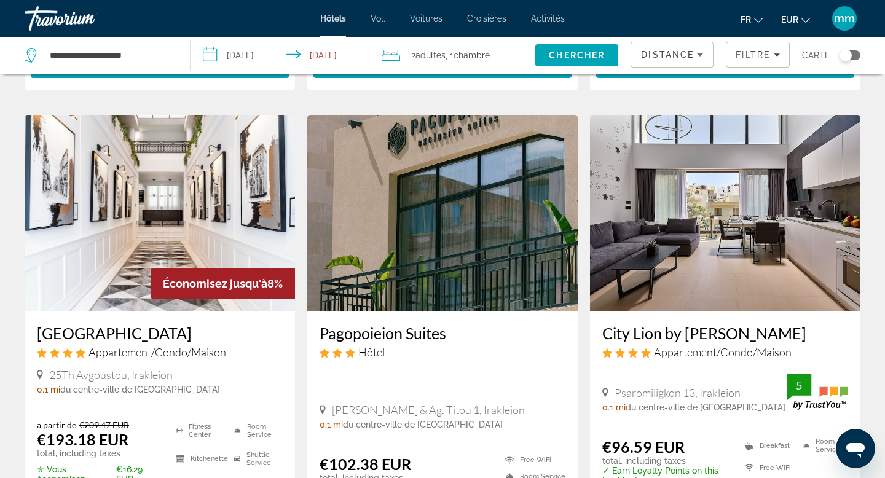
scroll to position [949, 0]
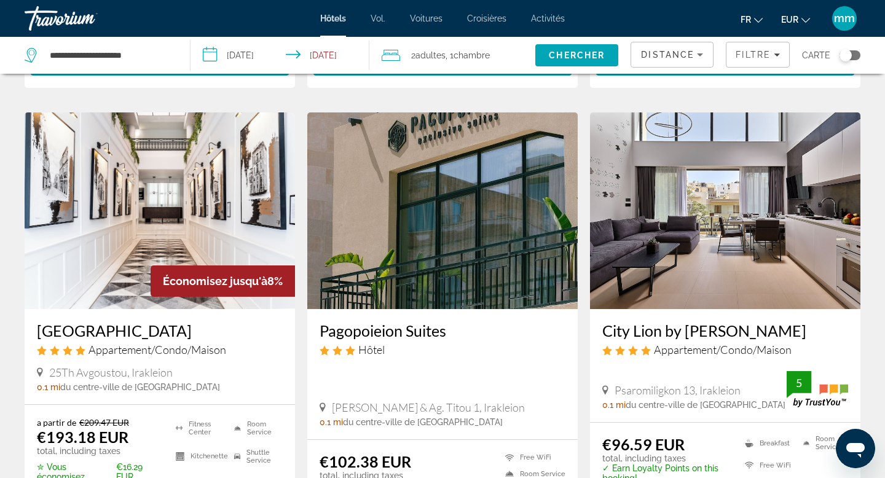
click at [724, 219] on img "Contenu principal" at bounding box center [725, 210] width 270 height 197
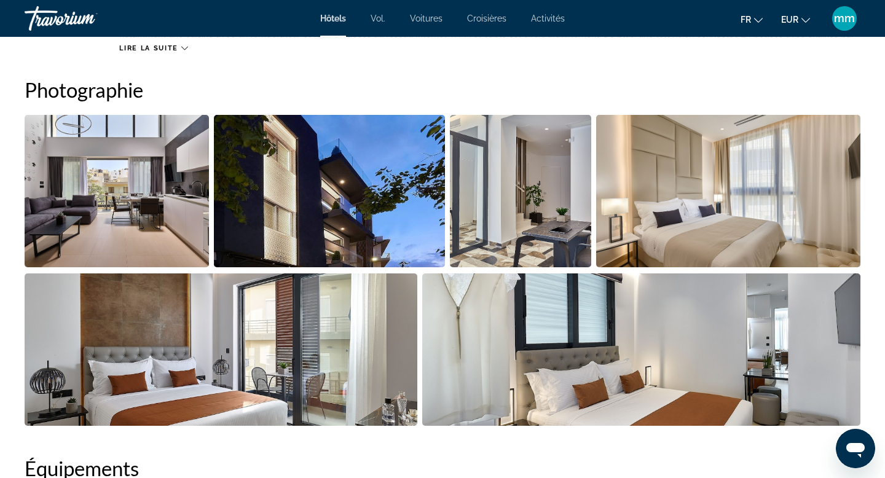
scroll to position [593, 0]
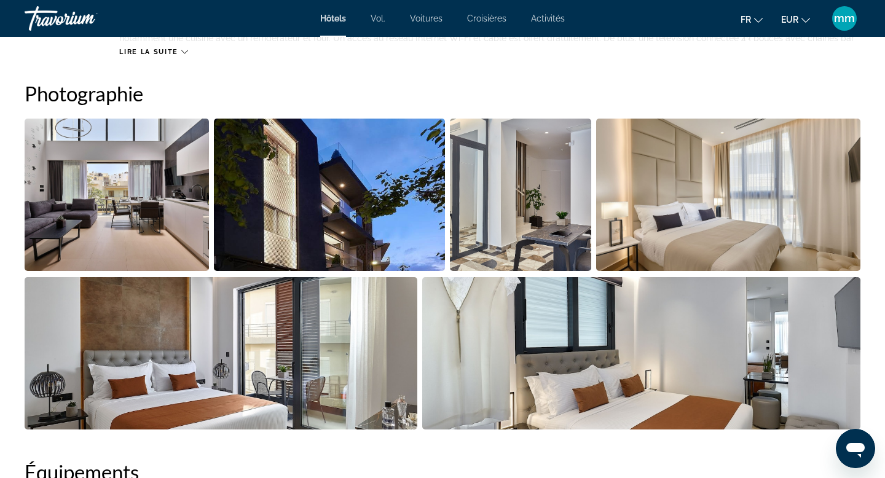
click at [148, 173] on img "Open full-screen image slider" at bounding box center [117, 195] width 184 height 152
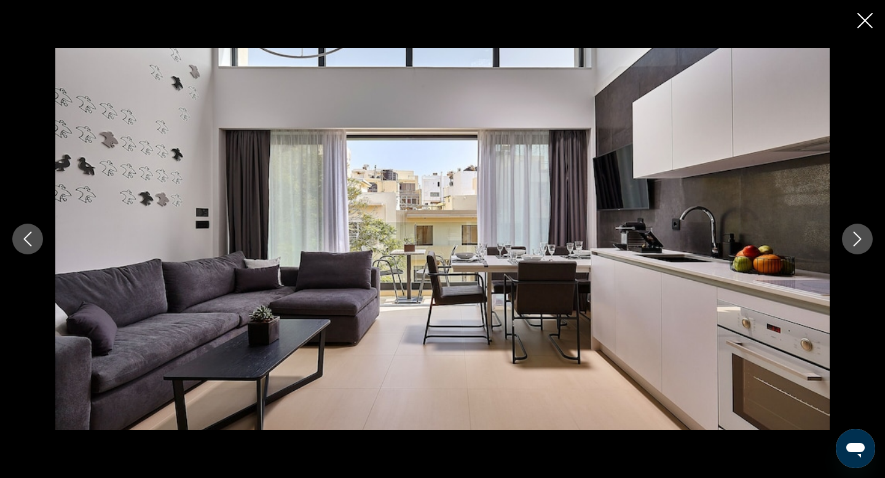
click at [861, 233] on icon "Next image" at bounding box center [857, 239] width 15 height 15
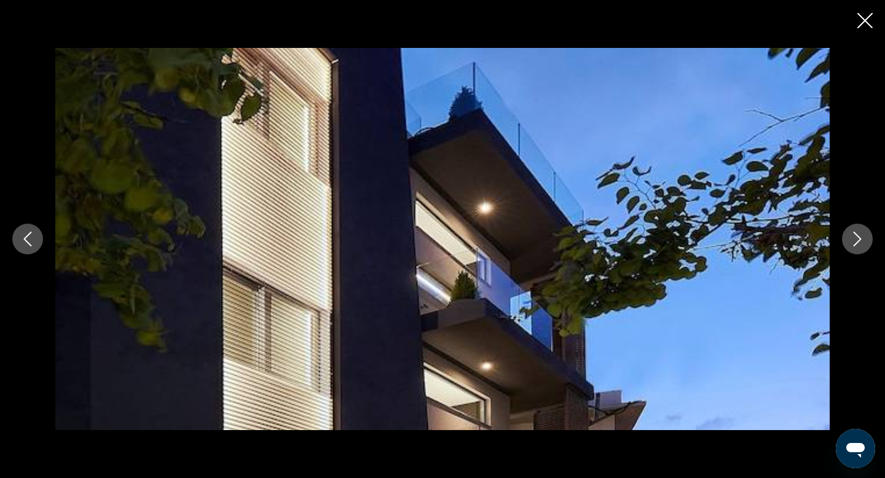
click at [861, 233] on icon "Next image" at bounding box center [857, 239] width 15 height 15
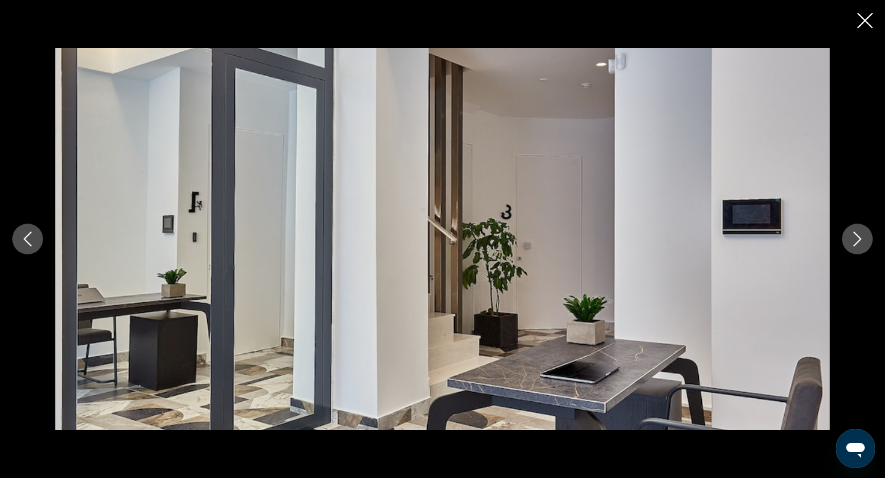
click at [861, 233] on icon "Next image" at bounding box center [857, 239] width 15 height 15
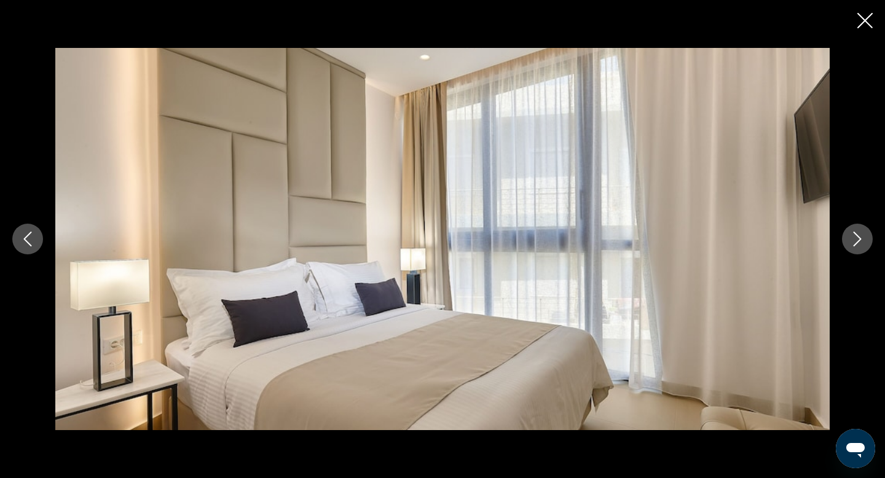
click at [861, 233] on icon "Next image" at bounding box center [857, 239] width 15 height 15
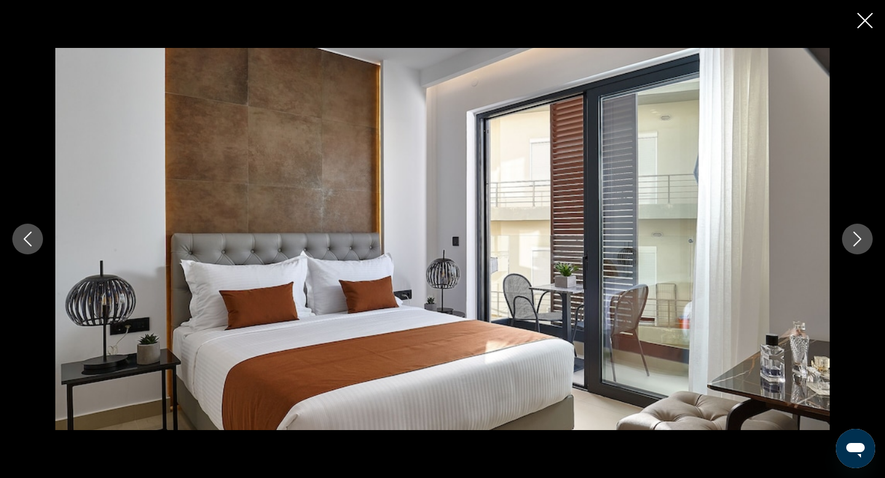
click at [861, 233] on icon "Next image" at bounding box center [857, 239] width 15 height 15
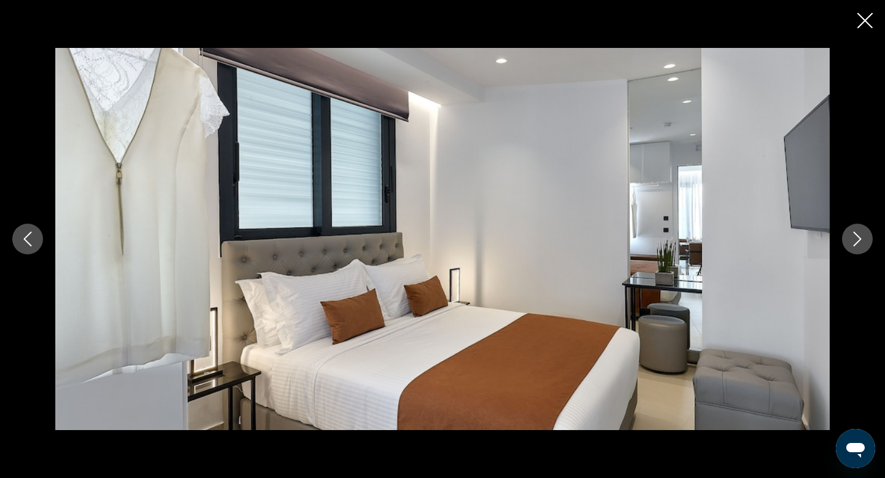
click at [861, 233] on icon "Next image" at bounding box center [857, 239] width 15 height 15
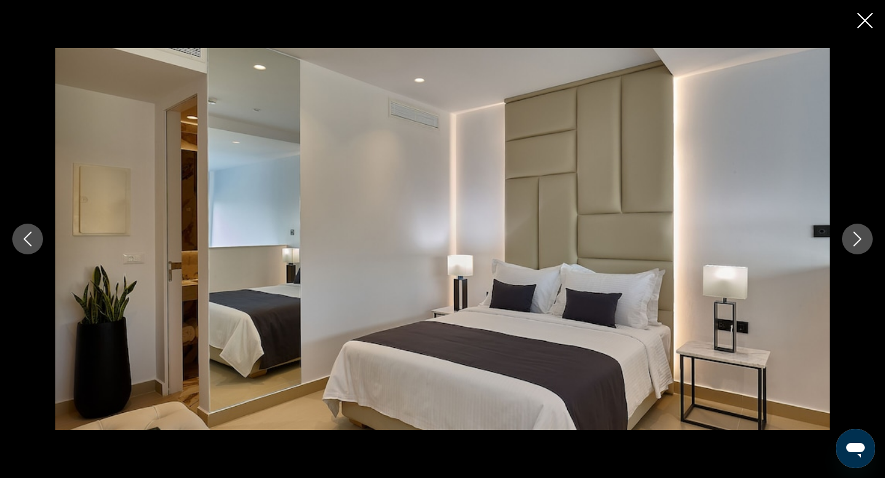
click at [861, 234] on icon "Next image" at bounding box center [857, 239] width 15 height 15
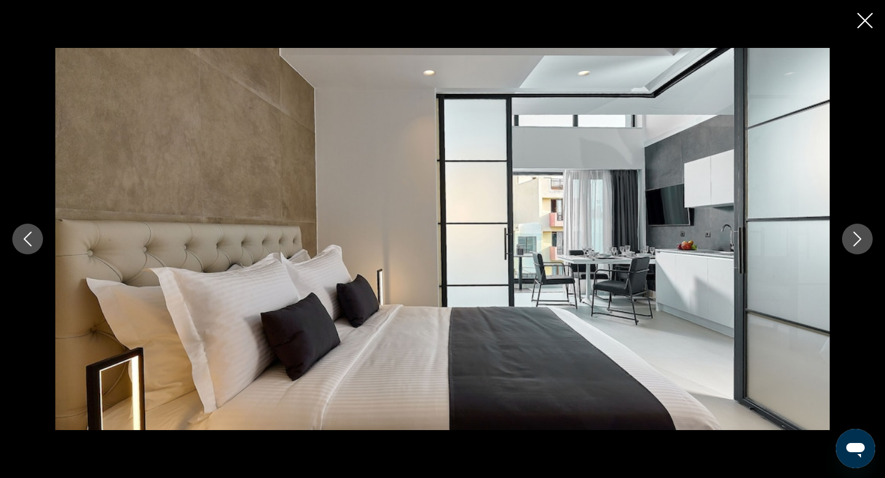
click at [861, 235] on icon "Next image" at bounding box center [857, 239] width 15 height 15
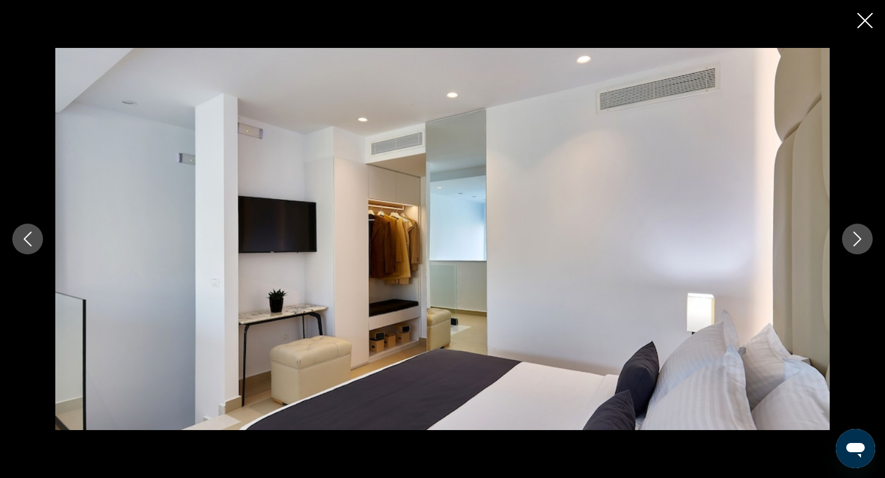
click at [861, 235] on icon "Next image" at bounding box center [857, 239] width 15 height 15
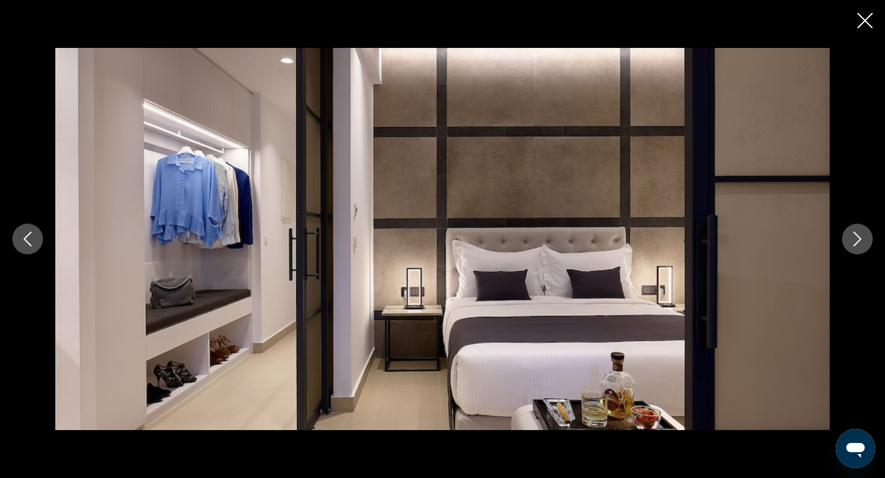
click at [861, 235] on icon "Next image" at bounding box center [857, 239] width 15 height 15
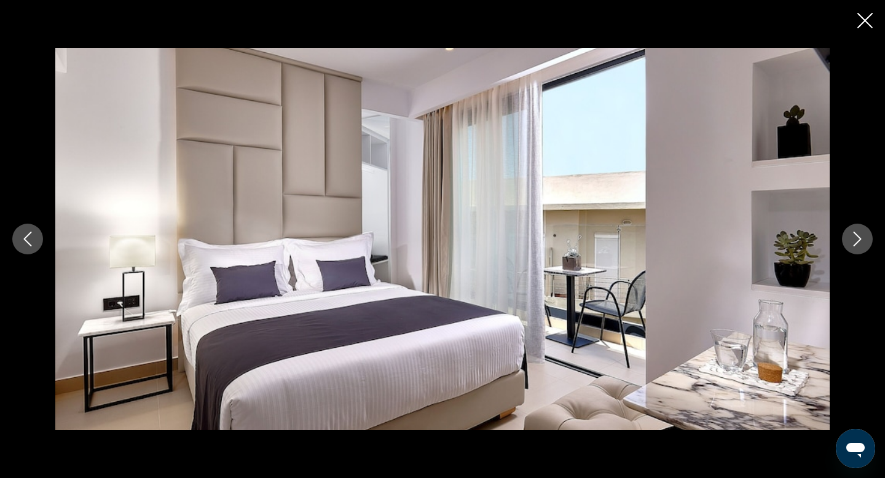
click at [861, 235] on icon "Next image" at bounding box center [857, 239] width 15 height 15
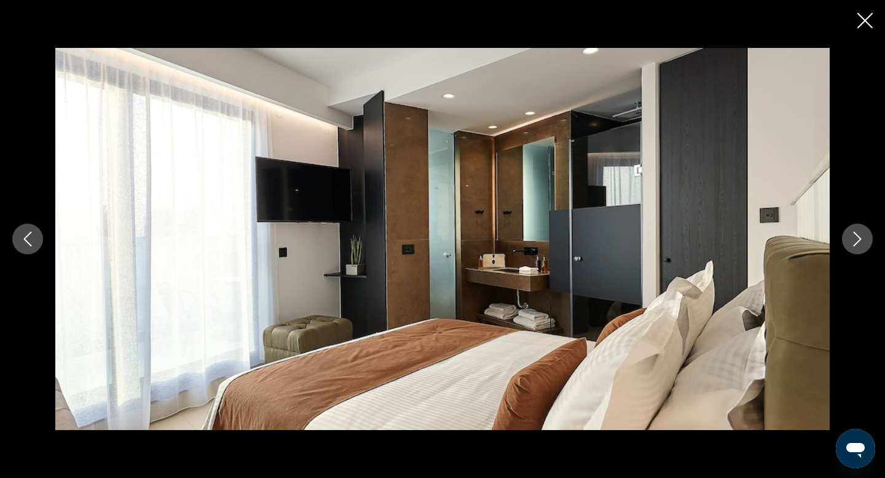
click at [861, 235] on icon "Next image" at bounding box center [857, 239] width 15 height 15
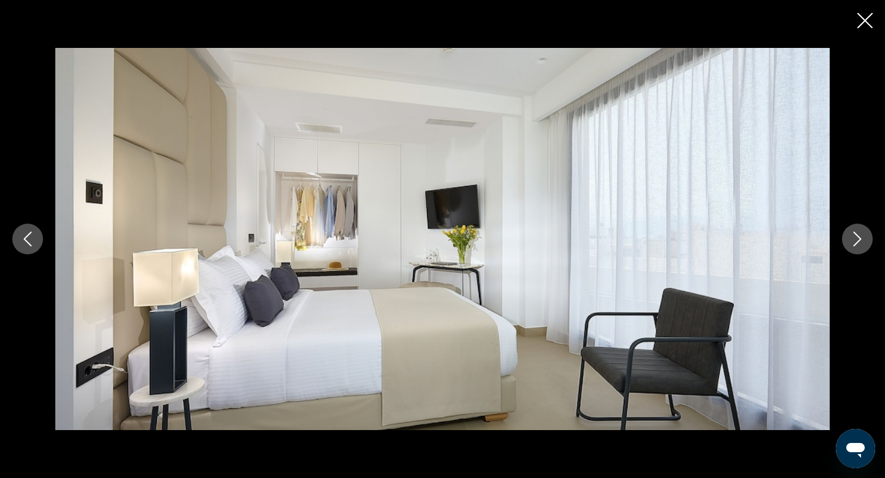
click at [861, 235] on icon "Next image" at bounding box center [857, 239] width 15 height 15
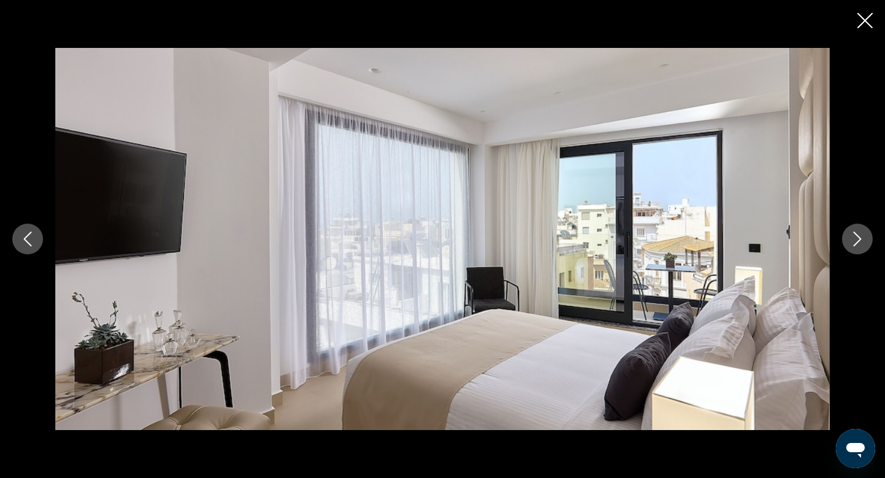
click at [861, 237] on icon "Next image" at bounding box center [857, 239] width 15 height 15
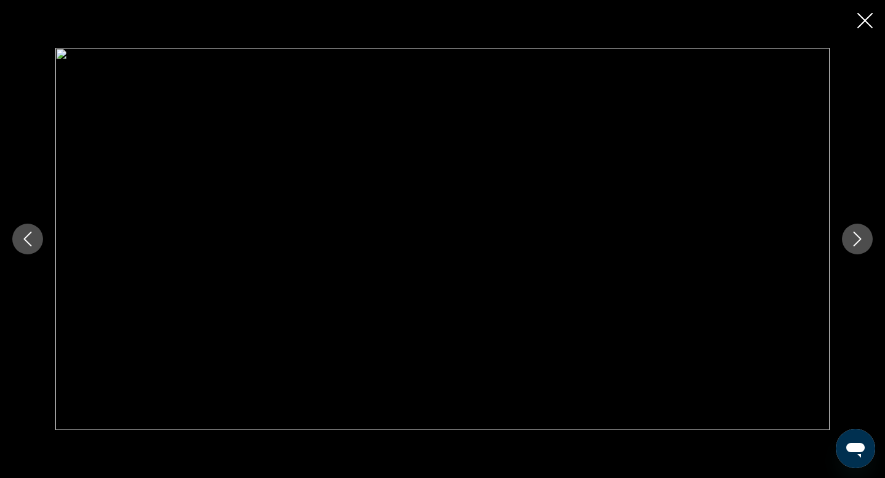
click at [861, 237] on icon "Next image" at bounding box center [857, 239] width 15 height 15
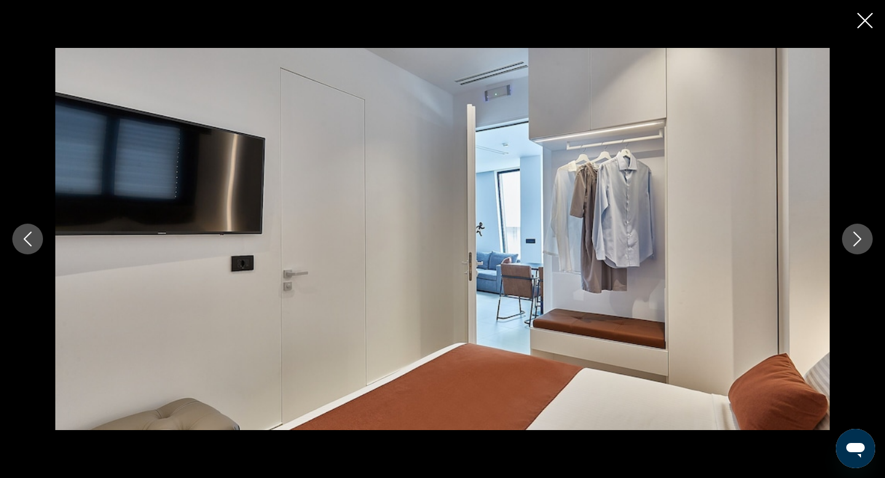
click at [861, 237] on icon "Next image" at bounding box center [857, 239] width 15 height 15
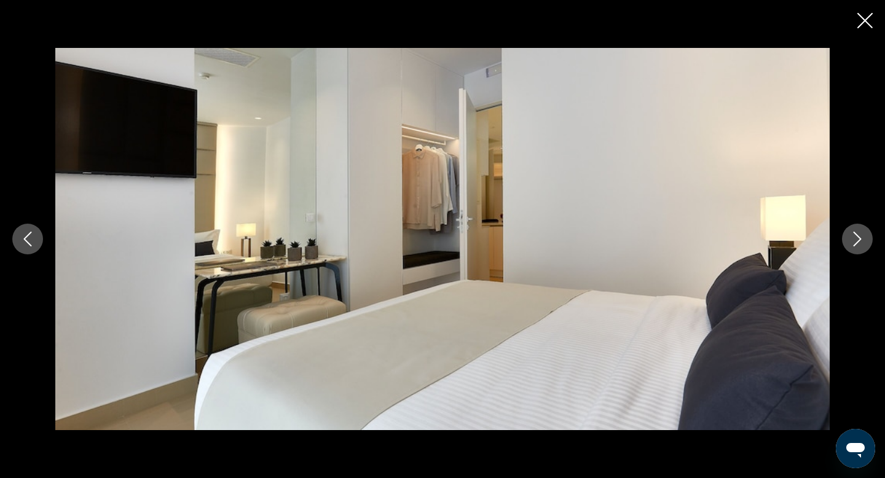
click at [861, 237] on icon "Next image" at bounding box center [857, 239] width 15 height 15
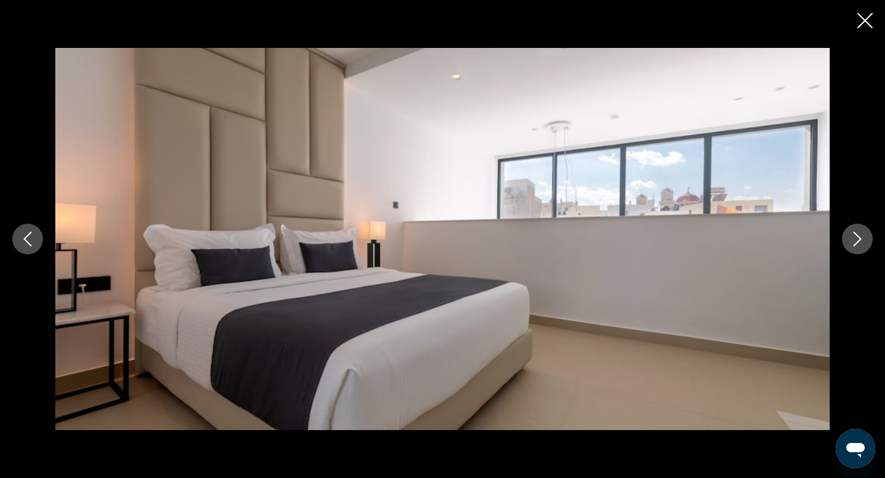
click at [861, 237] on icon "Next image" at bounding box center [857, 239] width 15 height 15
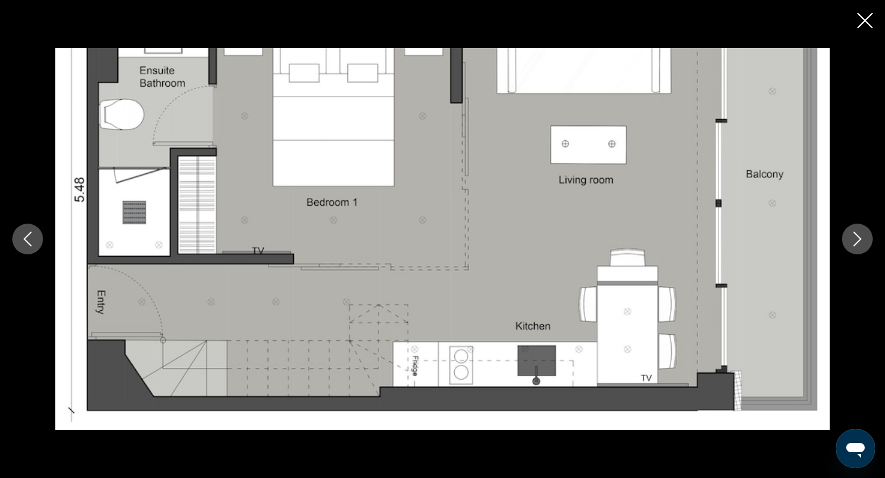
click at [861, 237] on icon "Next image" at bounding box center [857, 239] width 15 height 15
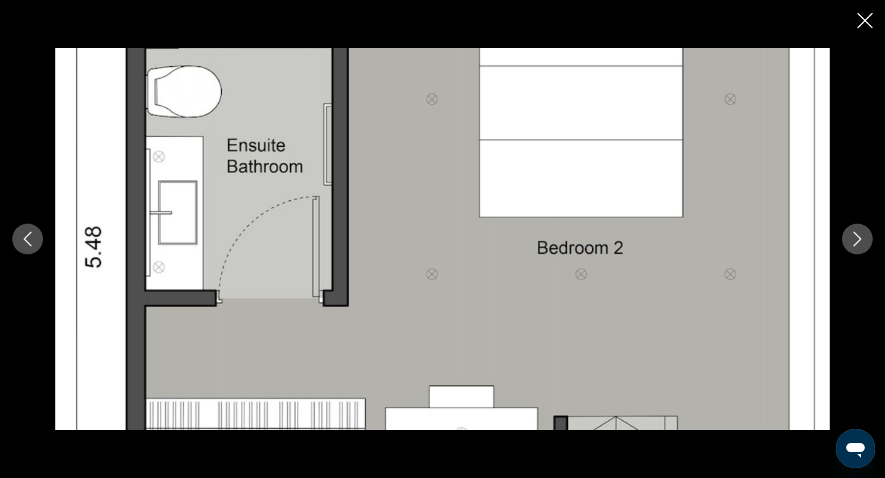
click at [861, 237] on icon "Next image" at bounding box center [857, 239] width 15 height 15
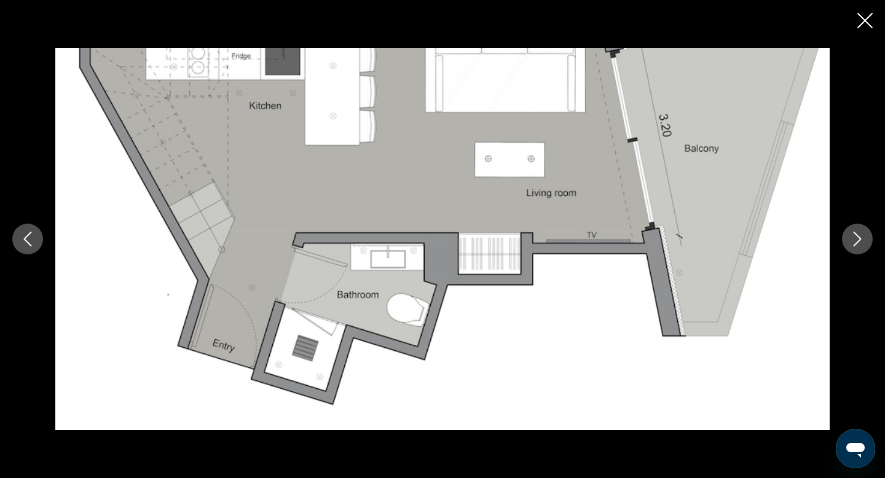
click at [861, 237] on icon "Next image" at bounding box center [857, 239] width 15 height 15
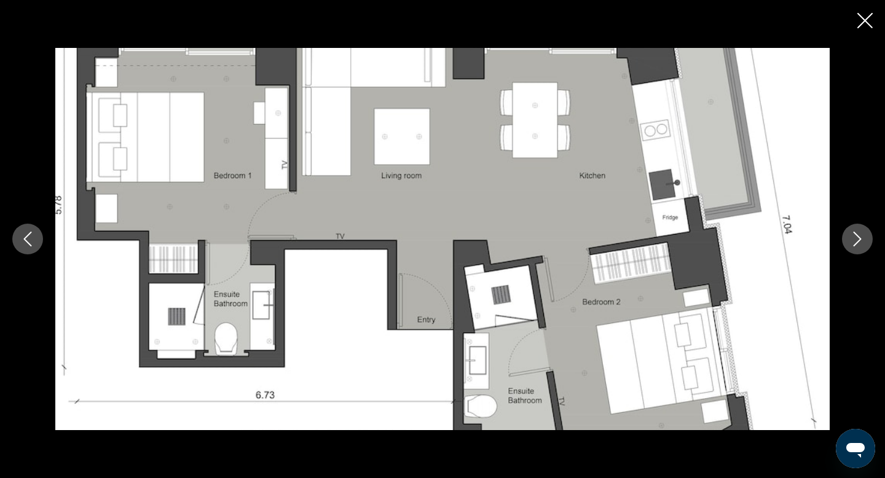
click at [861, 238] on icon "Next image" at bounding box center [857, 239] width 15 height 15
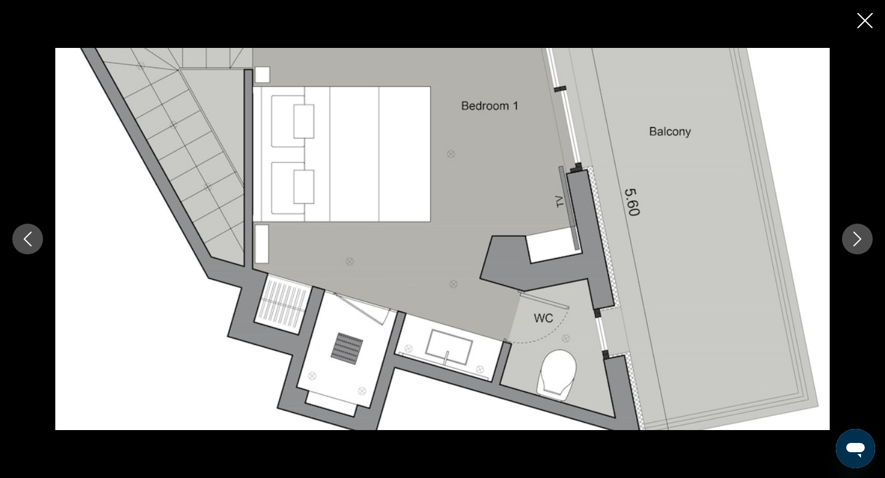
click at [861, 239] on icon "Next image" at bounding box center [857, 239] width 15 height 15
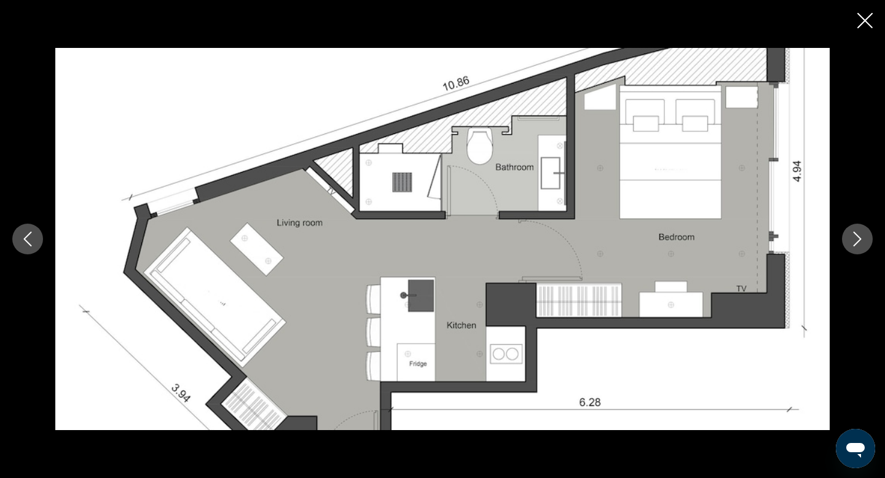
click at [862, 240] on icon "Next image" at bounding box center [857, 239] width 15 height 15
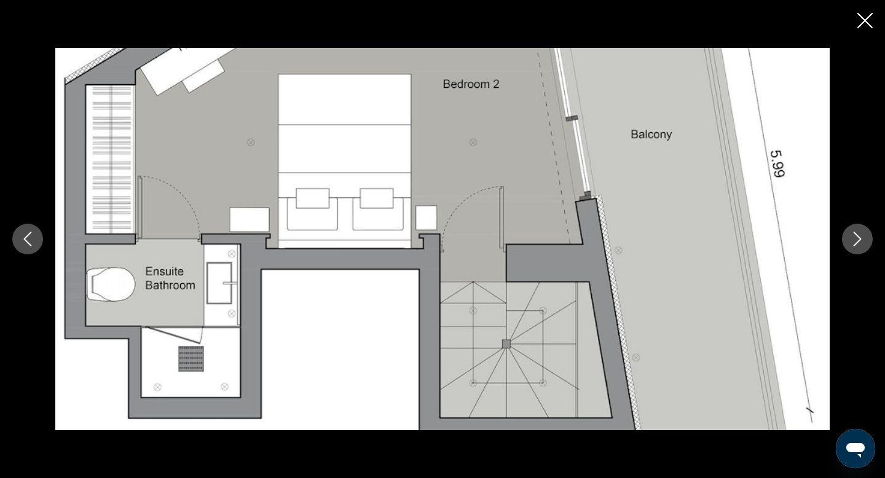
click at [862, 240] on icon "Next image" at bounding box center [857, 239] width 15 height 15
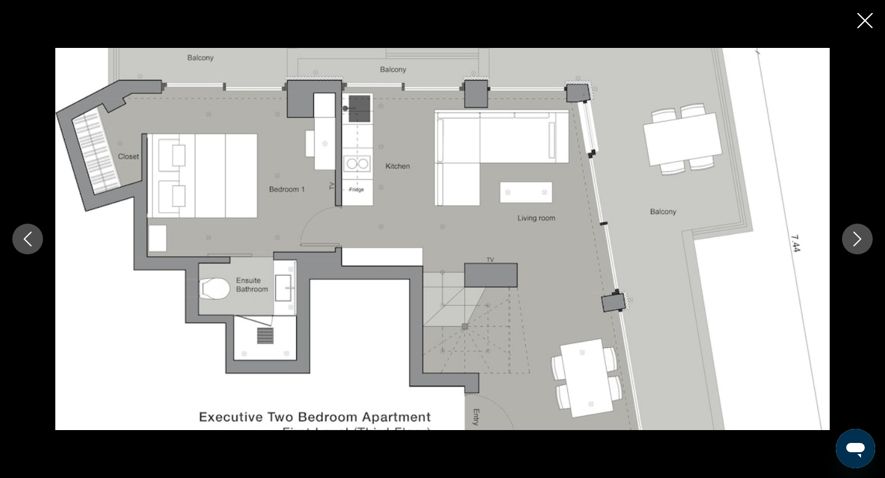
click at [862, 241] on icon "Next image" at bounding box center [857, 239] width 15 height 15
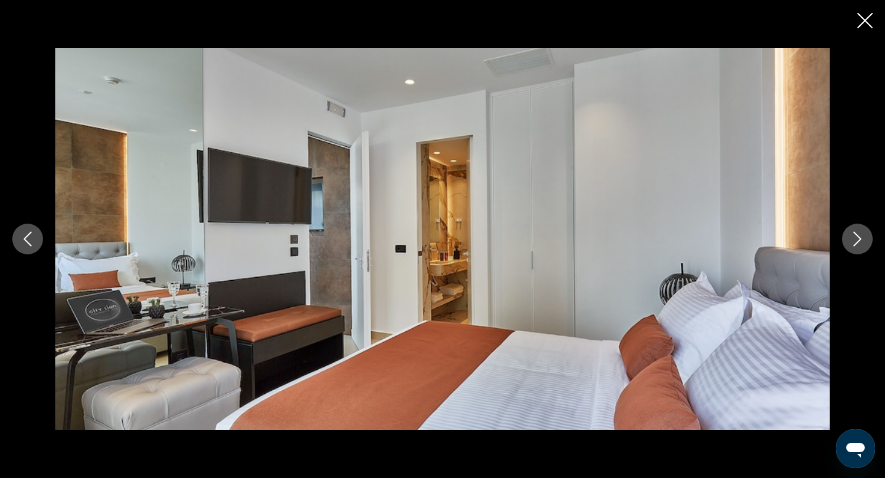
click at [862, 242] on icon "Next image" at bounding box center [857, 239] width 15 height 15
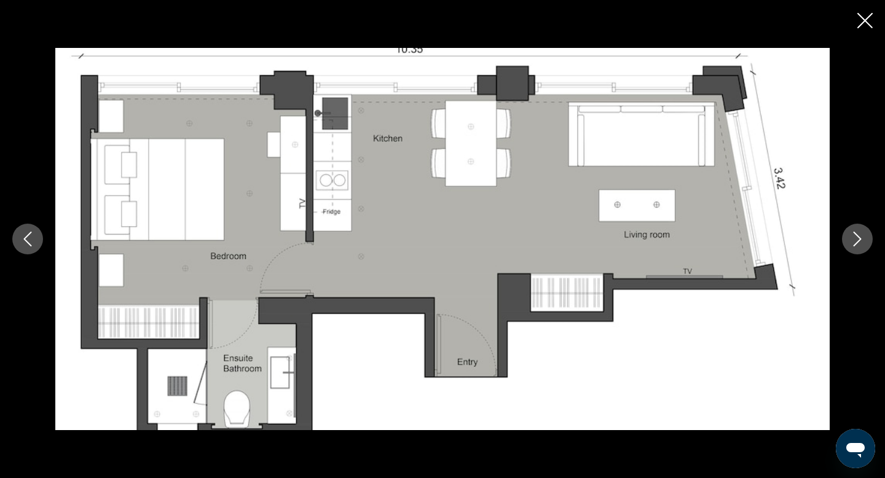
click at [862, 242] on icon "Next image" at bounding box center [857, 239] width 15 height 15
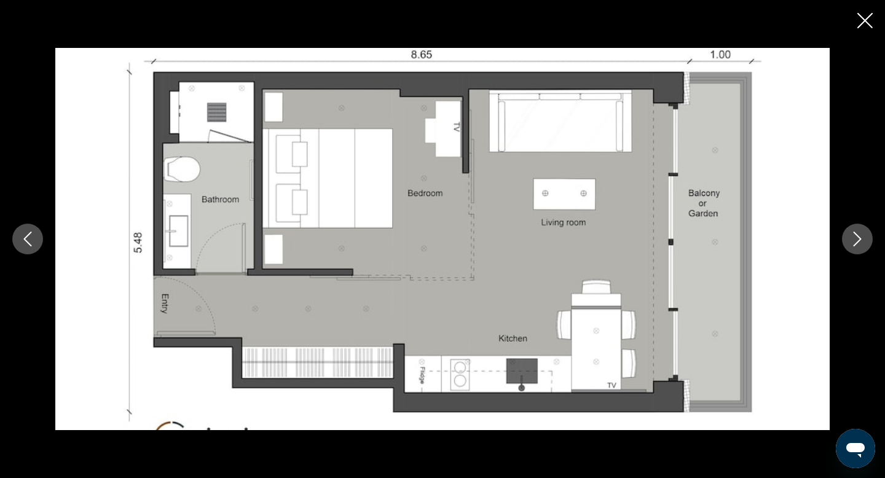
click at [862, 243] on icon "Next image" at bounding box center [857, 239] width 15 height 15
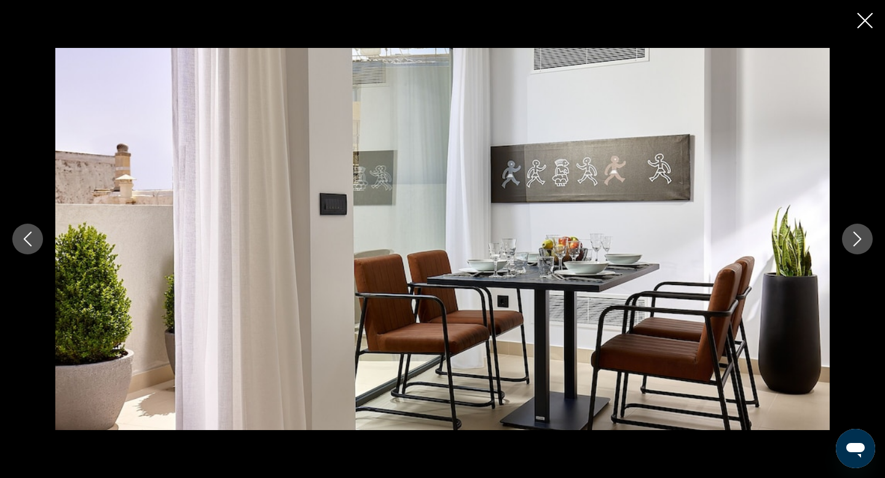
click at [862, 243] on icon "Next image" at bounding box center [857, 239] width 15 height 15
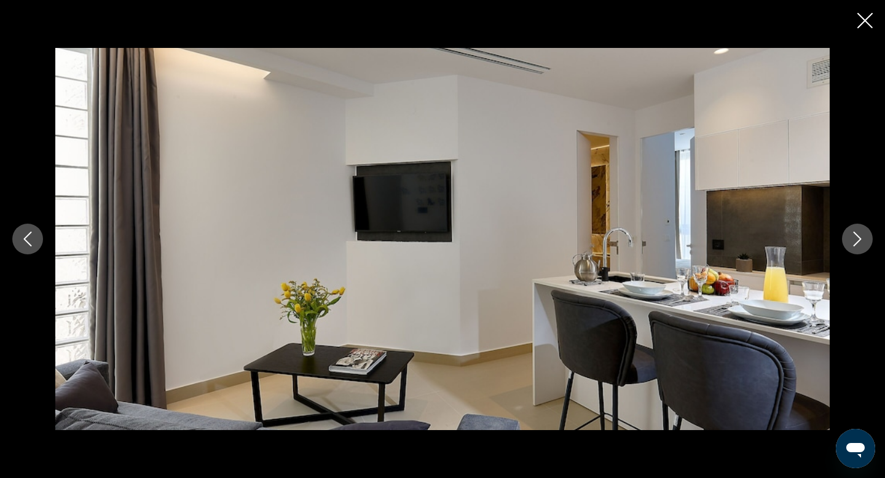
click at [862, 243] on icon "Next image" at bounding box center [857, 239] width 15 height 15
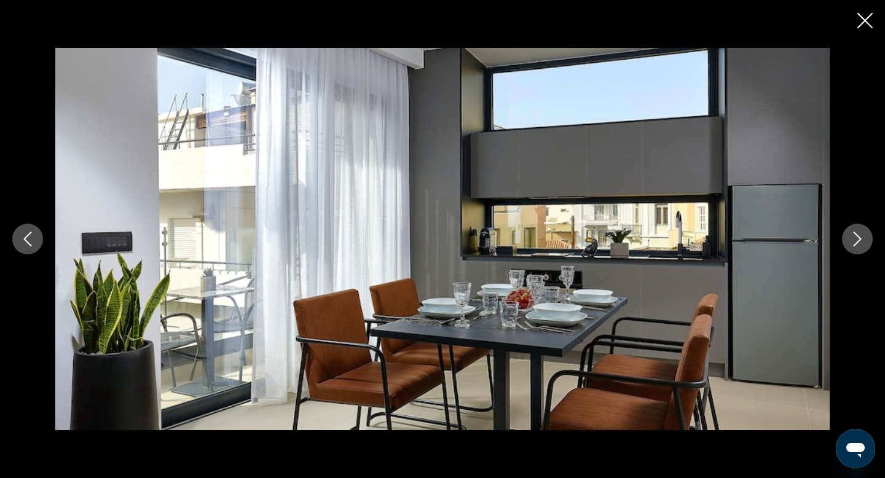
click at [862, 243] on icon "Next image" at bounding box center [857, 239] width 15 height 15
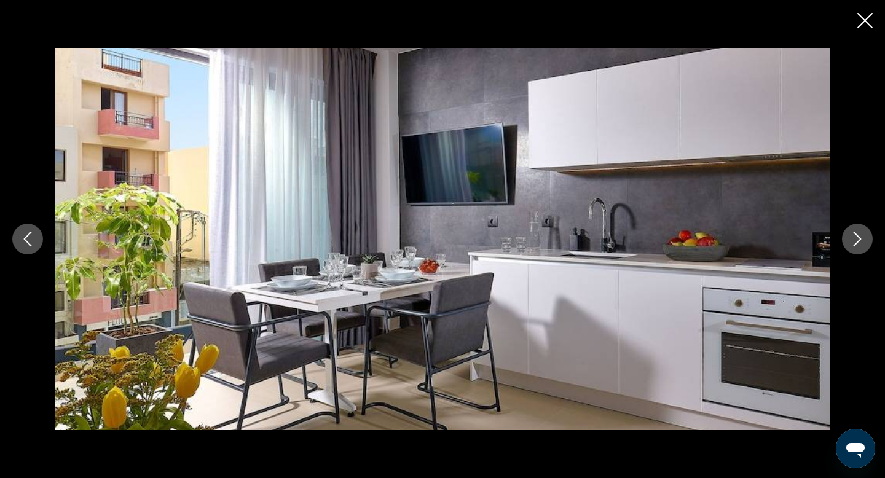
click at [862, 243] on icon "Next image" at bounding box center [857, 239] width 15 height 15
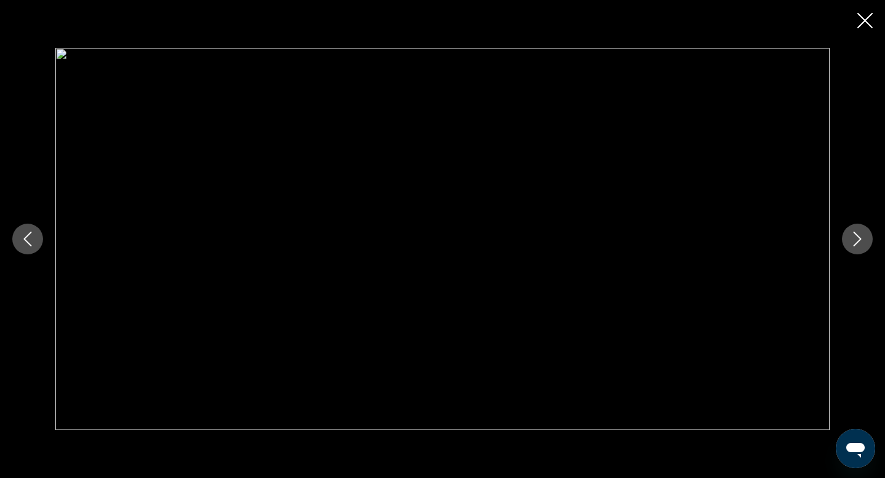
click at [862, 243] on icon "Next image" at bounding box center [857, 239] width 15 height 15
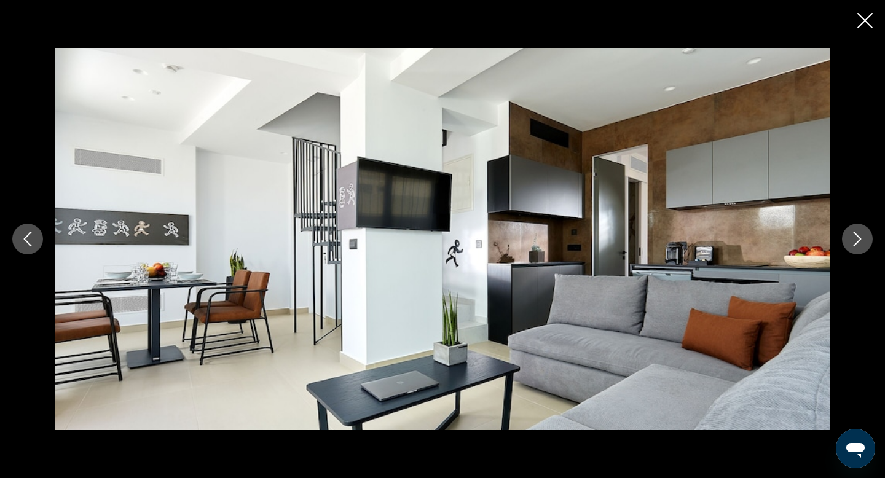
click at [862, 243] on icon "Next image" at bounding box center [857, 239] width 15 height 15
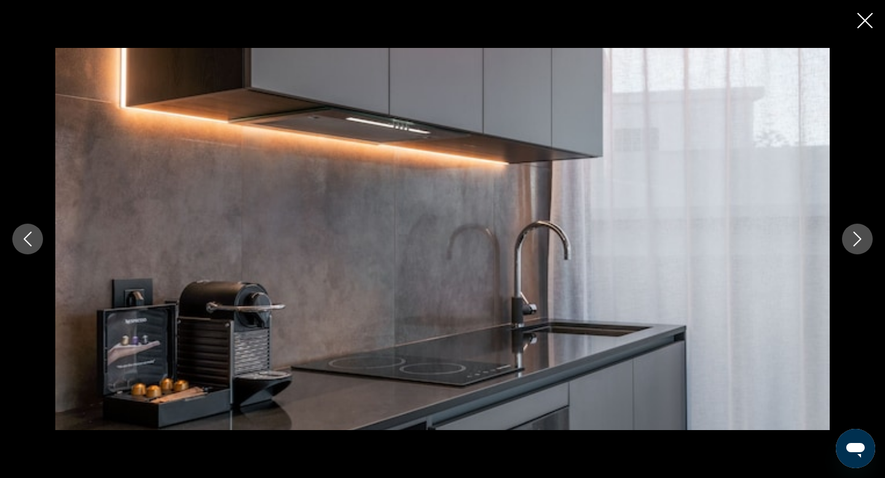
click at [862, 243] on icon "Next image" at bounding box center [857, 239] width 15 height 15
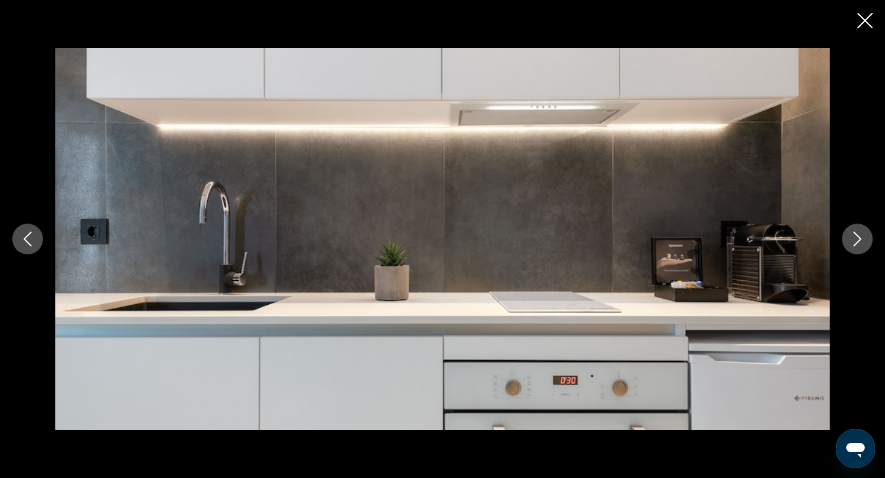
click at [862, 243] on icon "Next image" at bounding box center [857, 239] width 15 height 15
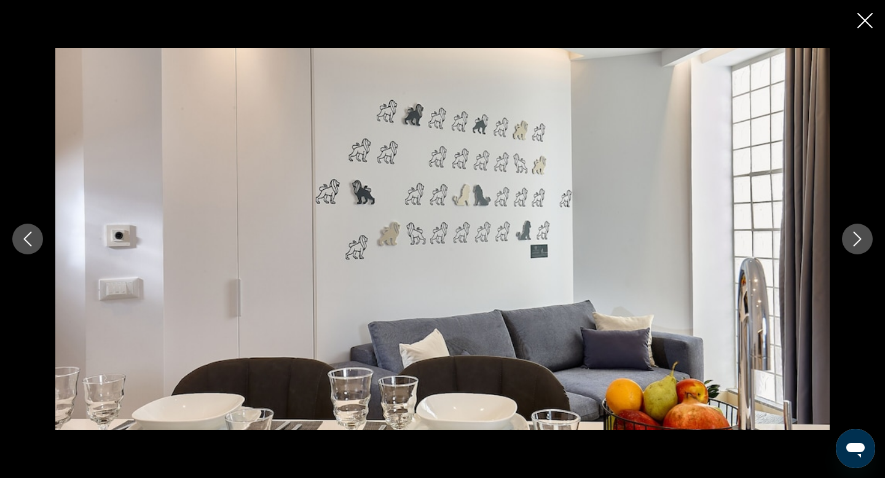
click at [862, 243] on icon "Next image" at bounding box center [857, 239] width 15 height 15
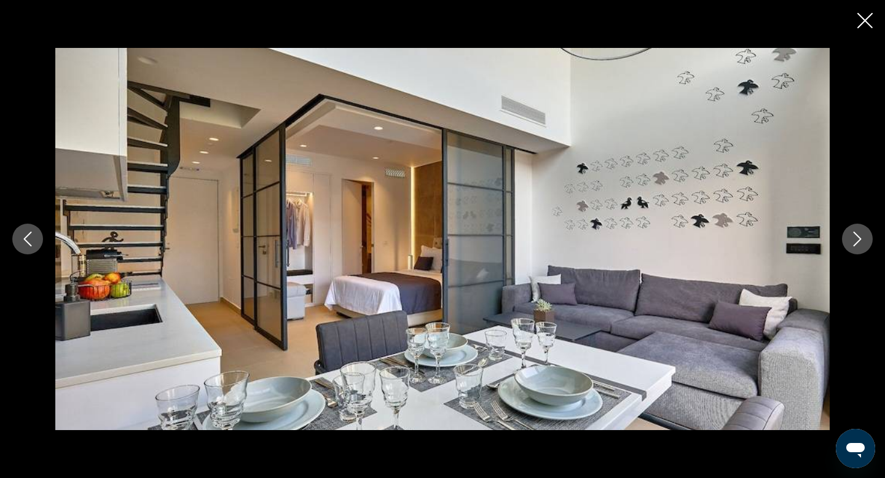
click at [862, 243] on icon "Next image" at bounding box center [857, 239] width 15 height 15
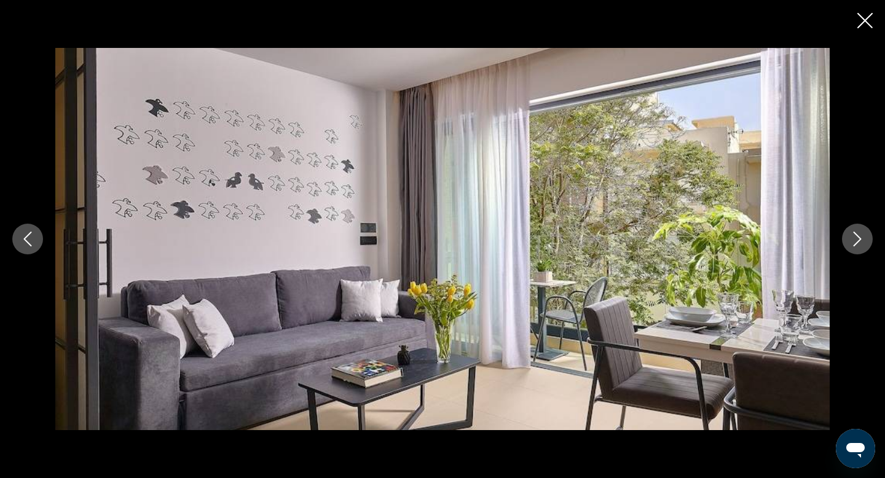
click at [862, 243] on icon "Next image" at bounding box center [857, 239] width 15 height 15
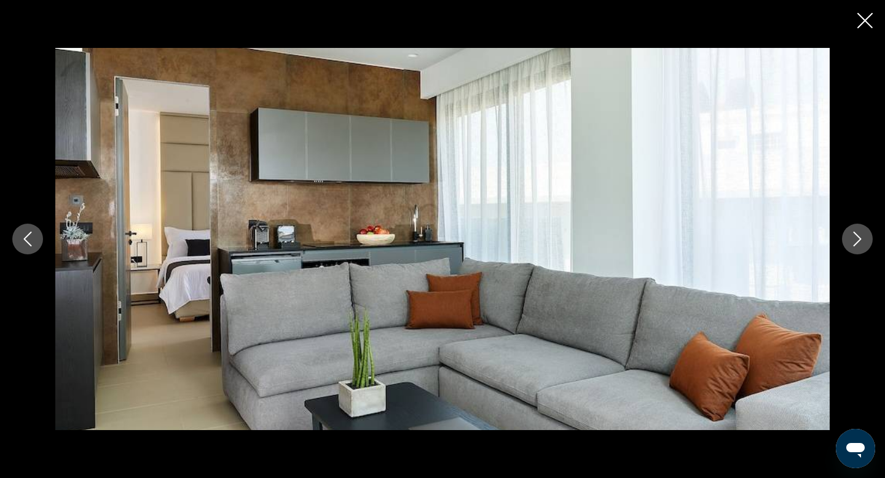
click at [862, 243] on icon "Next image" at bounding box center [857, 239] width 15 height 15
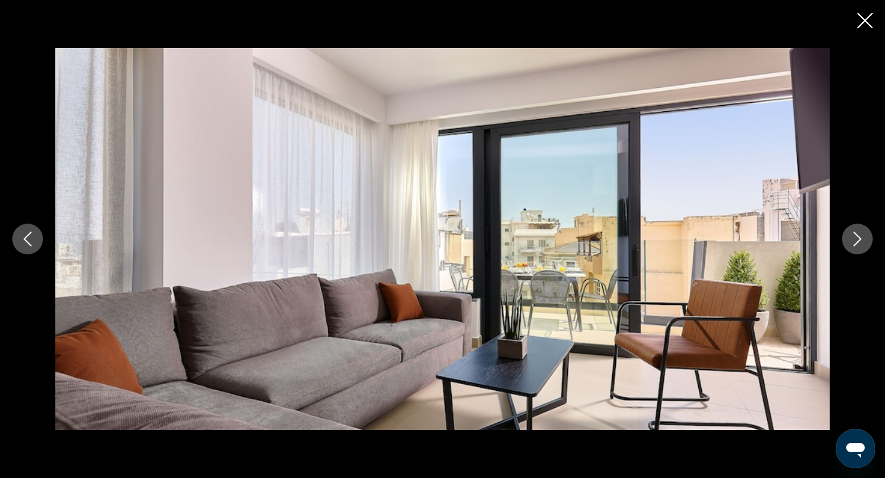
click at [862, 243] on icon "Next image" at bounding box center [857, 239] width 15 height 15
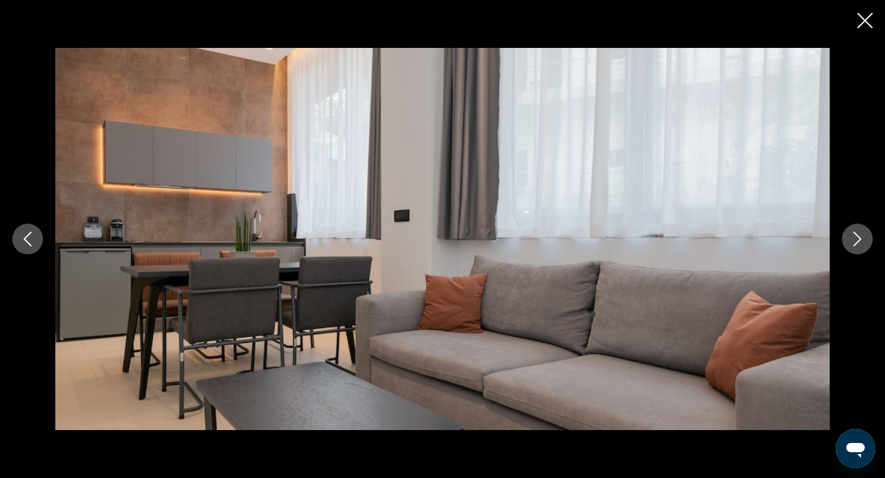
click at [862, 243] on icon "Next image" at bounding box center [857, 239] width 15 height 15
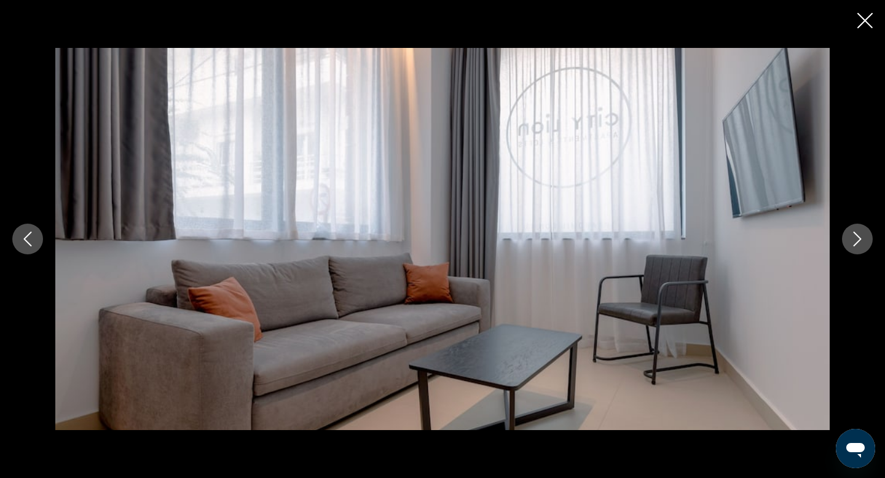
click at [862, 244] on icon "Next image" at bounding box center [857, 239] width 15 height 15
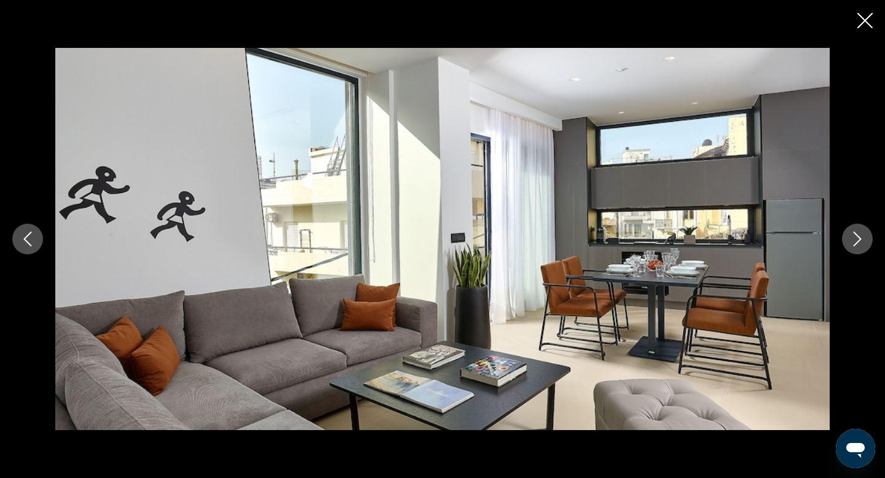
click at [862, 244] on icon "Next image" at bounding box center [857, 239] width 15 height 15
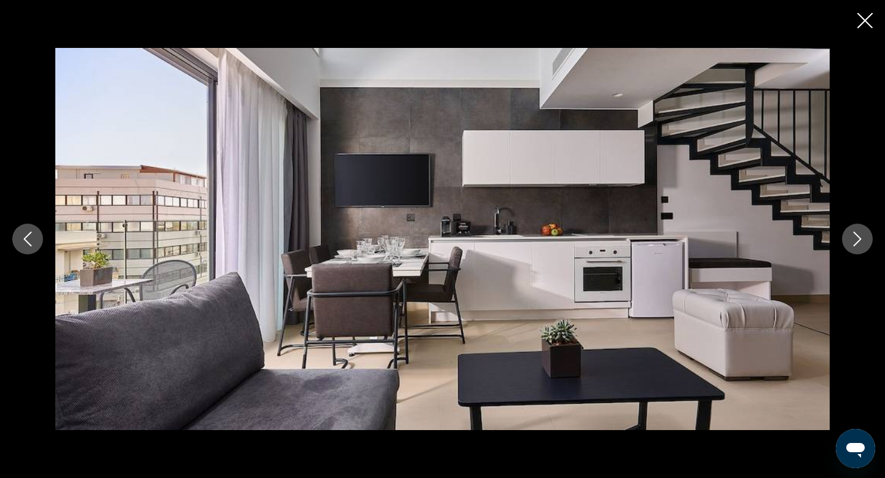
click at [862, 245] on icon "Next image" at bounding box center [857, 239] width 15 height 15
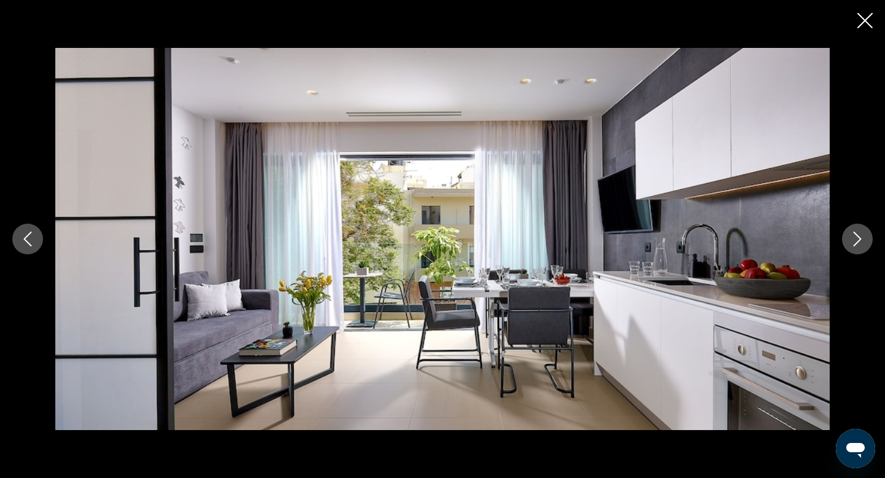
click at [862, 245] on icon "Next image" at bounding box center [857, 239] width 15 height 15
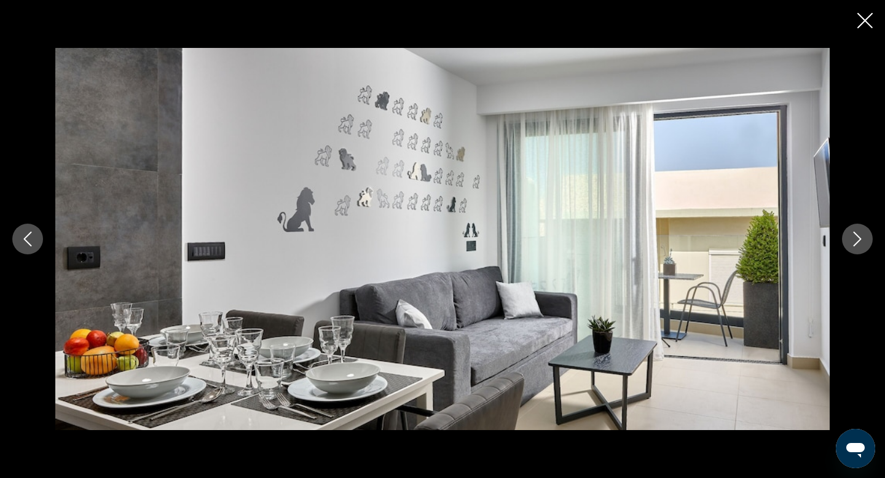
click at [862, 246] on icon "Next image" at bounding box center [857, 239] width 15 height 15
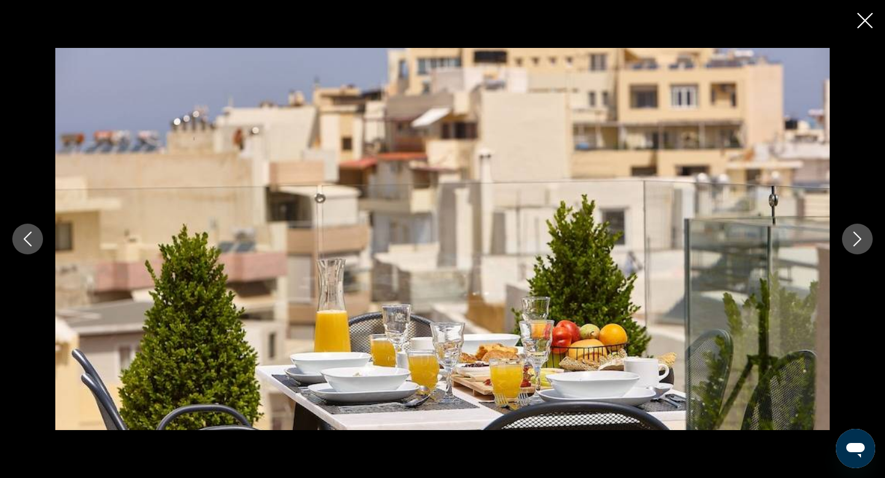
click at [862, 246] on icon "Next image" at bounding box center [857, 239] width 15 height 15
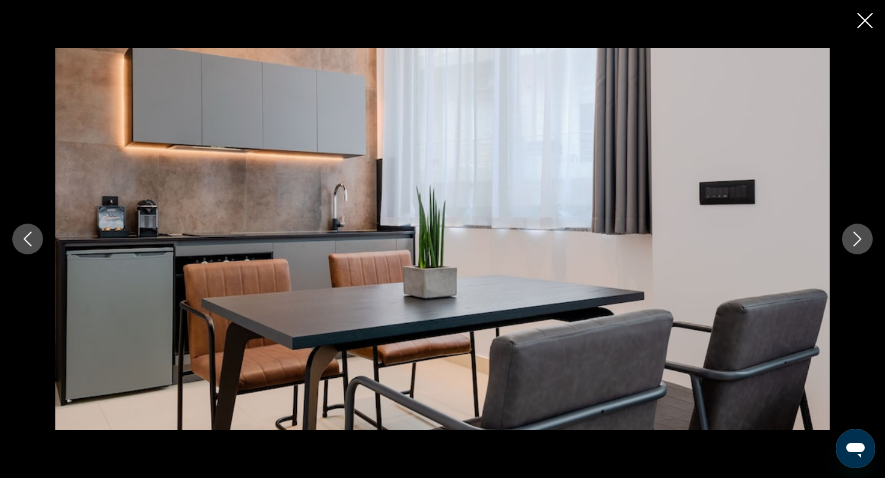
click at [862, 246] on button "Next image" at bounding box center [857, 239] width 31 height 31
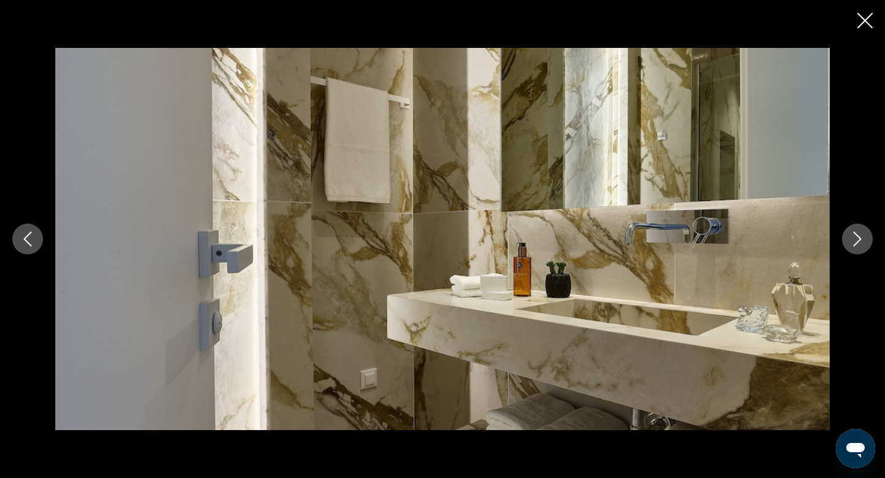
click at [862, 246] on button "Next image" at bounding box center [857, 239] width 31 height 31
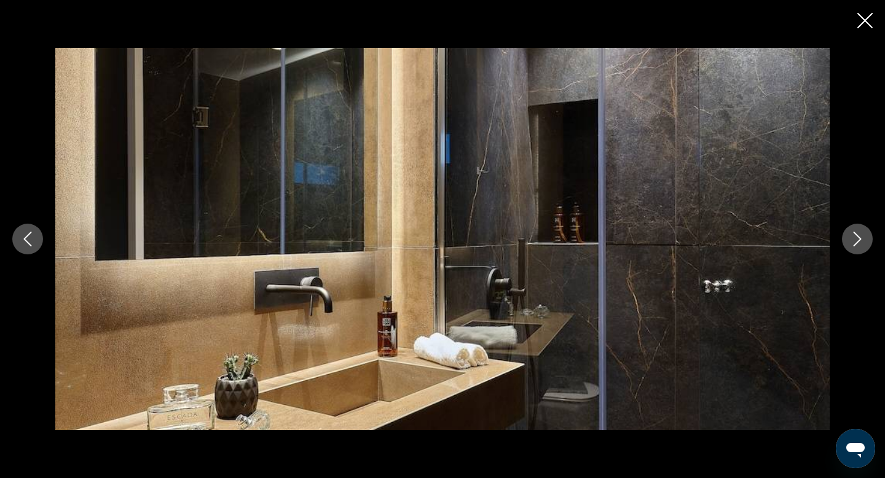
click at [862, 246] on button "Next image" at bounding box center [857, 239] width 31 height 31
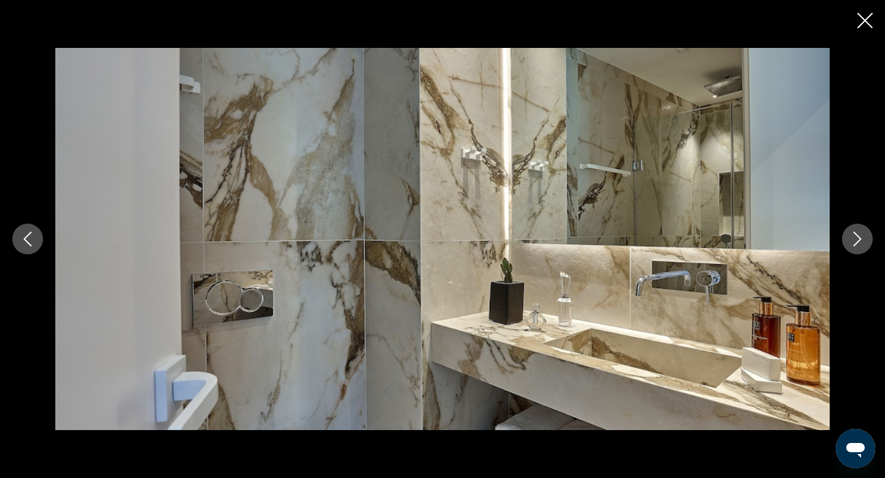
click at [863, 247] on button "Next image" at bounding box center [857, 239] width 31 height 31
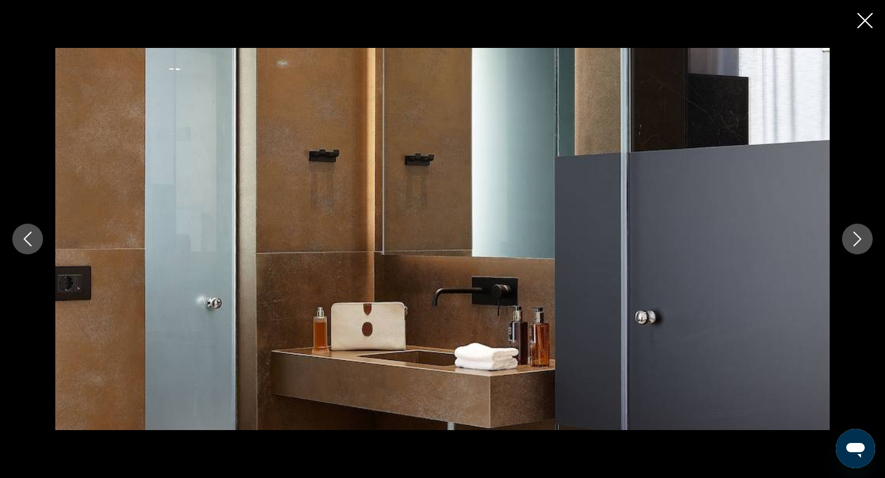
click at [863, 247] on button "Next image" at bounding box center [857, 239] width 31 height 31
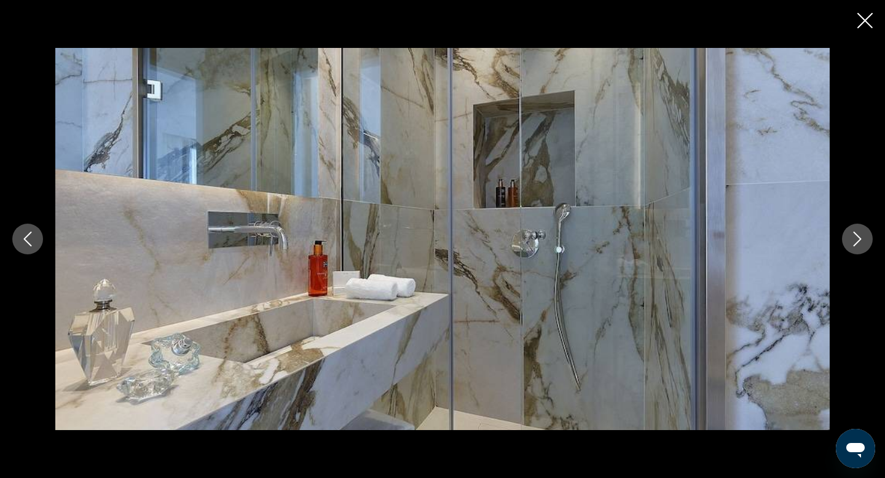
click at [863, 247] on button "Next image" at bounding box center [857, 239] width 31 height 31
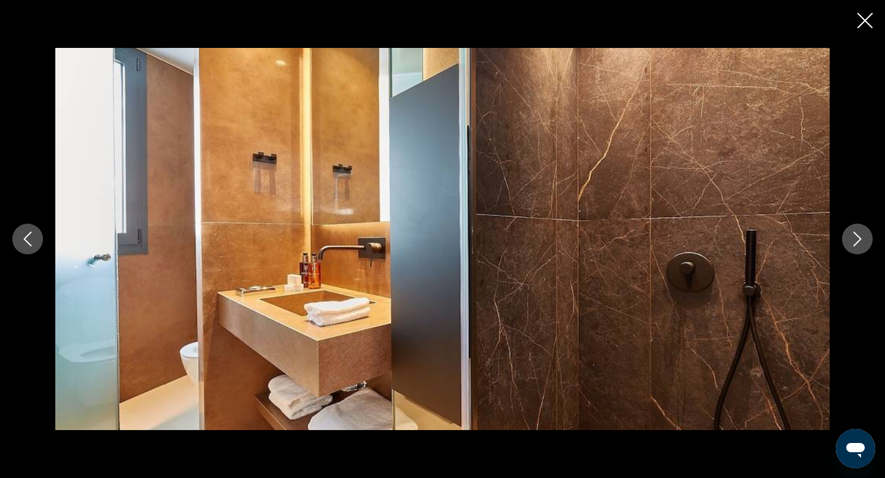
click at [863, 247] on button "Next image" at bounding box center [857, 239] width 31 height 31
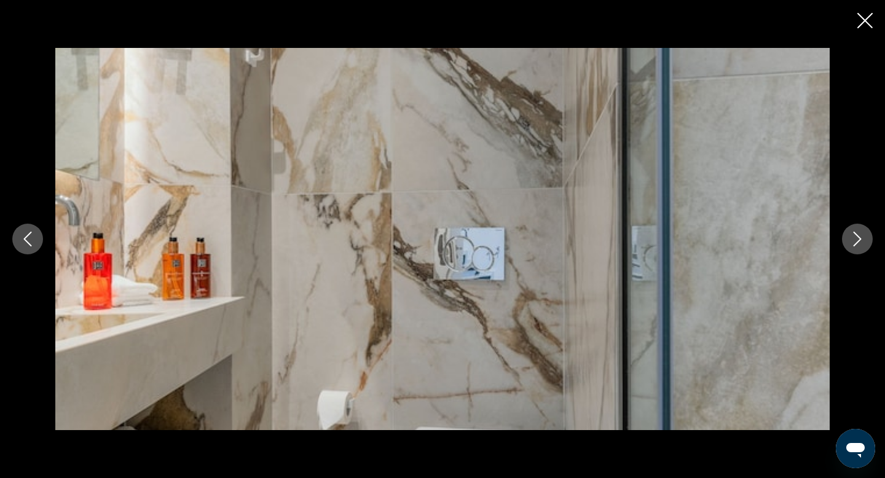
click at [863, 247] on button "Next image" at bounding box center [857, 239] width 31 height 31
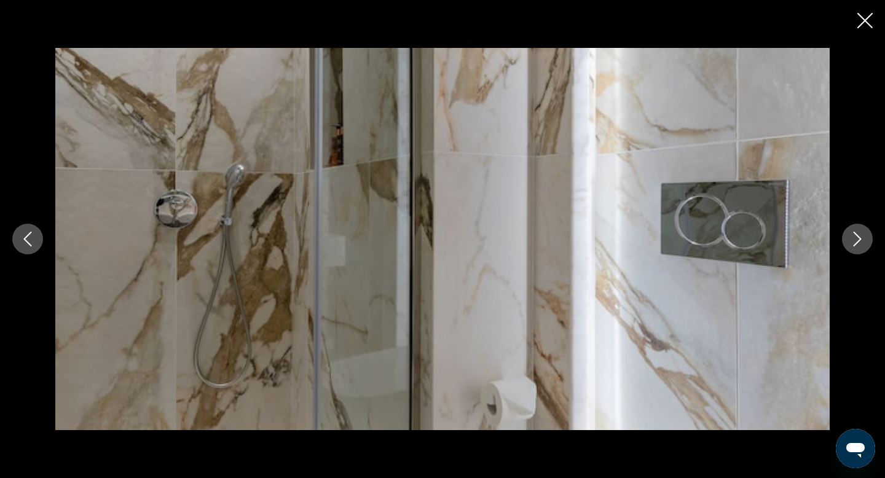
click at [871, 17] on icon "Close slideshow" at bounding box center [864, 20] width 15 height 15
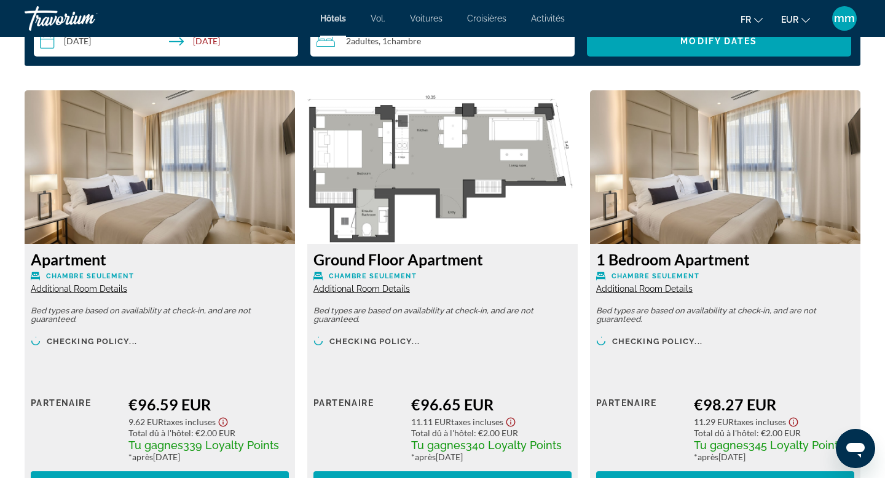
scroll to position [1651, 0]
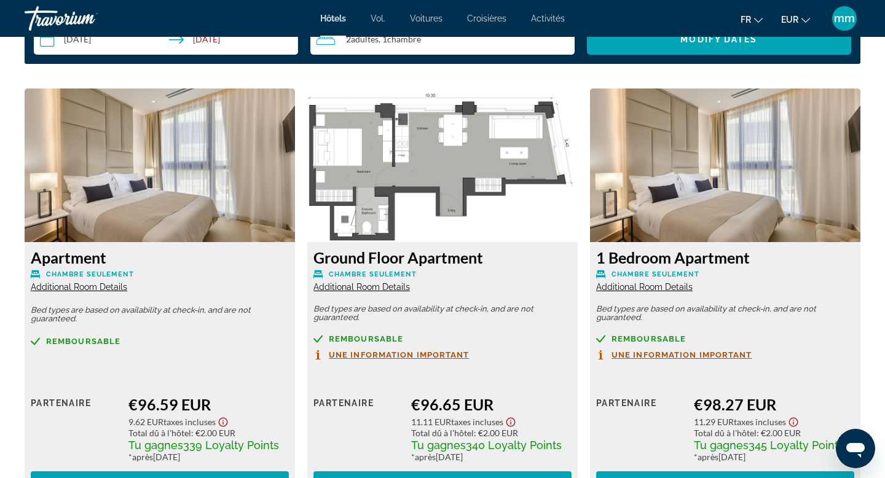
click at [112, 288] on span "Additional Room Details" at bounding box center [79, 287] width 96 height 10
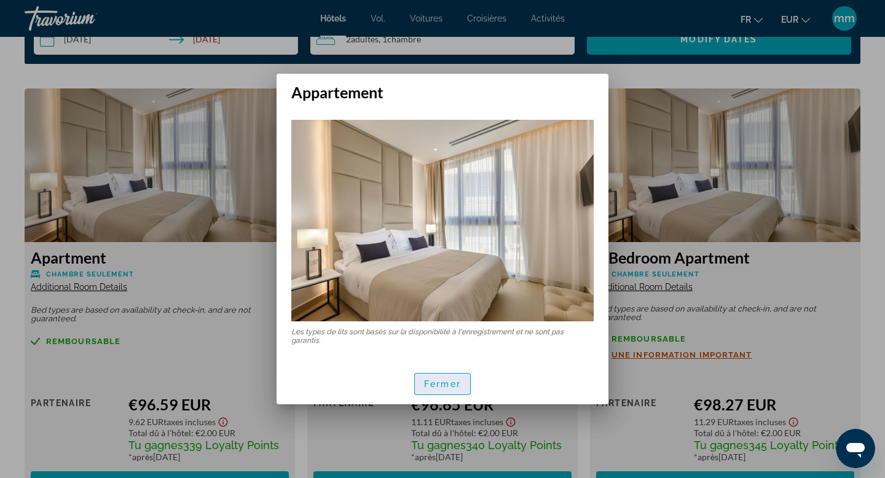
click at [425, 382] on font "Fermer" at bounding box center [442, 384] width 37 height 10
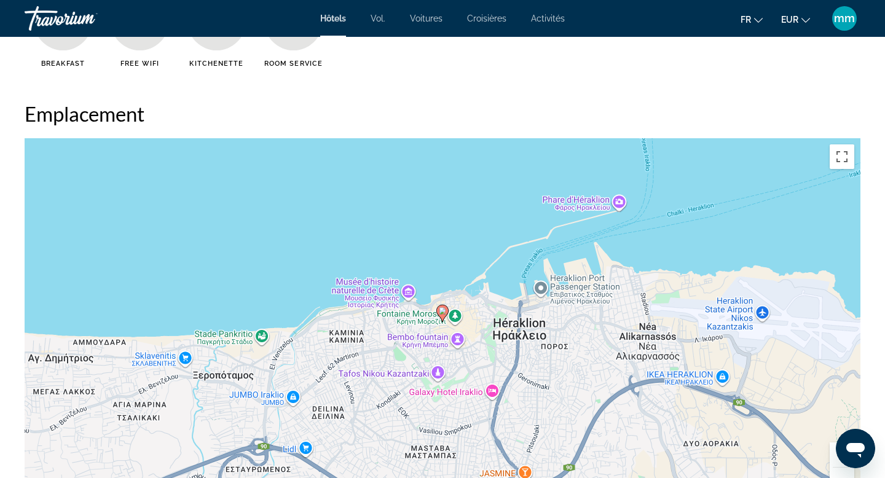
scroll to position [1071, 0]
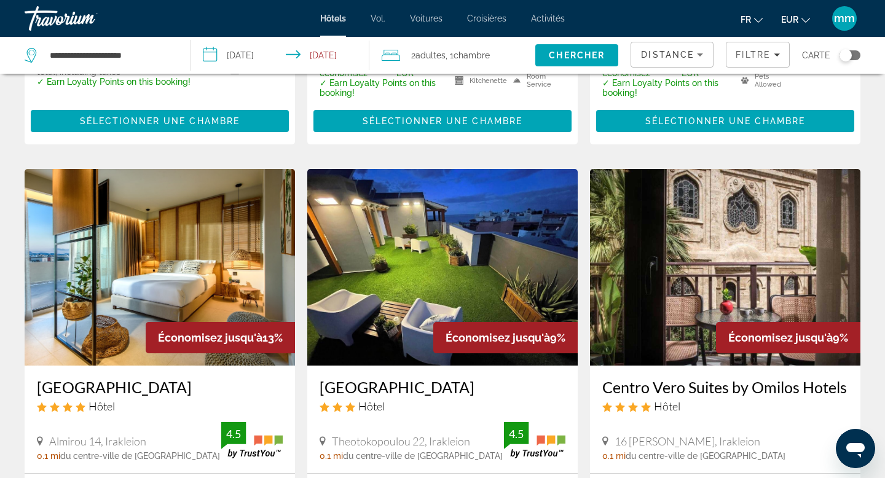
scroll to position [465, 0]
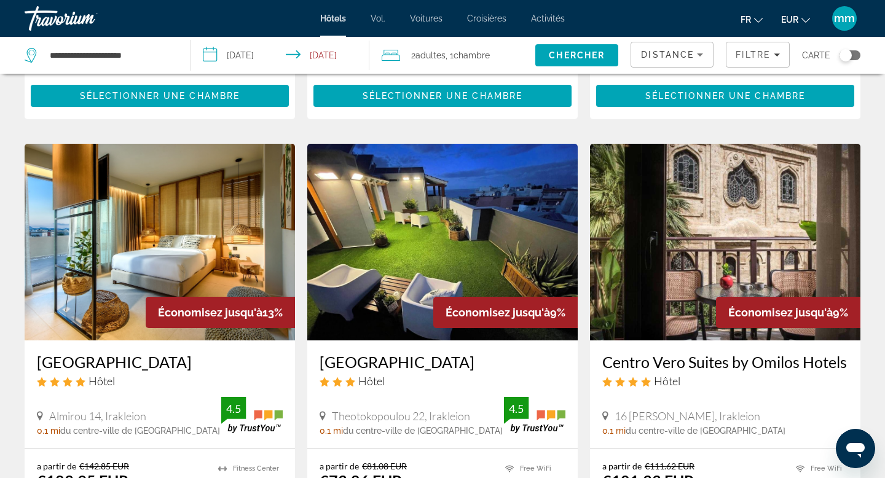
click at [690, 53] on span "Distance" at bounding box center [667, 55] width 53 height 10
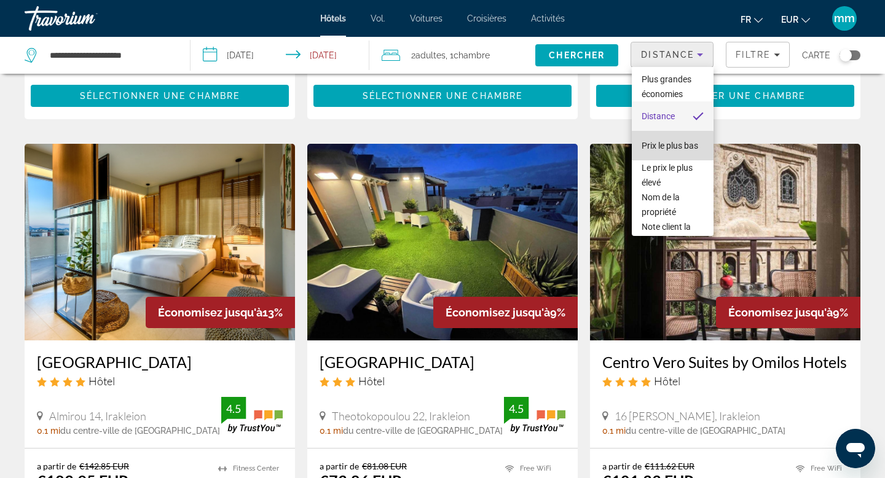
click at [656, 149] on font "Prix ​​le plus bas" at bounding box center [669, 146] width 57 height 10
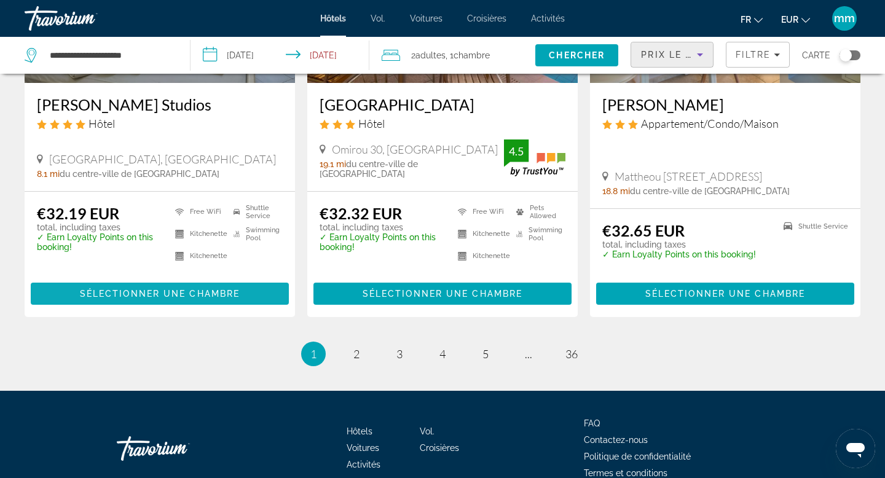
scroll to position [1678, 0]
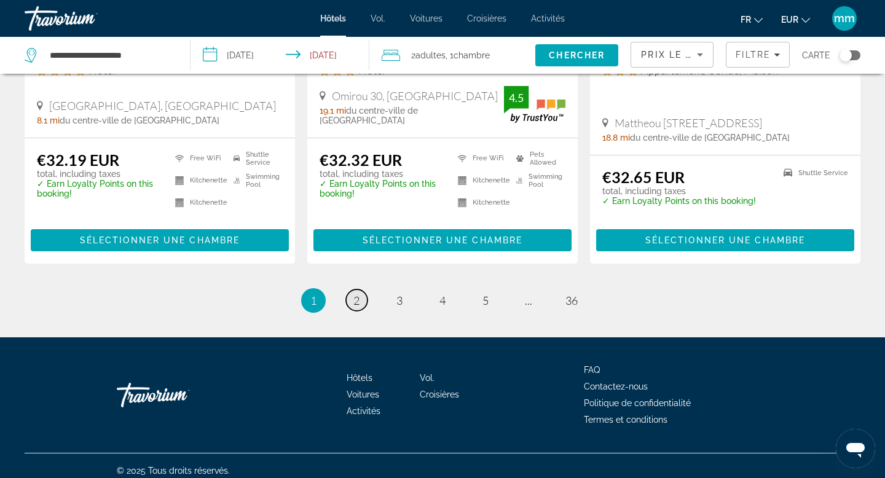
click at [356, 294] on span "2" at bounding box center [356, 301] width 6 height 14
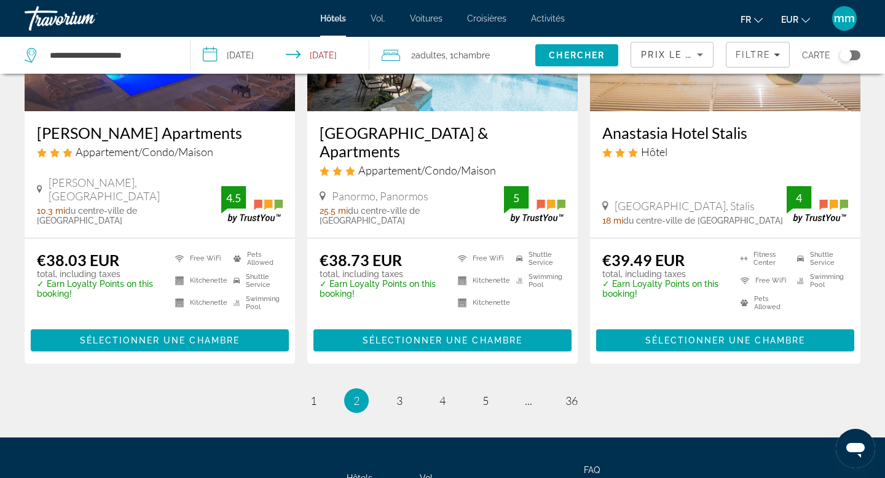
scroll to position [1663, 0]
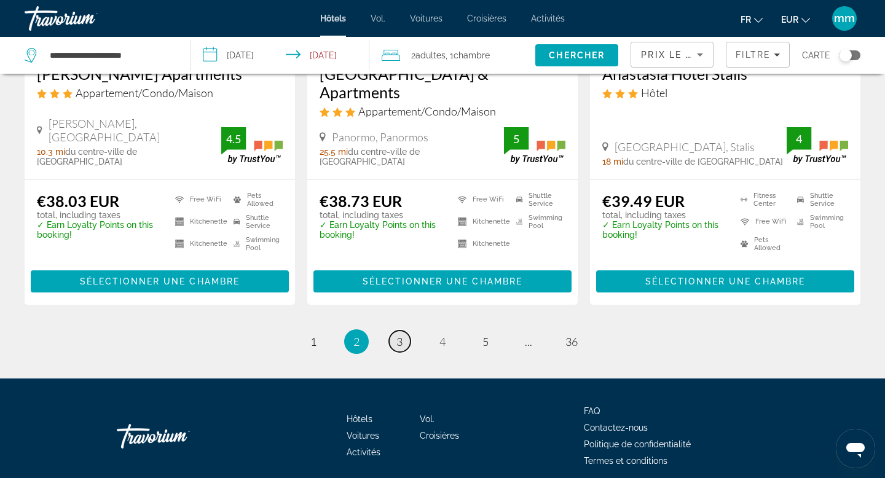
click at [409, 331] on link "page 3" at bounding box center [400, 342] width 22 height 22
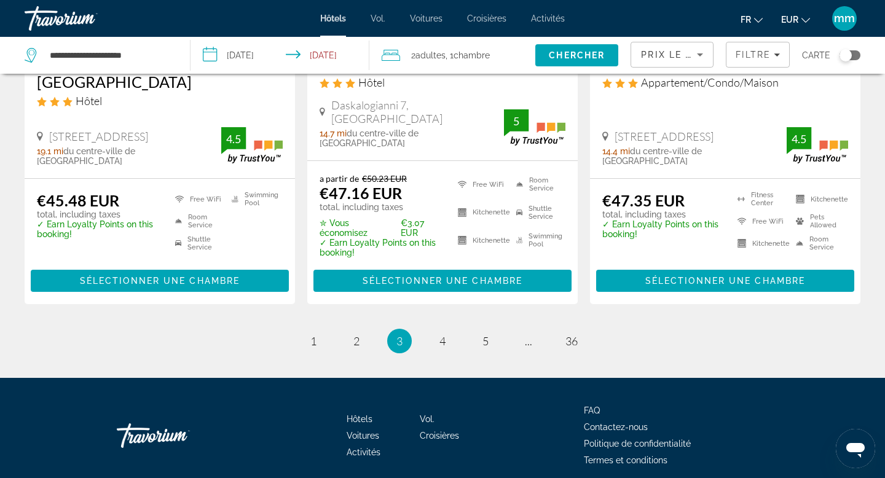
scroll to position [1712, 0]
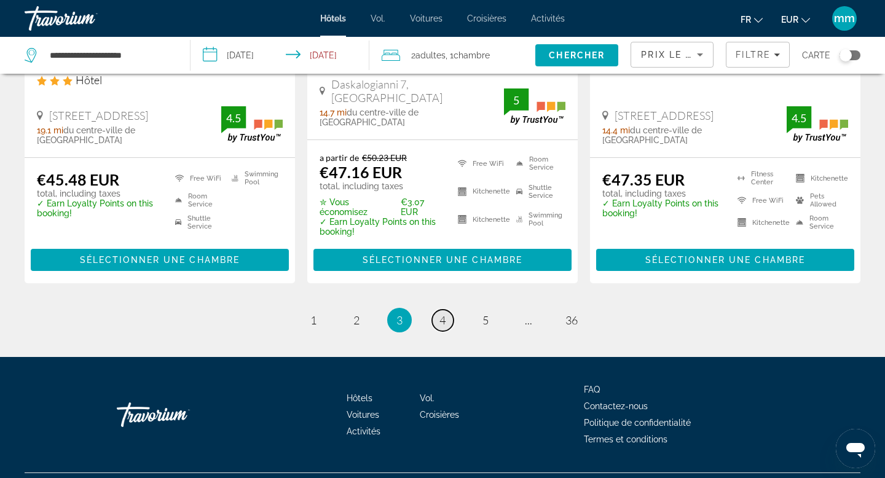
click at [436, 310] on link "page 4" at bounding box center [443, 321] width 22 height 22
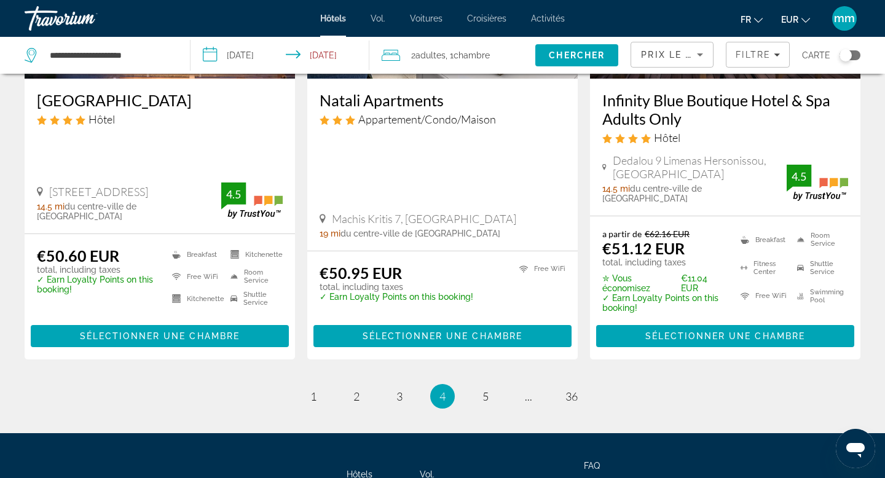
scroll to position [1718, 0]
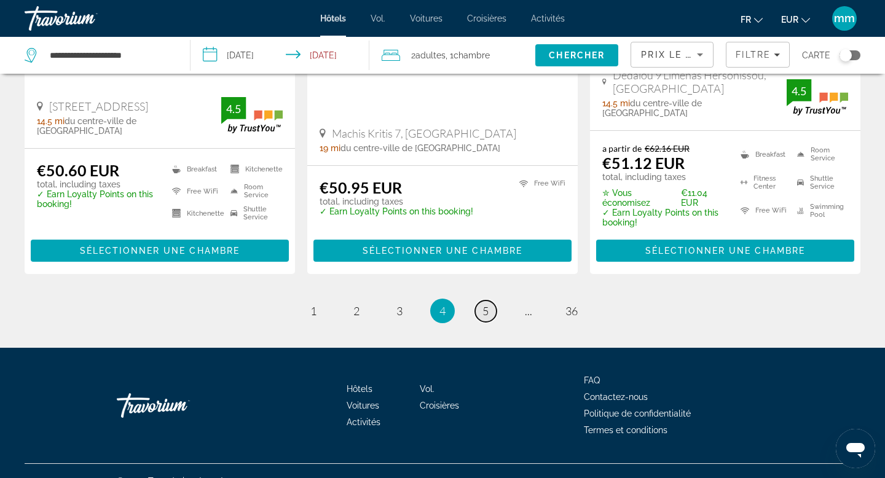
click at [489, 300] on link "page 5" at bounding box center [486, 311] width 22 height 22
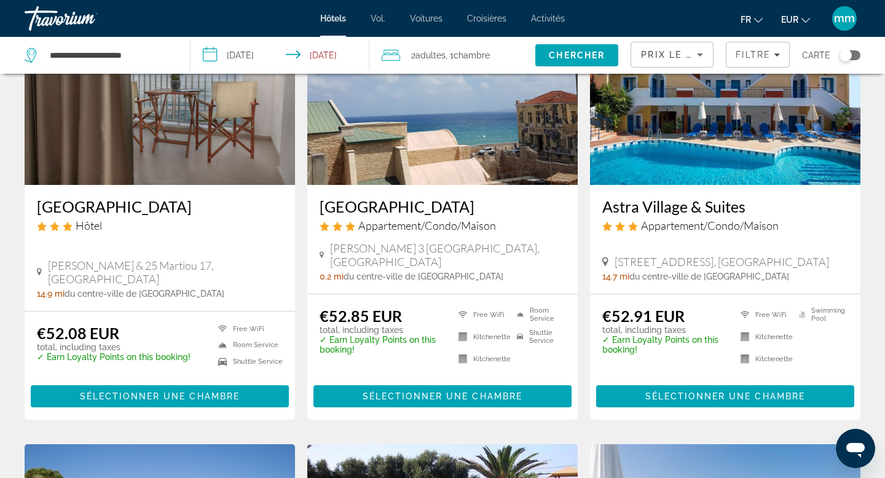
scroll to position [603, 0]
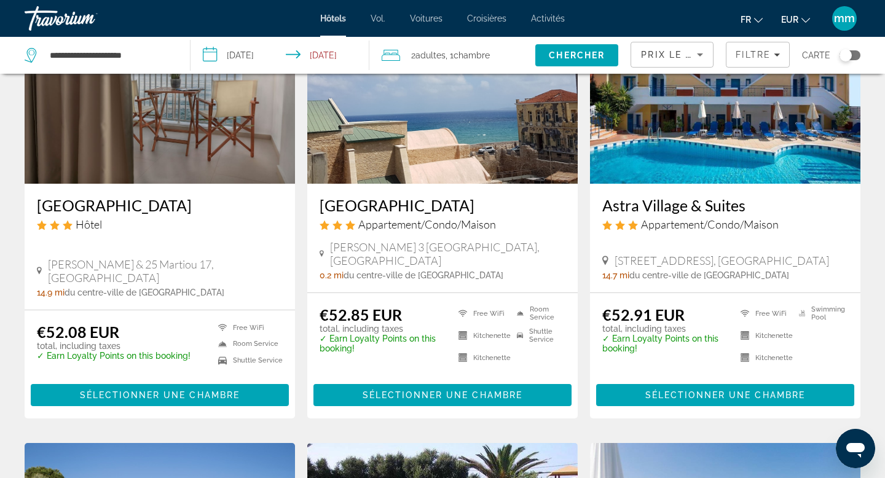
click at [446, 153] on img "Contenu principal" at bounding box center [442, 85] width 270 height 197
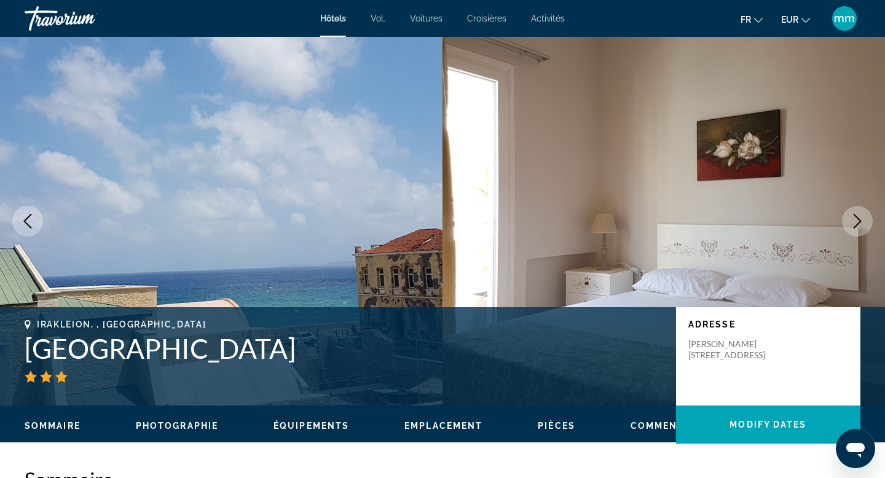
click at [855, 217] on icon "Next image" at bounding box center [857, 221] width 15 height 15
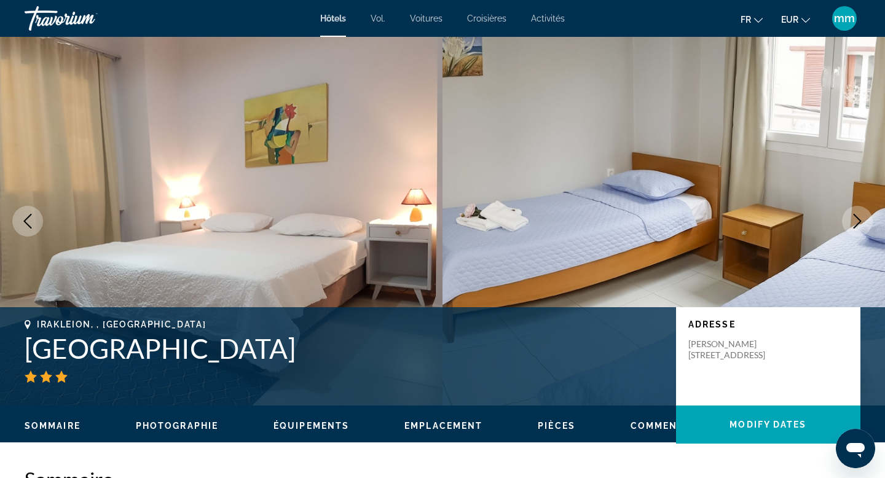
click at [856, 218] on icon "Next image" at bounding box center [857, 221] width 15 height 15
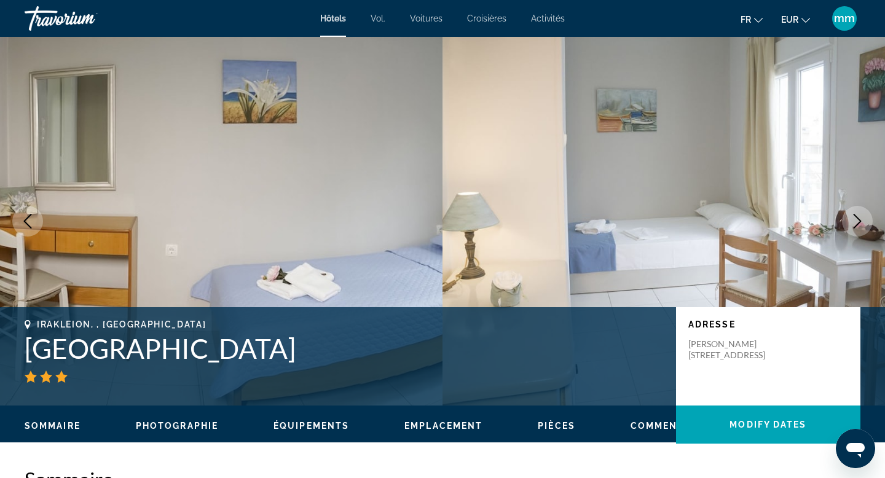
click at [856, 218] on icon "Next image" at bounding box center [857, 221] width 15 height 15
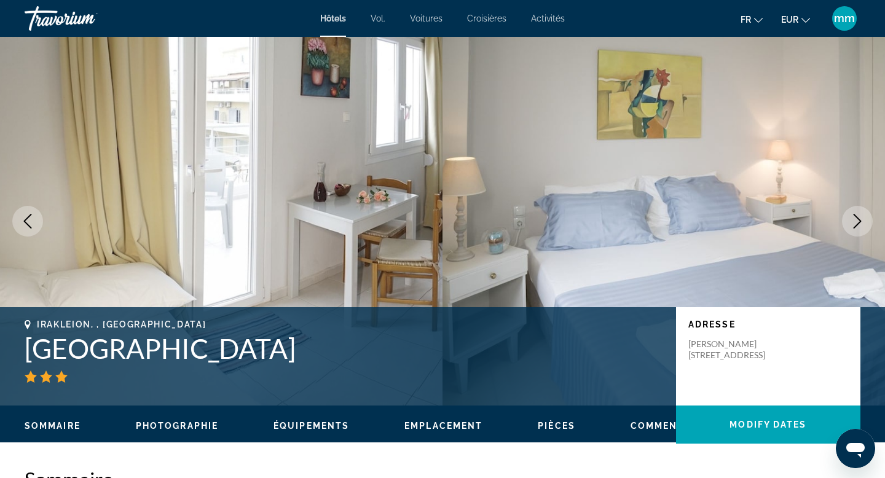
click at [856, 218] on icon "Next image" at bounding box center [857, 221] width 15 height 15
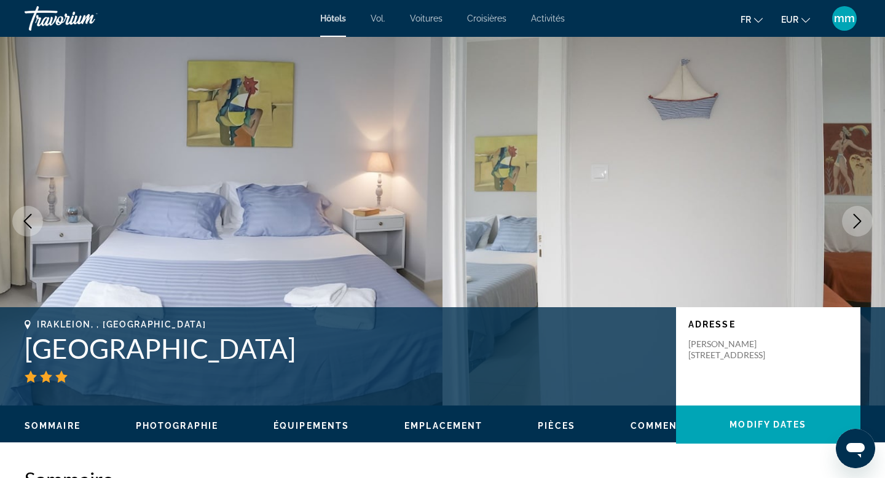
click at [856, 218] on icon "Next image" at bounding box center [857, 221] width 15 height 15
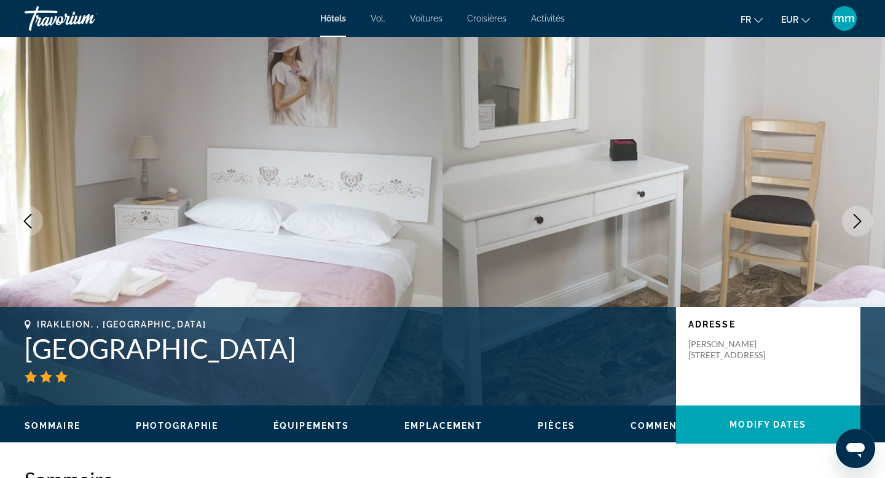
click at [856, 218] on icon "Next image" at bounding box center [857, 221] width 15 height 15
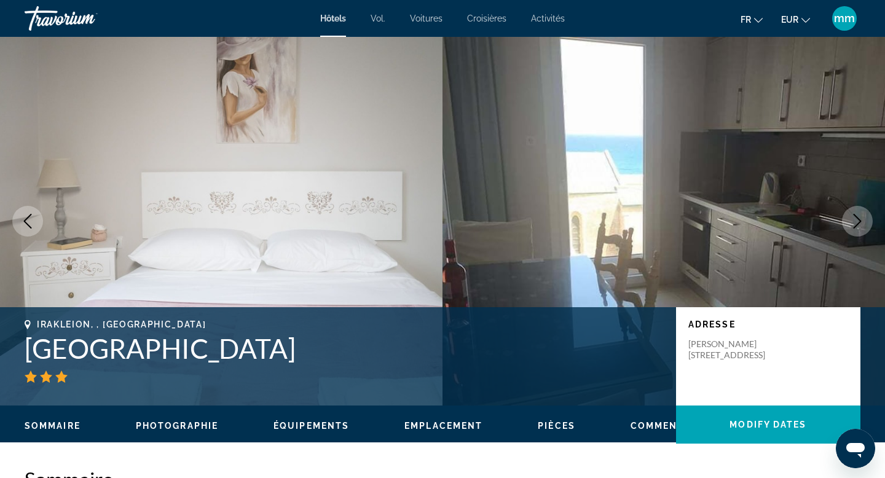
click at [856, 218] on icon "Next image" at bounding box center [857, 221] width 15 height 15
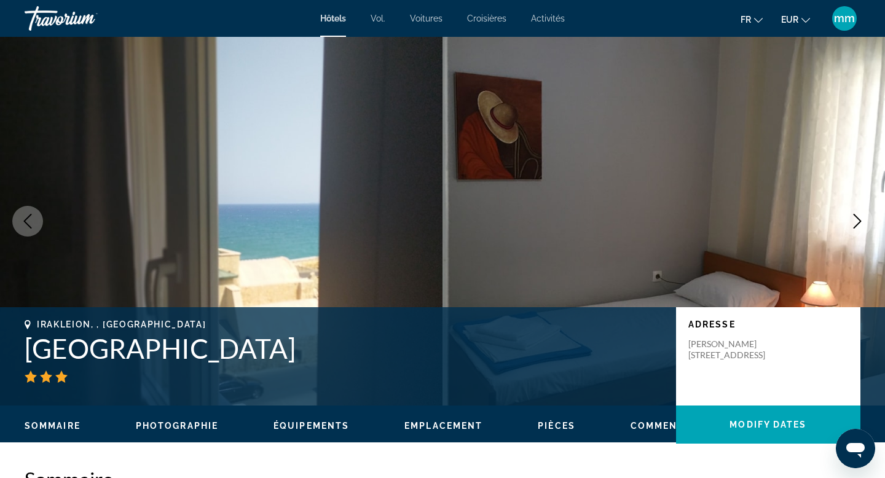
click at [856, 218] on icon "Next image" at bounding box center [857, 221] width 15 height 15
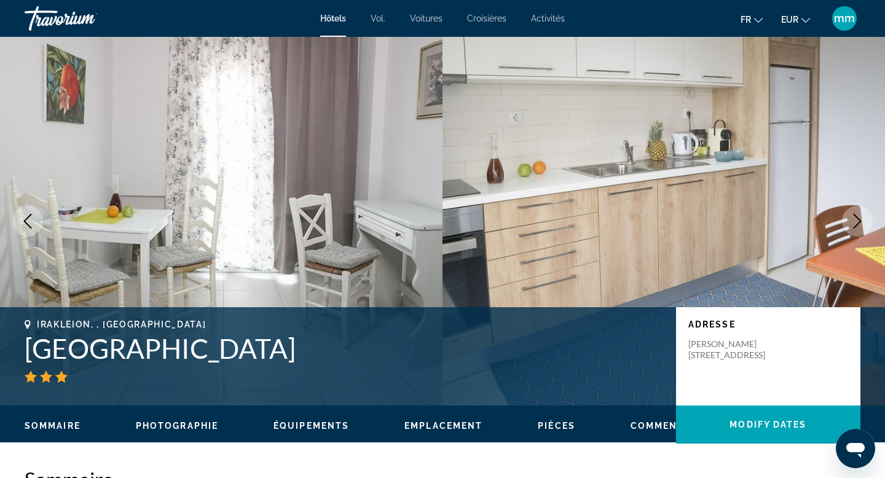
click at [856, 218] on icon "Next image" at bounding box center [857, 221] width 15 height 15
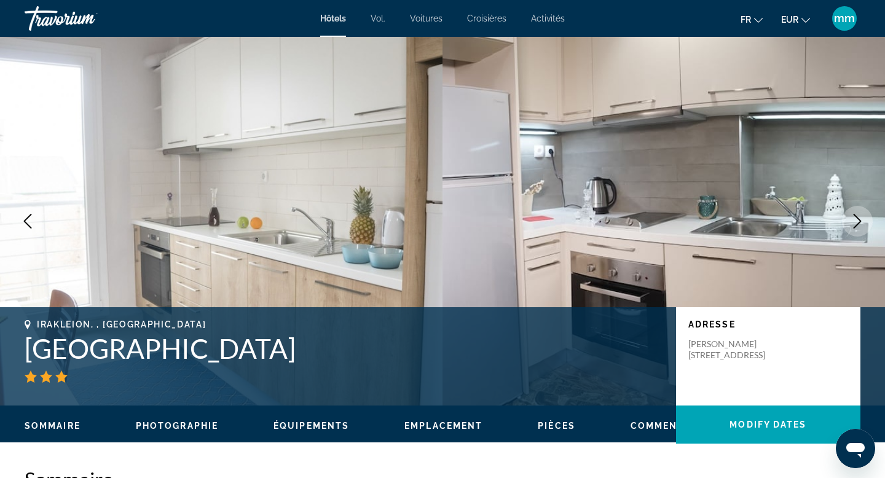
click at [856, 218] on icon "Next image" at bounding box center [857, 221] width 15 height 15
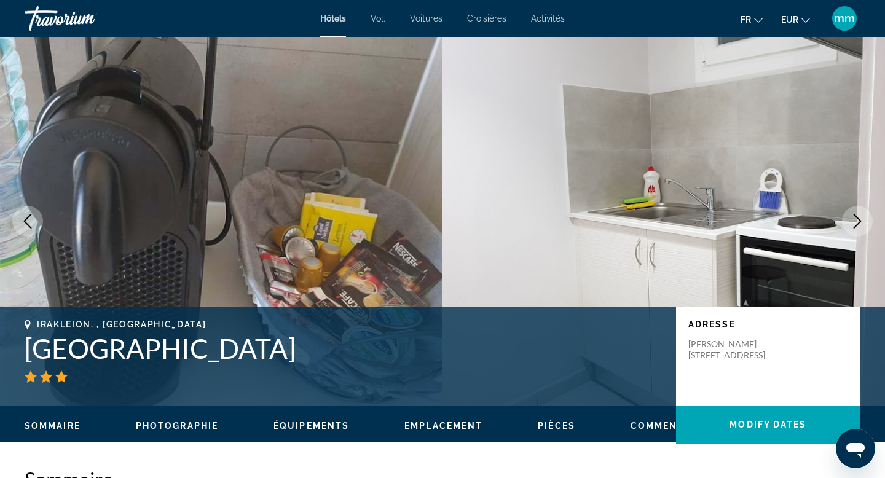
click at [856, 218] on icon "Next image" at bounding box center [857, 221] width 15 height 15
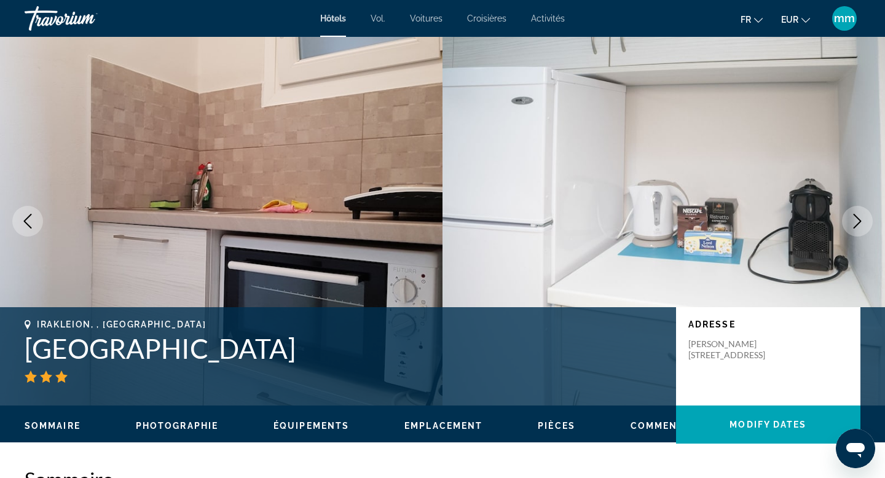
click at [856, 218] on icon "Next image" at bounding box center [857, 221] width 15 height 15
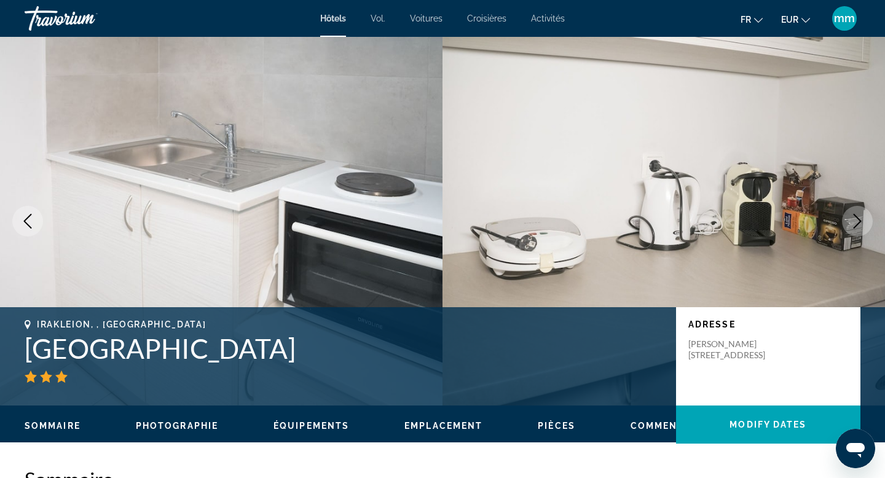
click at [856, 219] on icon "Next image" at bounding box center [857, 221] width 15 height 15
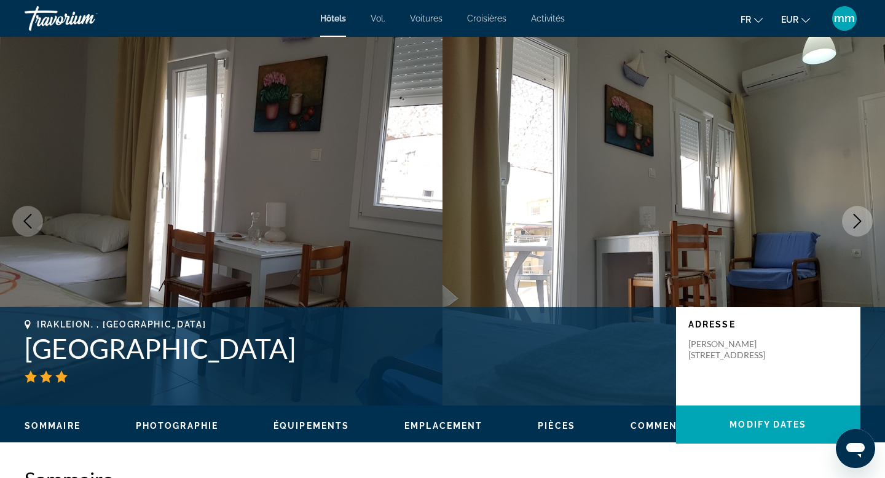
click at [856, 219] on icon "Next image" at bounding box center [857, 221] width 15 height 15
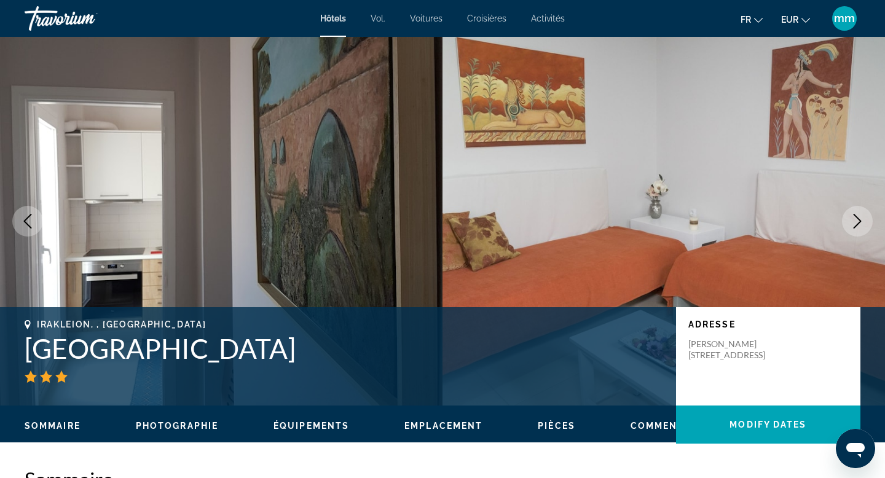
click at [856, 219] on icon "Next image" at bounding box center [857, 221] width 15 height 15
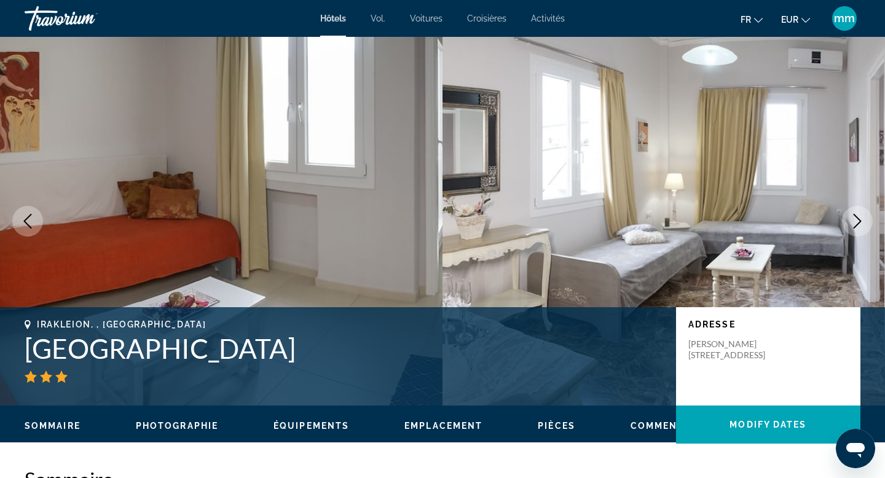
click at [856, 220] on icon "Next image" at bounding box center [857, 221] width 15 height 15
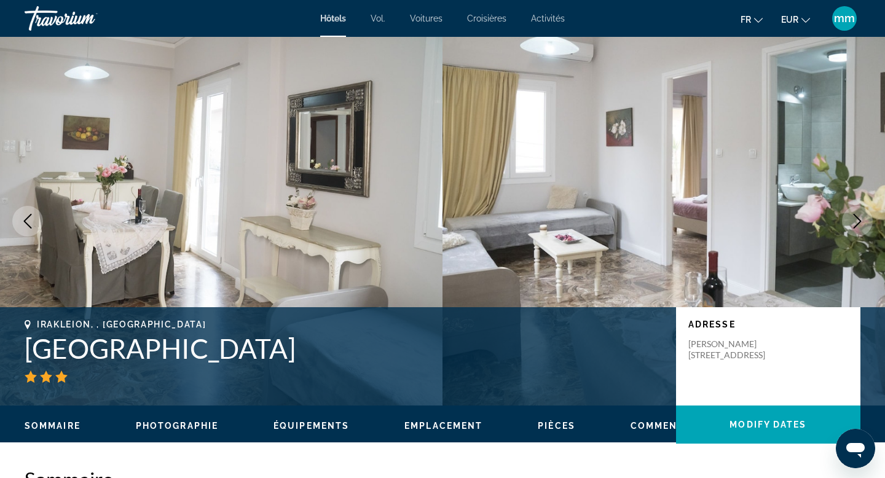
click at [856, 220] on icon "Next image" at bounding box center [857, 221] width 15 height 15
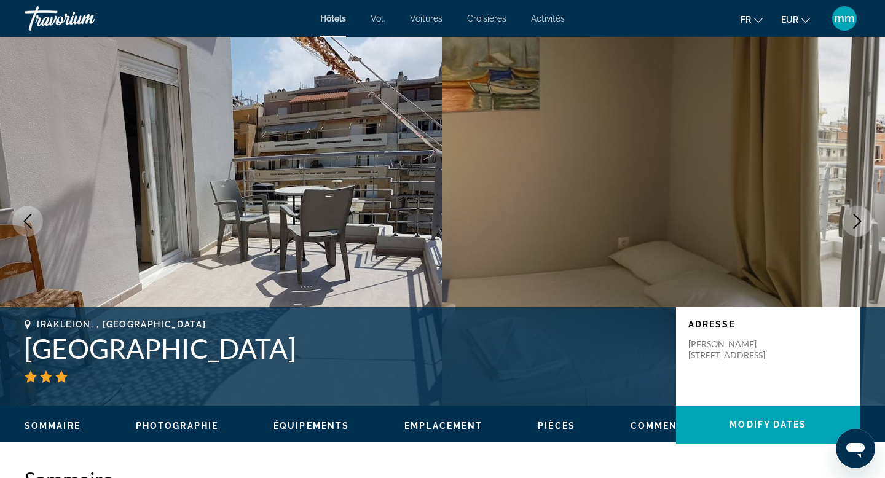
click at [856, 220] on icon "Next image" at bounding box center [857, 221] width 15 height 15
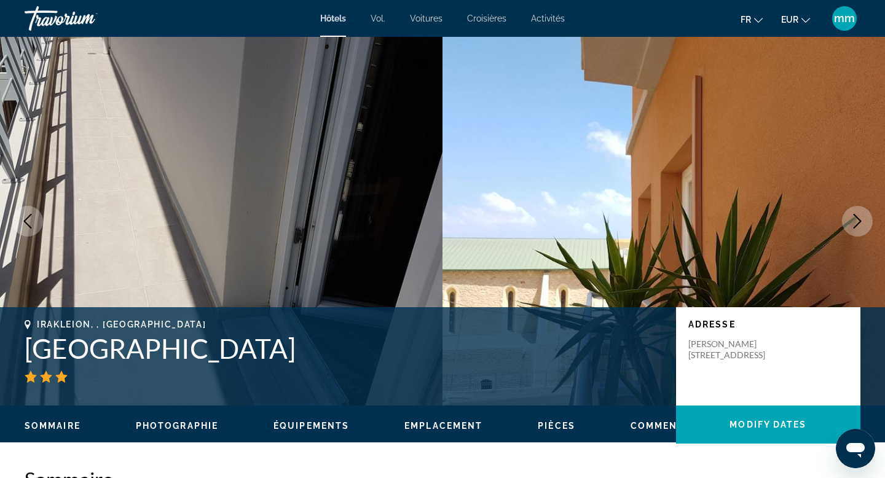
click at [856, 220] on icon "Next image" at bounding box center [857, 221] width 15 height 15
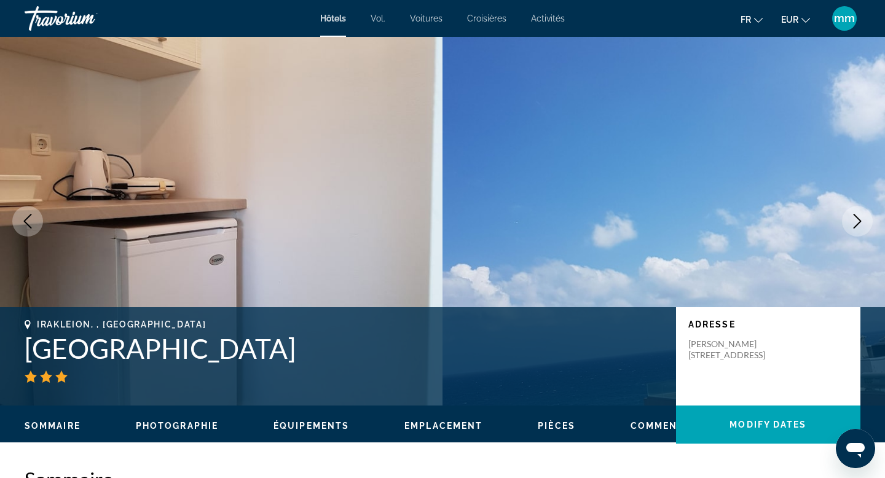
click at [856, 220] on icon "Next image" at bounding box center [857, 221] width 15 height 15
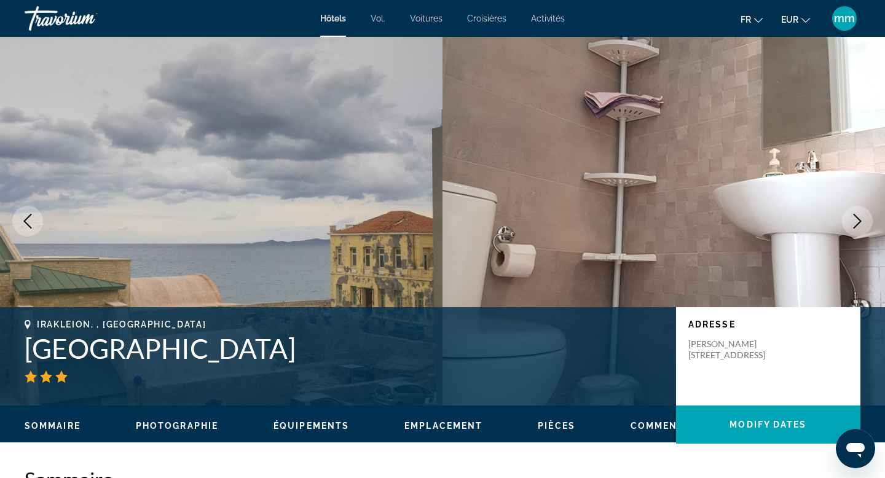
click at [856, 219] on icon "Next image" at bounding box center [857, 221] width 15 height 15
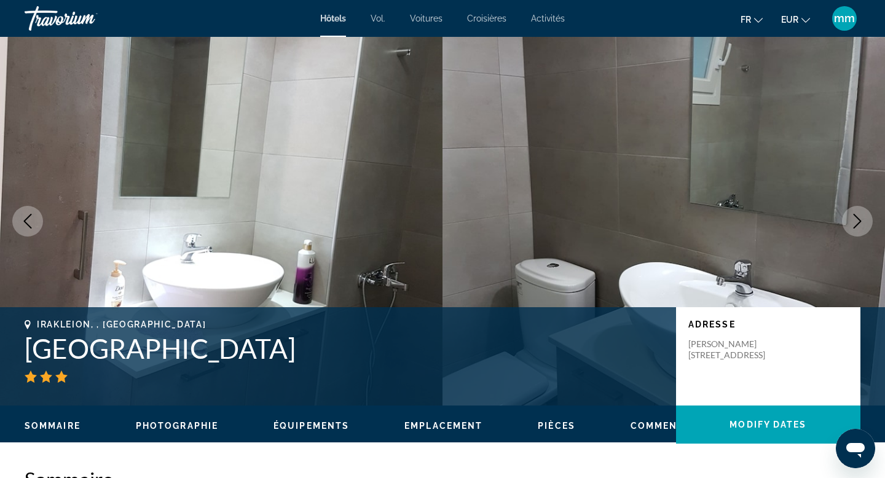
click at [856, 219] on icon "Next image" at bounding box center [857, 221] width 15 height 15
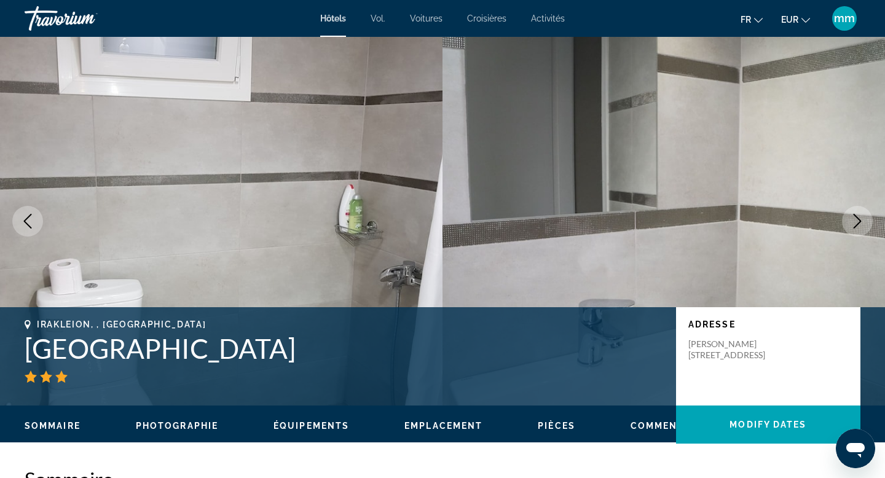
click at [856, 219] on icon "Next image" at bounding box center [857, 221] width 15 height 15
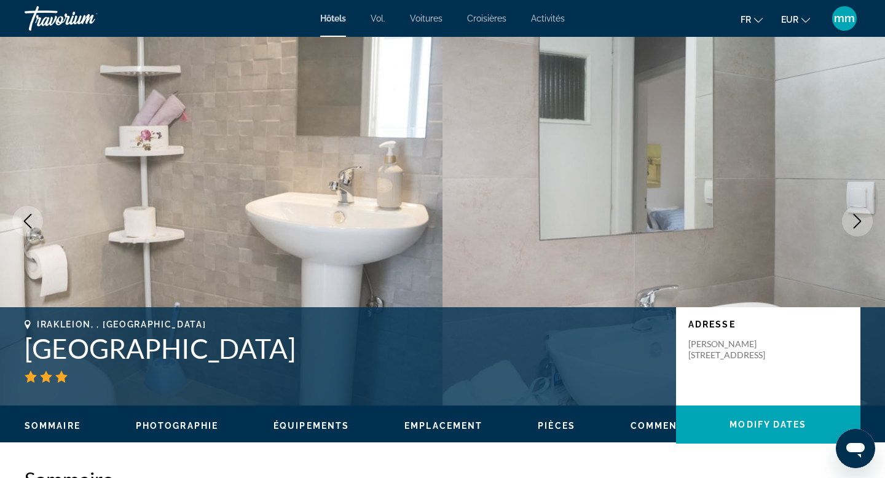
click at [856, 219] on icon "Next image" at bounding box center [857, 221] width 15 height 15
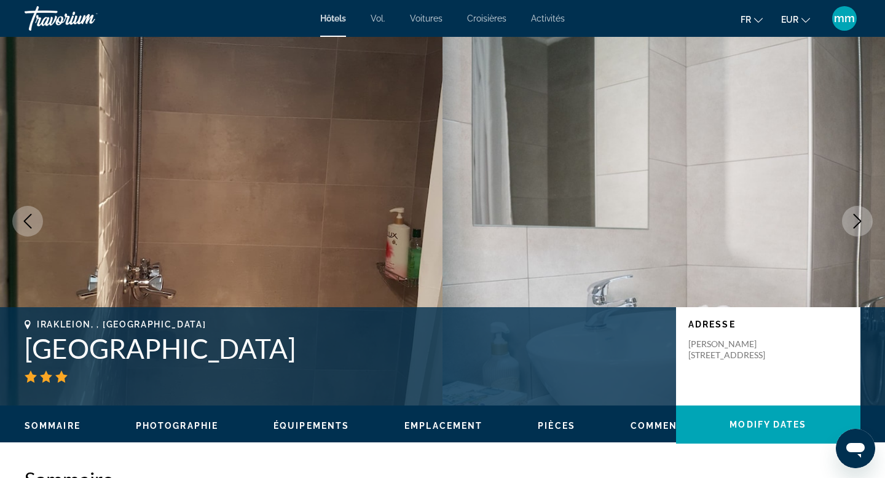
click at [856, 220] on icon "Next image" at bounding box center [857, 221] width 15 height 15
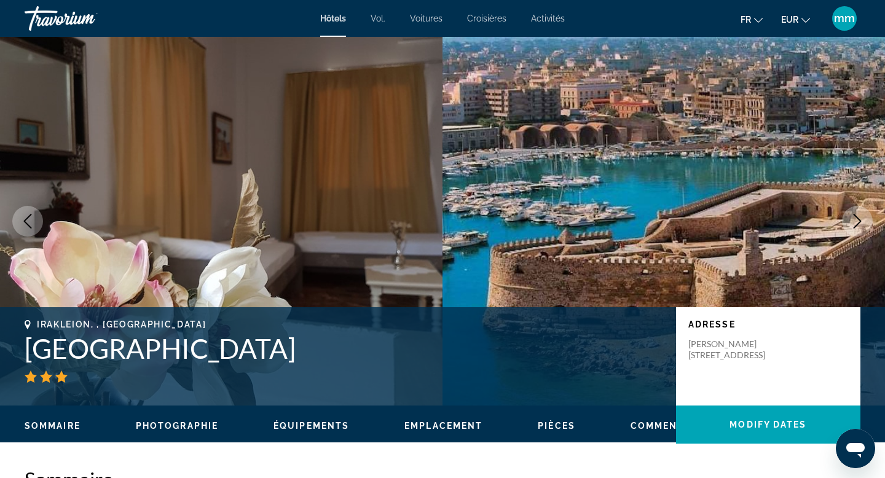
click at [856, 220] on icon "Next image" at bounding box center [857, 221] width 15 height 15
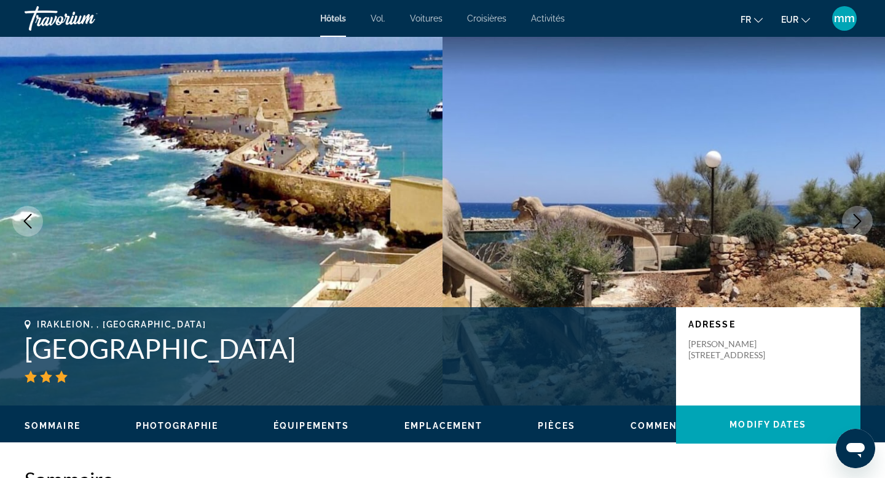
click at [21, 233] on button "Previous image" at bounding box center [27, 221] width 31 height 31
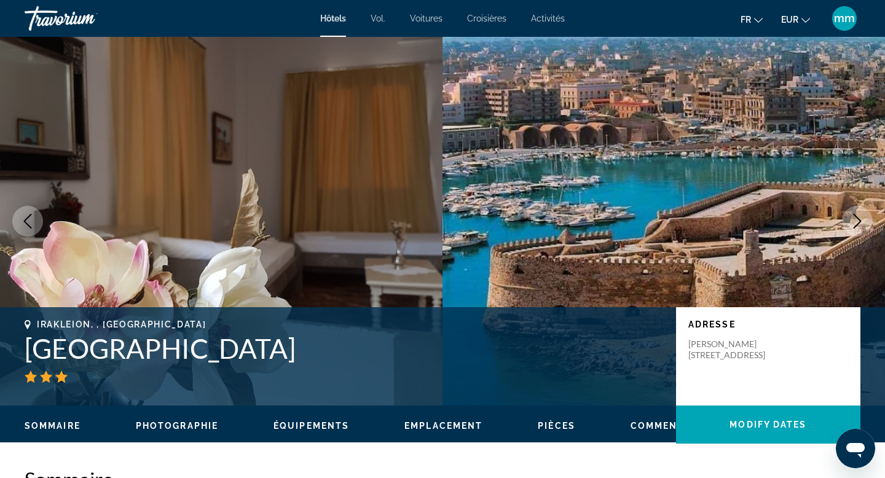
click at [22, 233] on button "Previous image" at bounding box center [27, 221] width 31 height 31
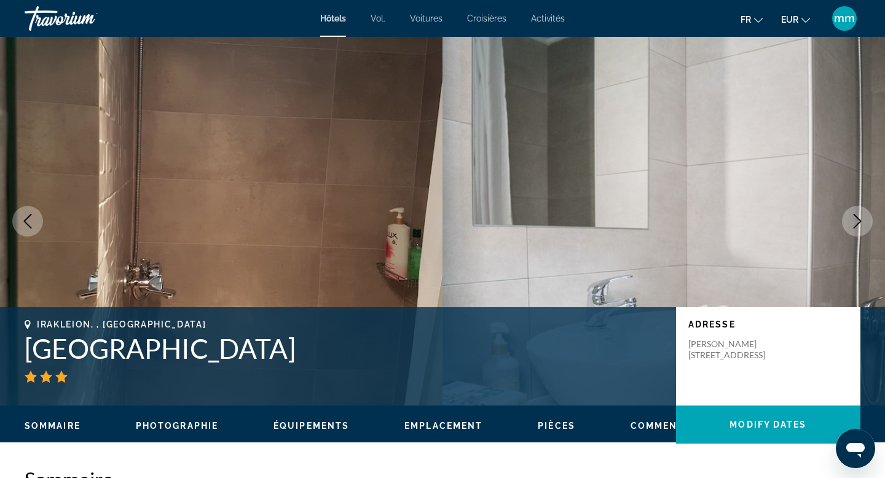
click at [853, 213] on button "Next image" at bounding box center [857, 221] width 31 height 31
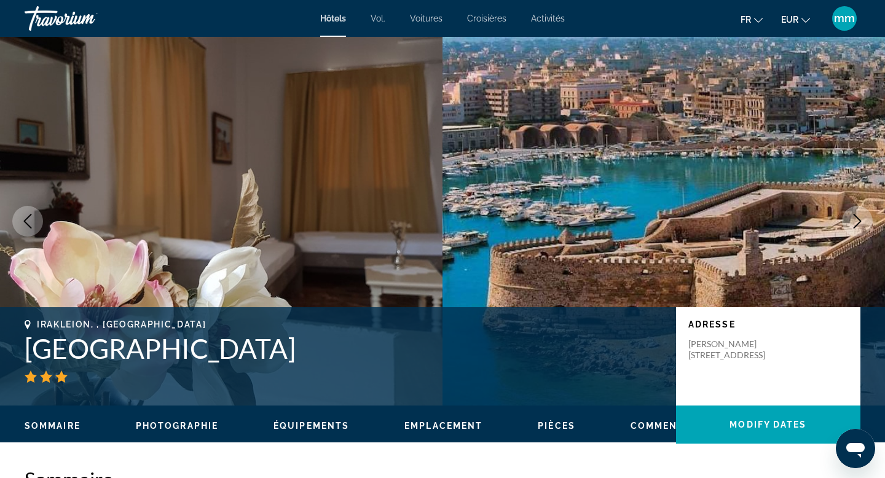
click at [854, 214] on icon "Next image" at bounding box center [857, 221] width 15 height 15
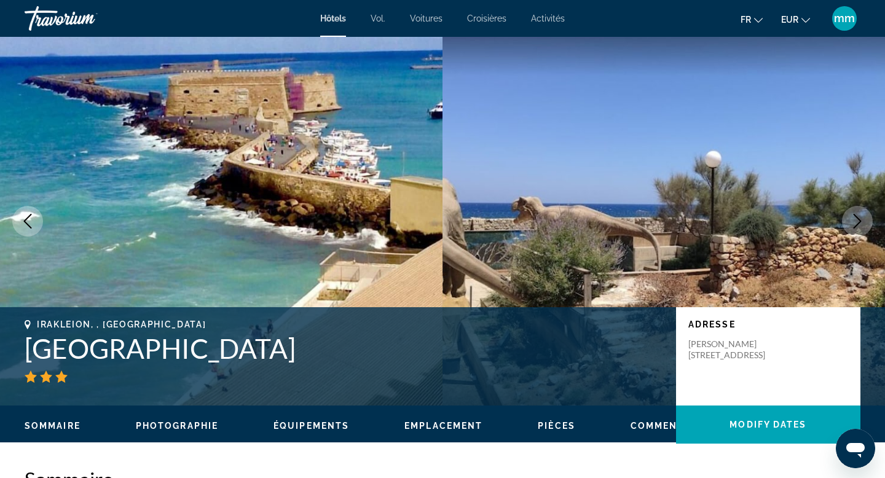
click at [854, 214] on icon "Next image" at bounding box center [857, 221] width 15 height 15
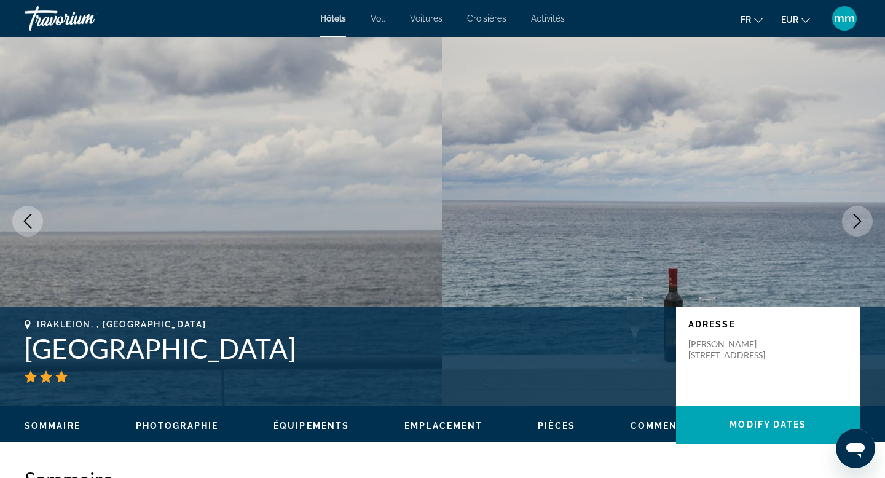
click at [851, 214] on icon "Next image" at bounding box center [857, 221] width 15 height 15
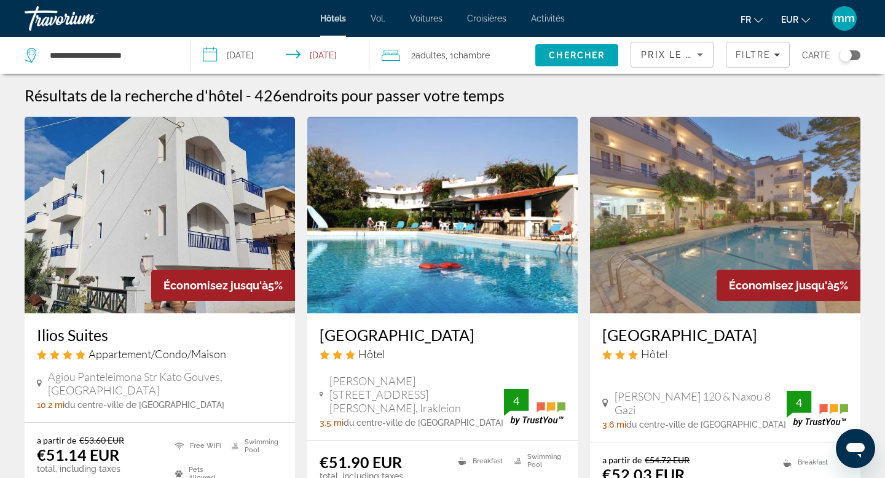
click at [12, 21] on div "Hôtels Vol. Voitures Croisières Activités Hôtels Vol. Voitures Croisières Activ…" at bounding box center [442, 18] width 885 height 32
